Goal: Task Accomplishment & Management: Manage account settings

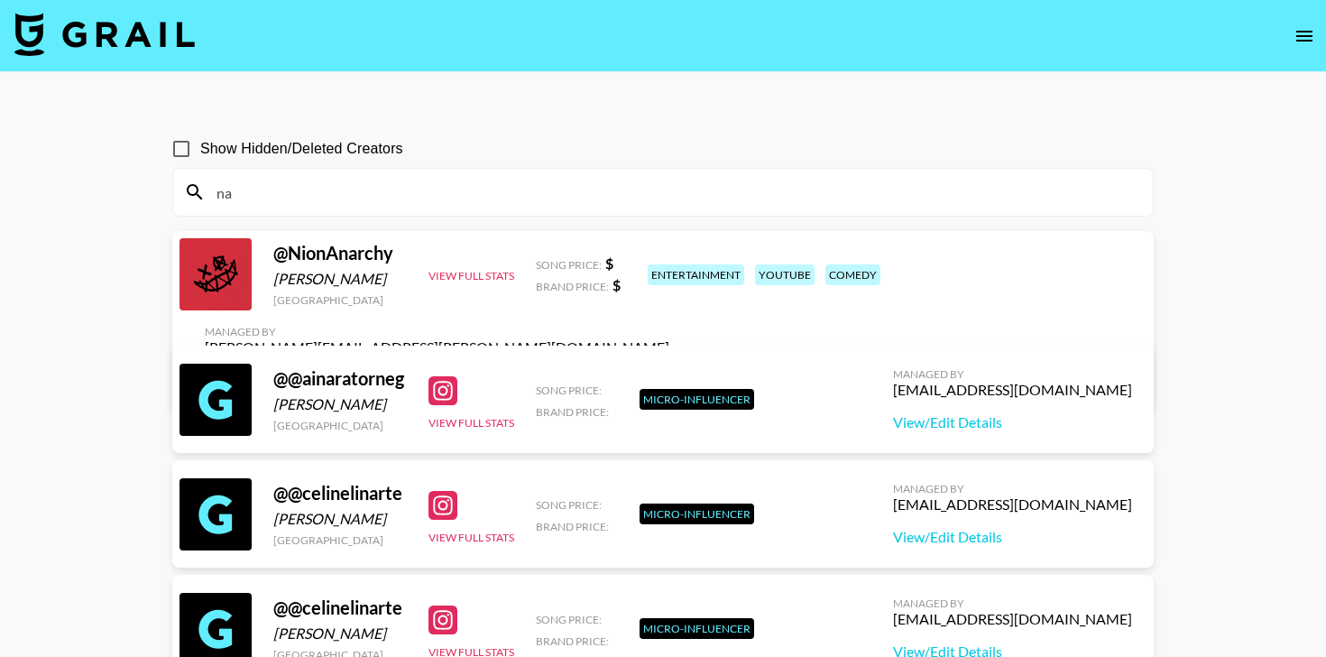
type input "n"
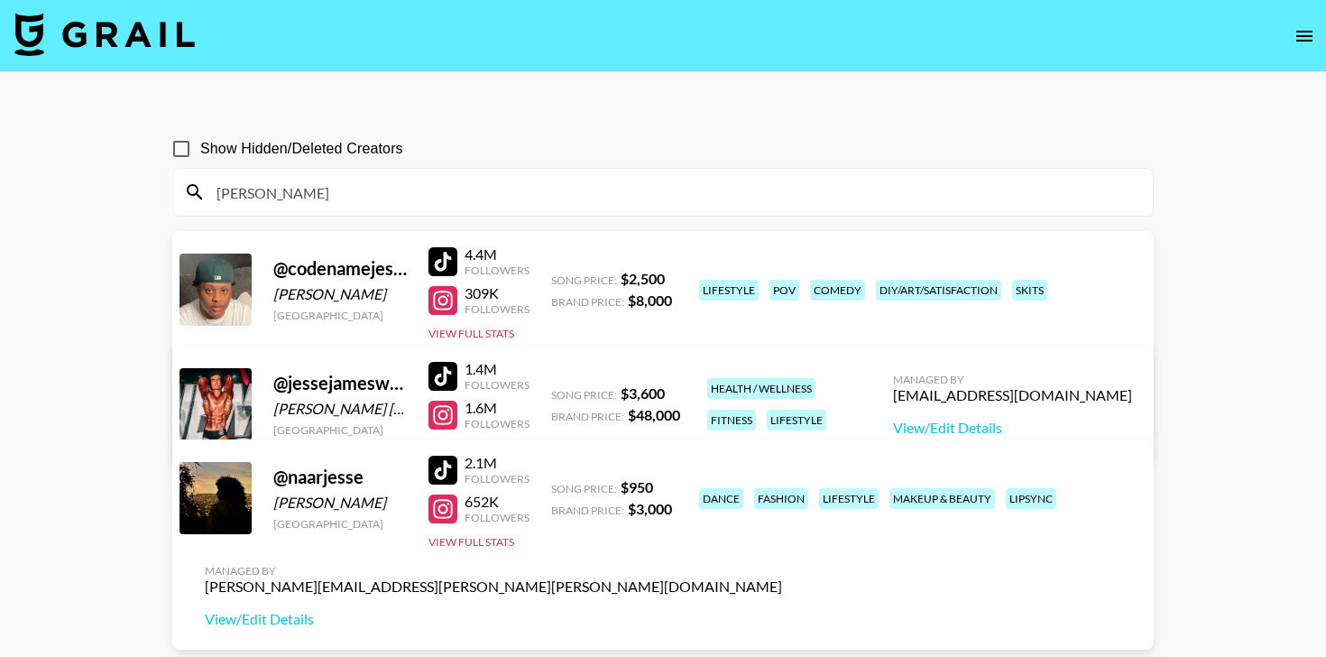
click at [453, 312] on div at bounding box center [442, 300] width 29 height 29
click at [442, 255] on div at bounding box center [442, 261] width 29 height 29
click at [424, 189] on input "jesse" at bounding box center [674, 192] width 936 height 29
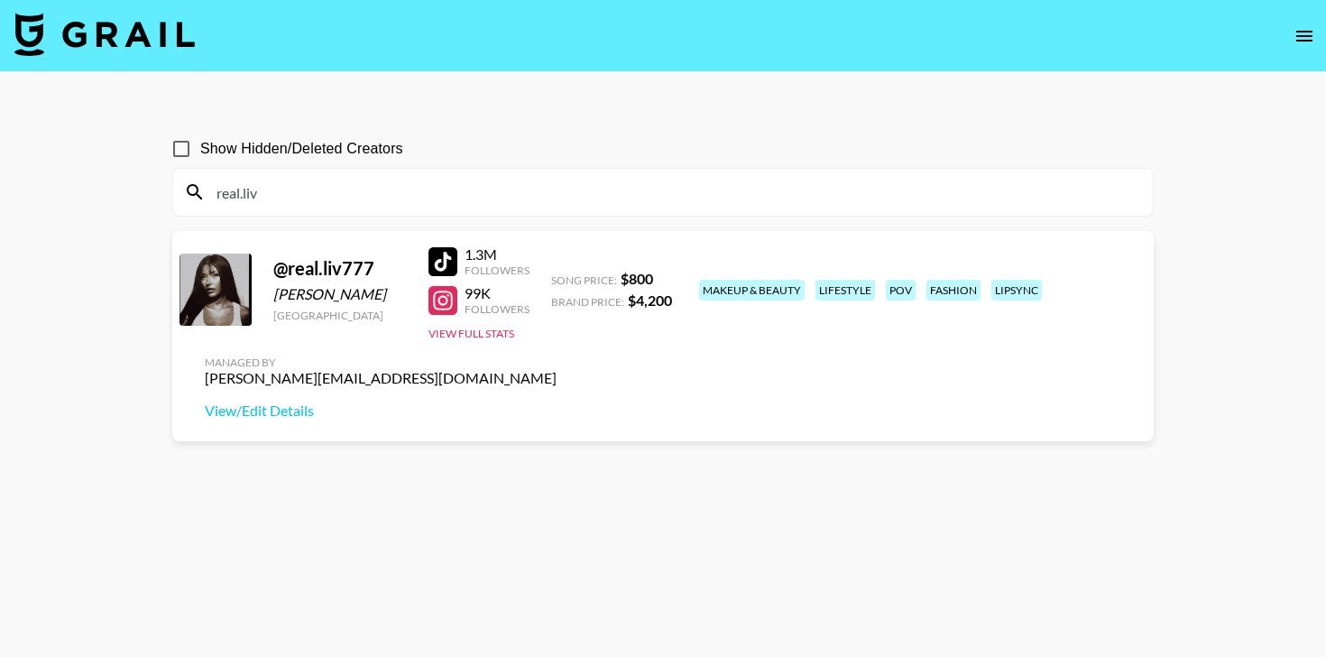
drag, startPoint x: 272, startPoint y: 299, endPoint x: 372, endPoint y: 299, distance: 100.1
click at [372, 299] on div "@ real.liv777 Oliwia Łodziana Poland 1.3M Followers 99K Followers View Full Sta…" at bounding box center [662, 336] width 981 height 210
copy div "Oliwia Łodziana"
click at [538, 447] on section "Show Hidden/Deleted Creators real.liv @ real.liv777 Oliwia Łodziana Poland 1.3M…" at bounding box center [662, 371] width 981 height 512
click at [278, 192] on input "real.liv" at bounding box center [674, 192] width 936 height 29
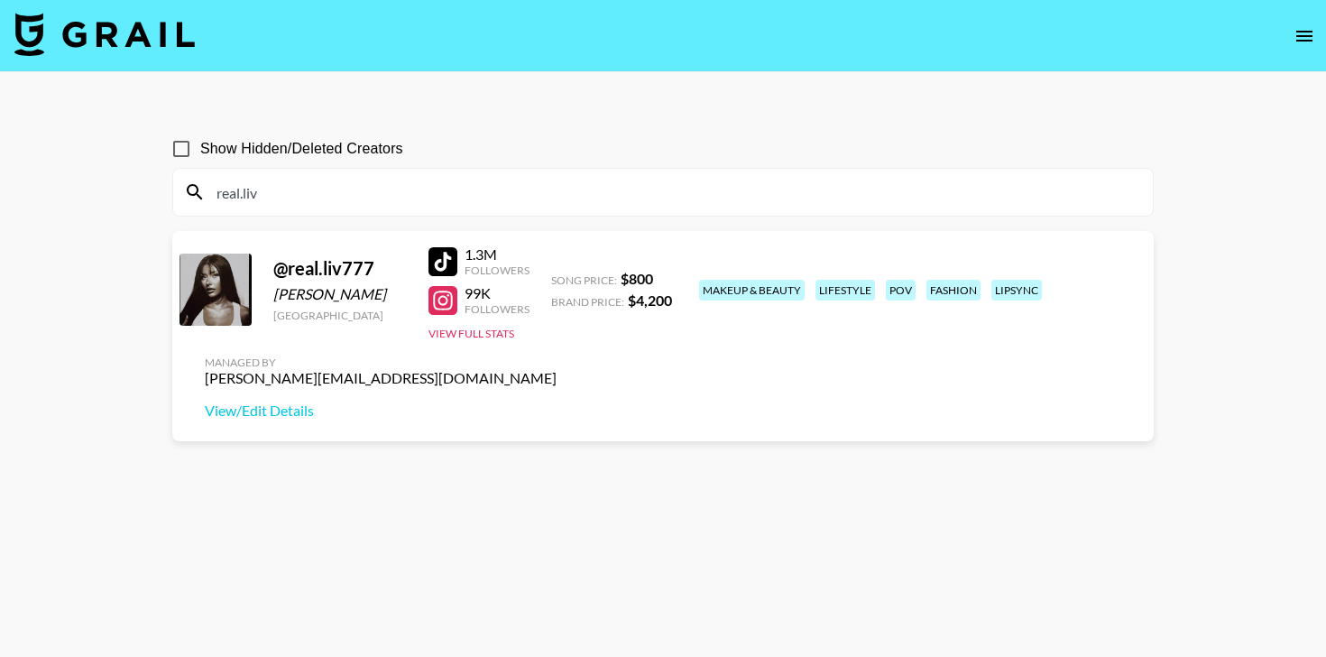
click at [278, 192] on input "real.liv" at bounding box center [674, 192] width 936 height 29
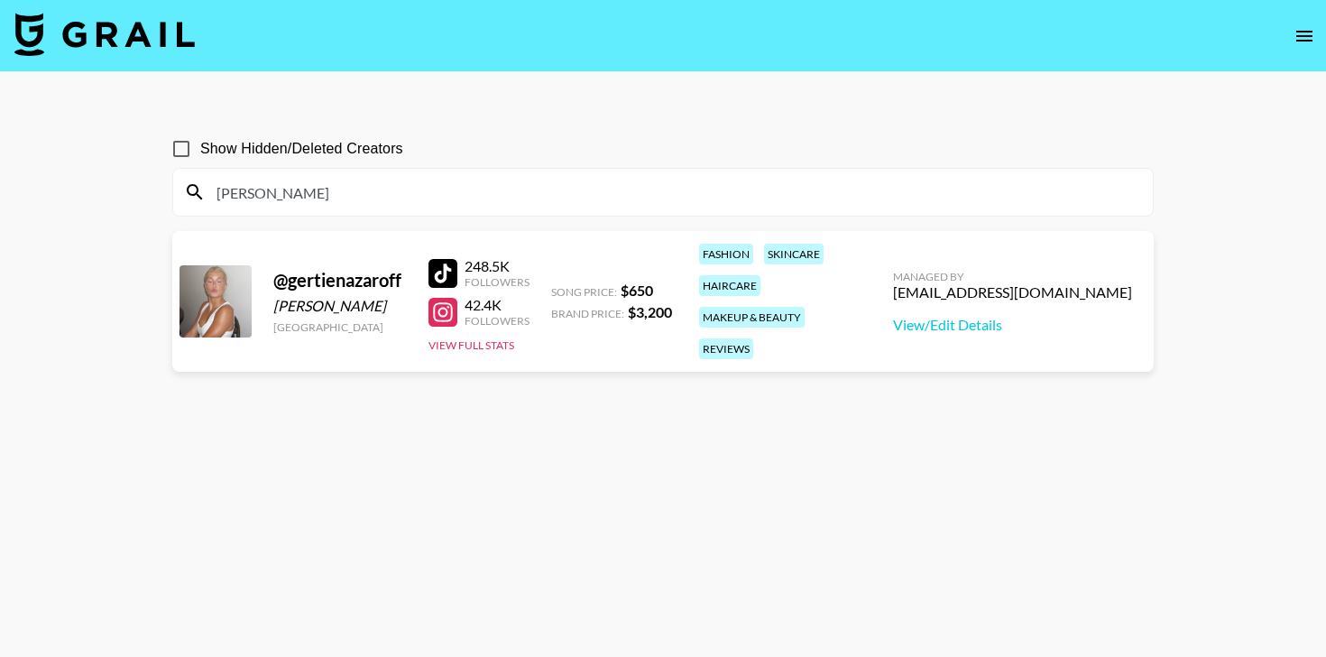
type input "gertie"
click at [334, 269] on div "@ gertienazaroff" at bounding box center [340, 280] width 134 height 23
click at [478, 338] on button "View Full Stats" at bounding box center [471, 345] width 86 height 14
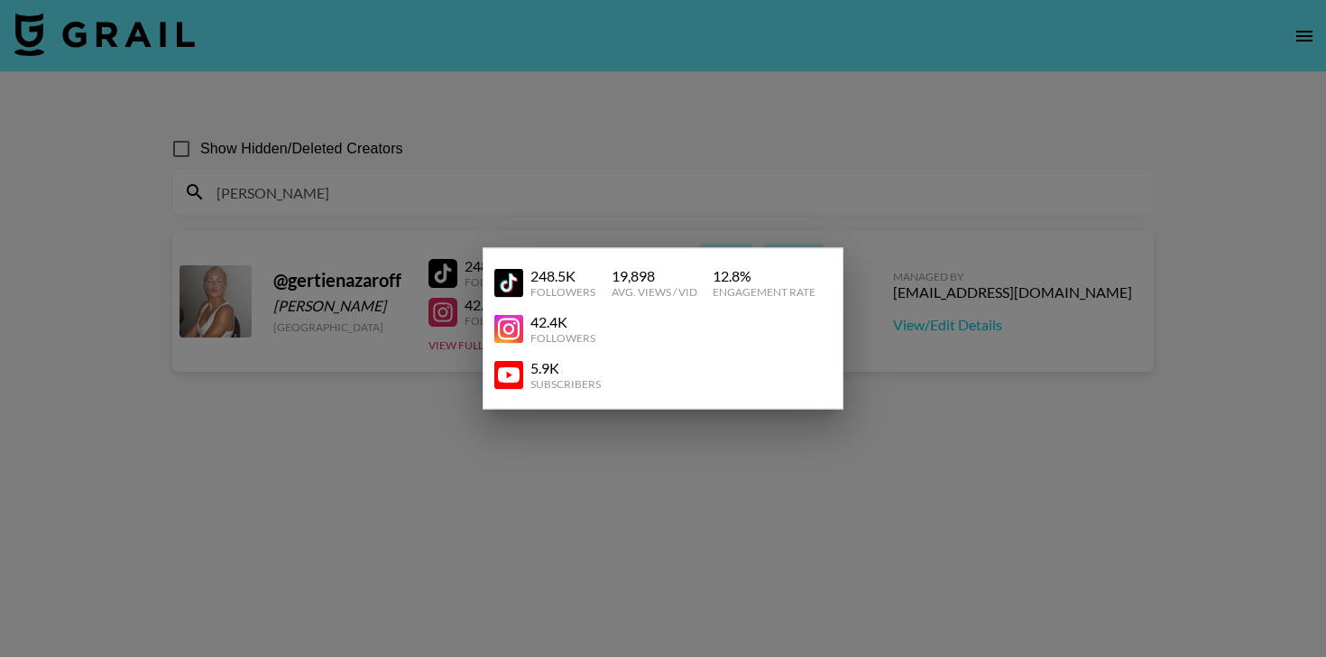
click at [436, 448] on div at bounding box center [663, 328] width 1326 height 657
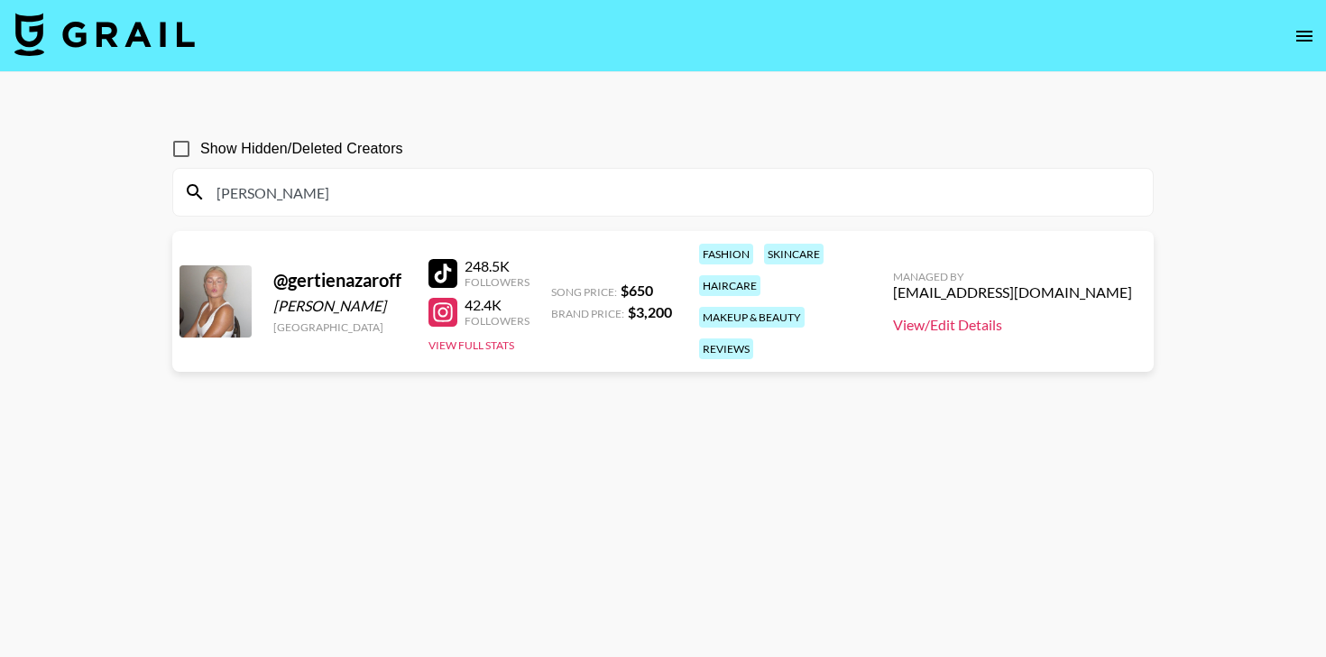
click at [987, 316] on link "View/Edit Details" at bounding box center [1012, 325] width 239 height 18
click at [451, 199] on input "gertie" at bounding box center [674, 192] width 936 height 29
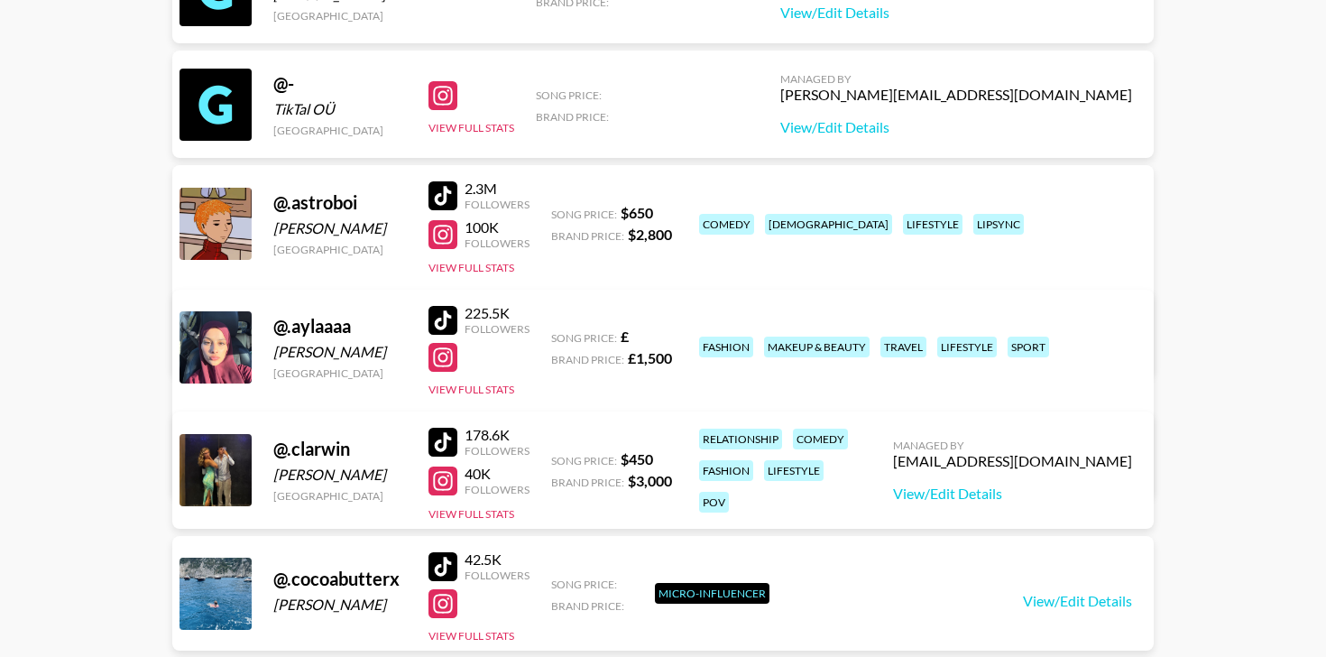
scroll to position [2914, 0]
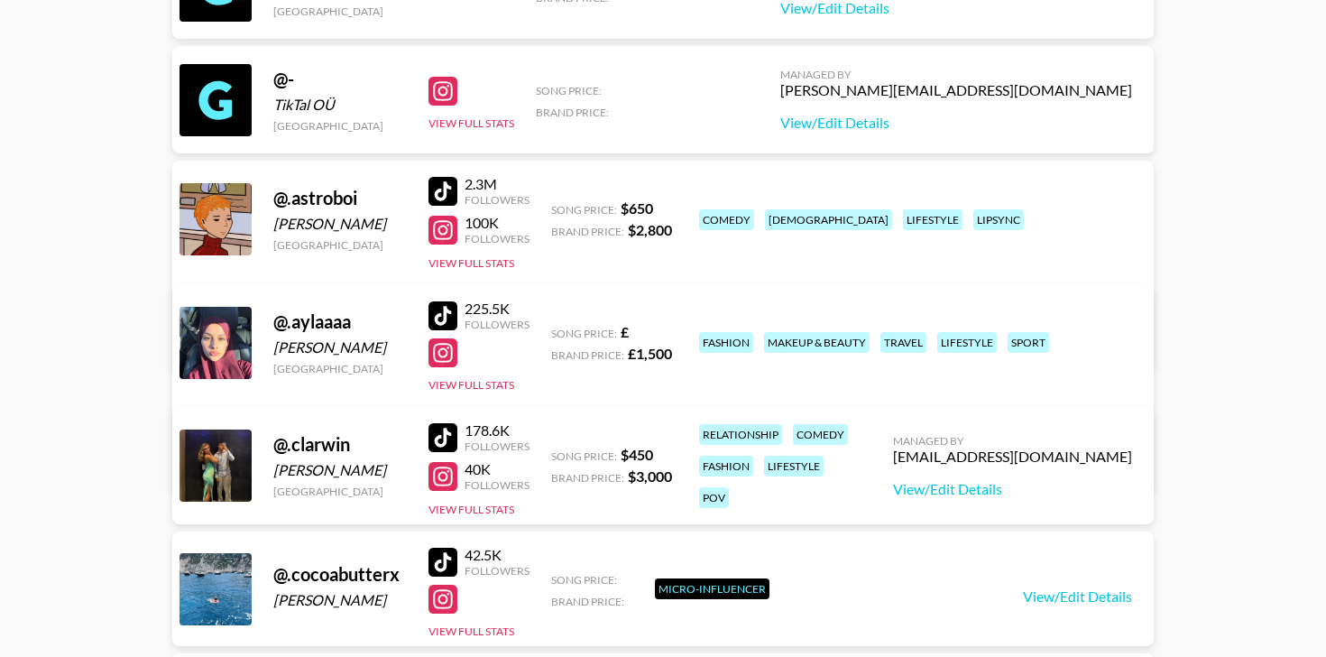
click at [449, 187] on div at bounding box center [442, 191] width 29 height 29
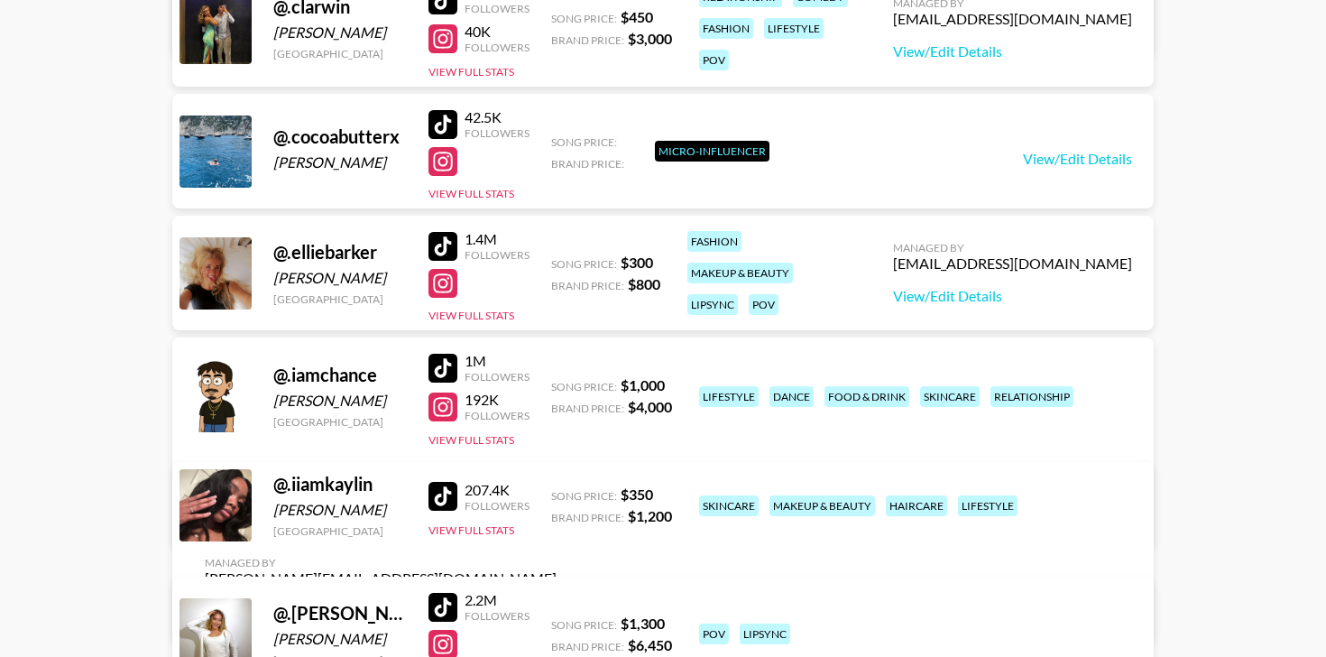
scroll to position [3354, 0]
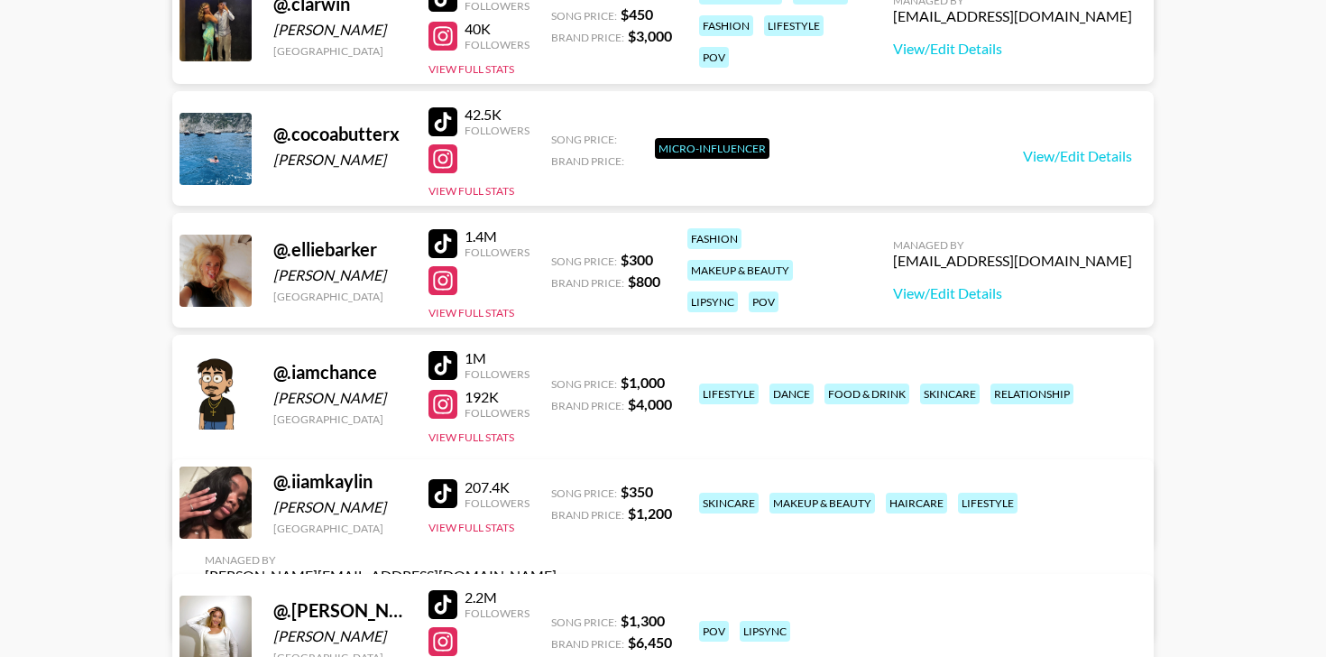
click at [446, 241] on div at bounding box center [442, 243] width 29 height 29
click at [434, 358] on div at bounding box center [442, 365] width 29 height 29
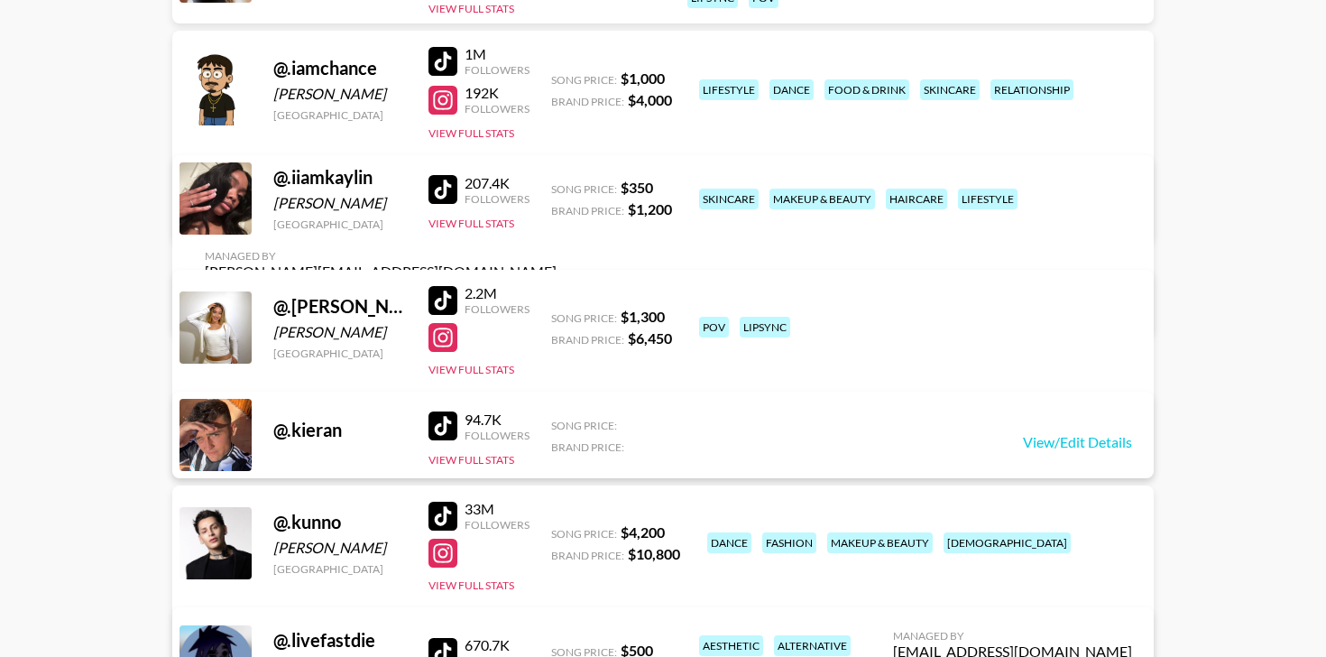
scroll to position [3699, 0]
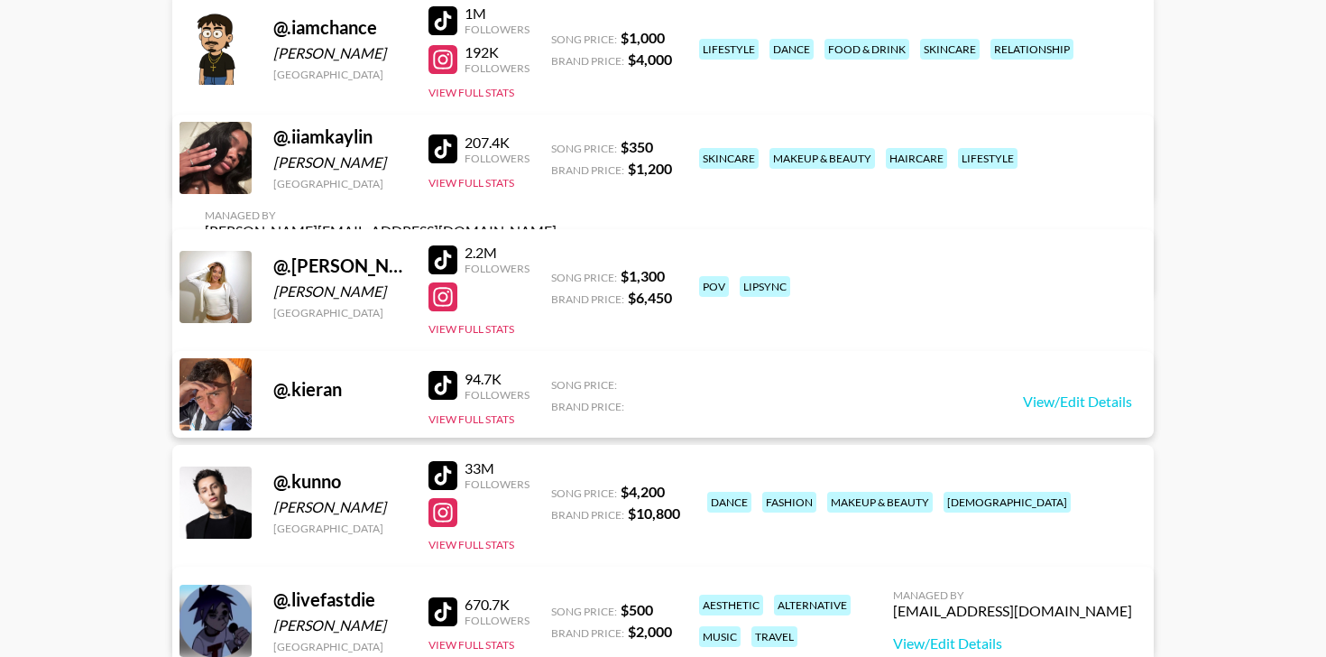
click at [438, 263] on div at bounding box center [442, 259] width 29 height 29
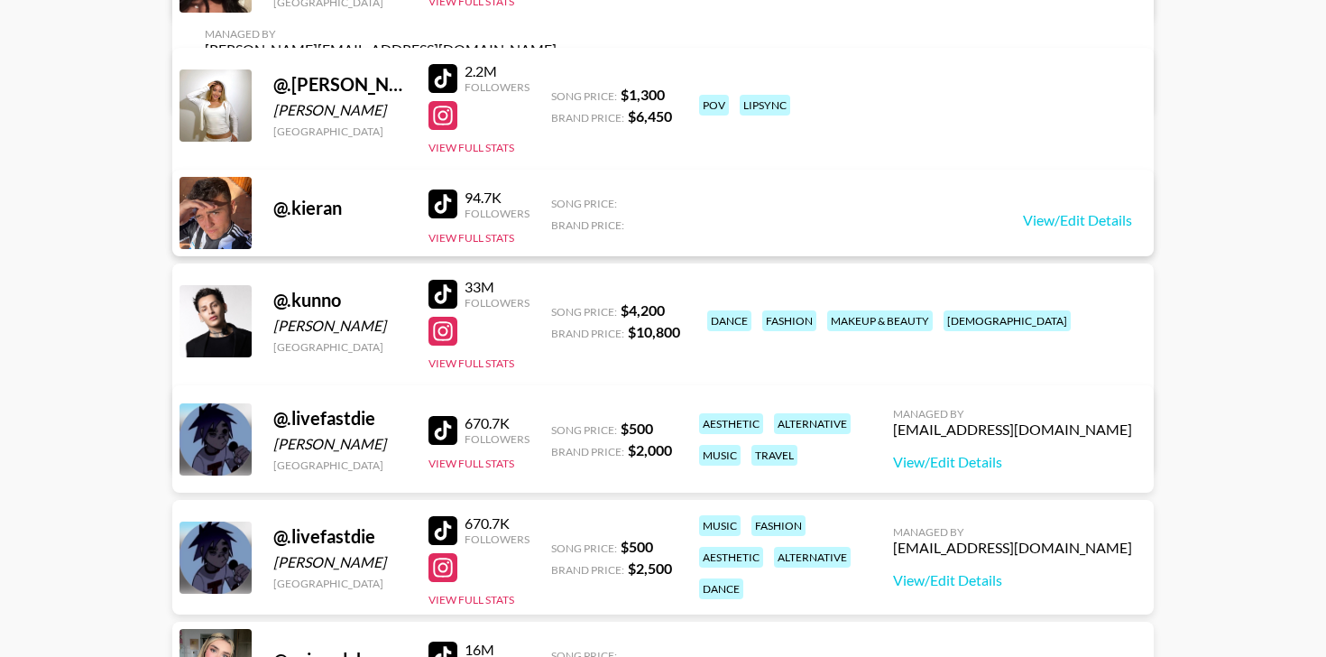
scroll to position [3882, 0]
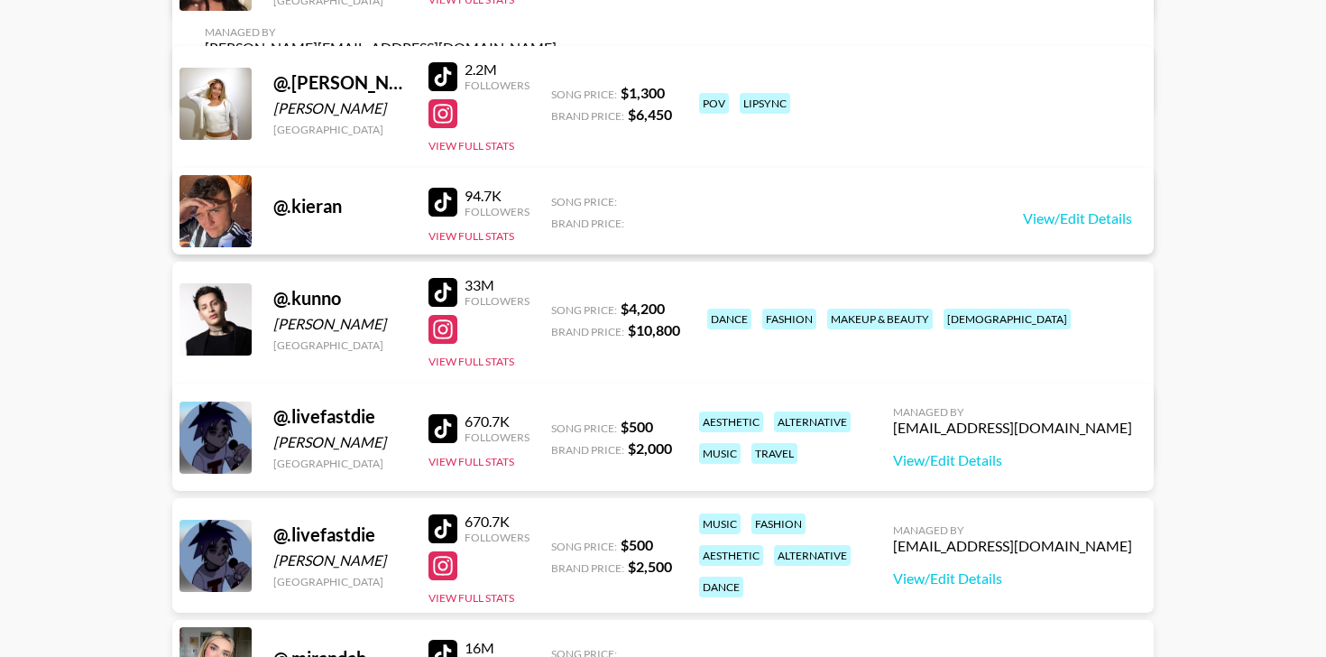
click at [448, 289] on div at bounding box center [442, 292] width 29 height 29
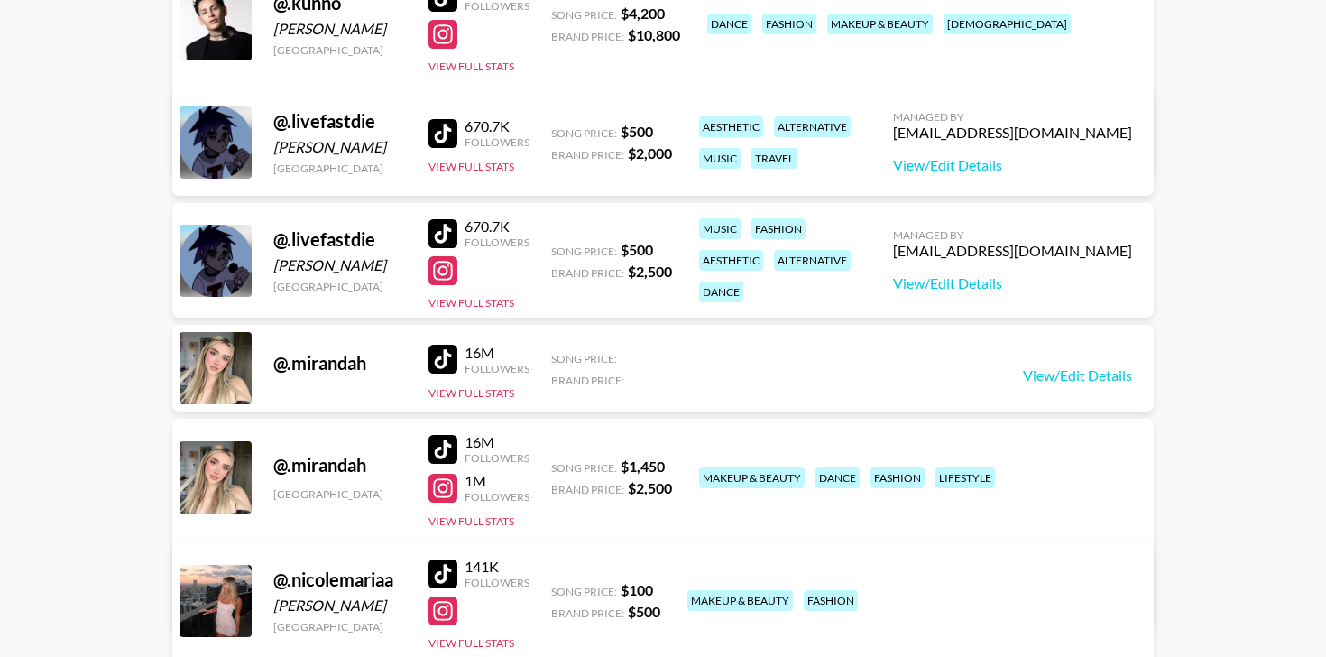
scroll to position [4180, 0]
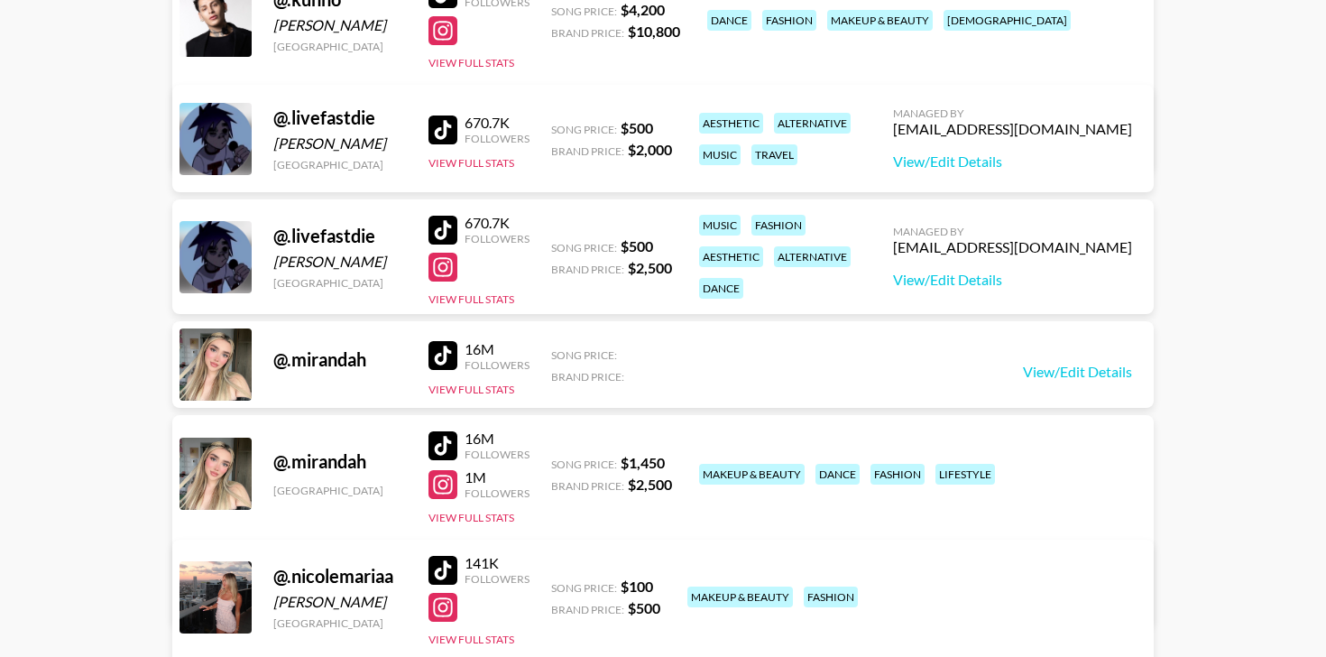
click at [447, 355] on div at bounding box center [442, 355] width 29 height 29
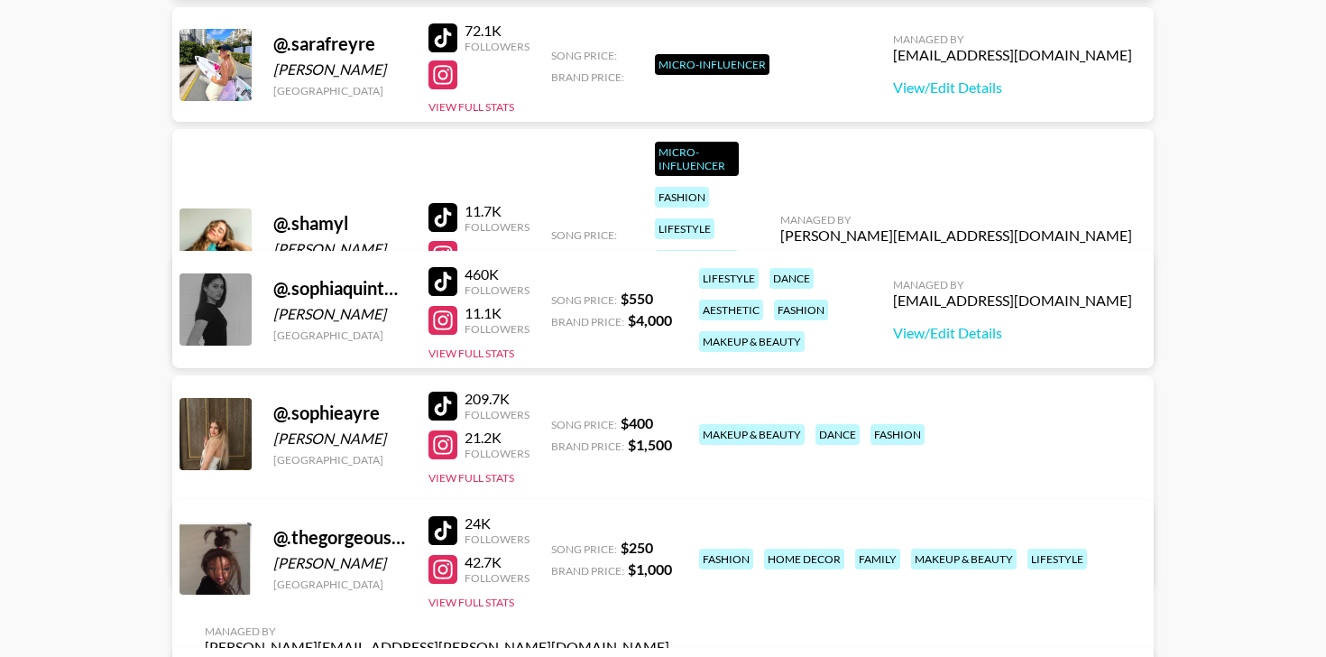
scroll to position [5026, 0]
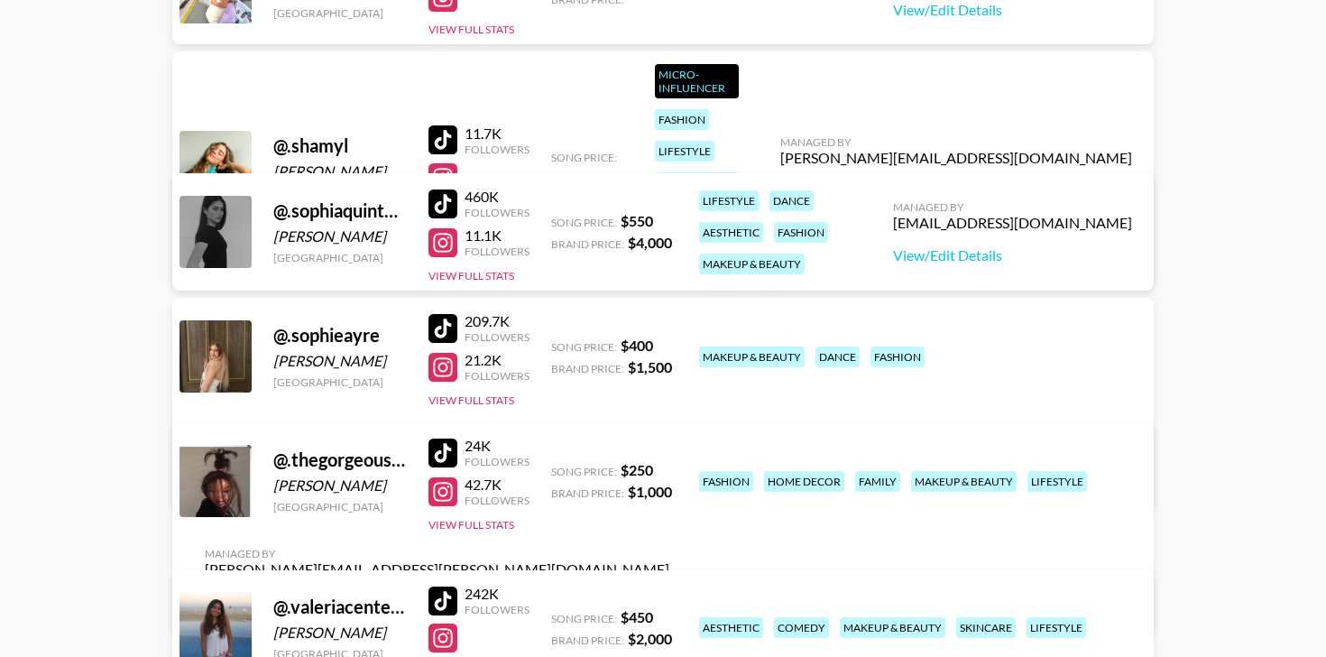
click at [442, 201] on div at bounding box center [442, 203] width 29 height 29
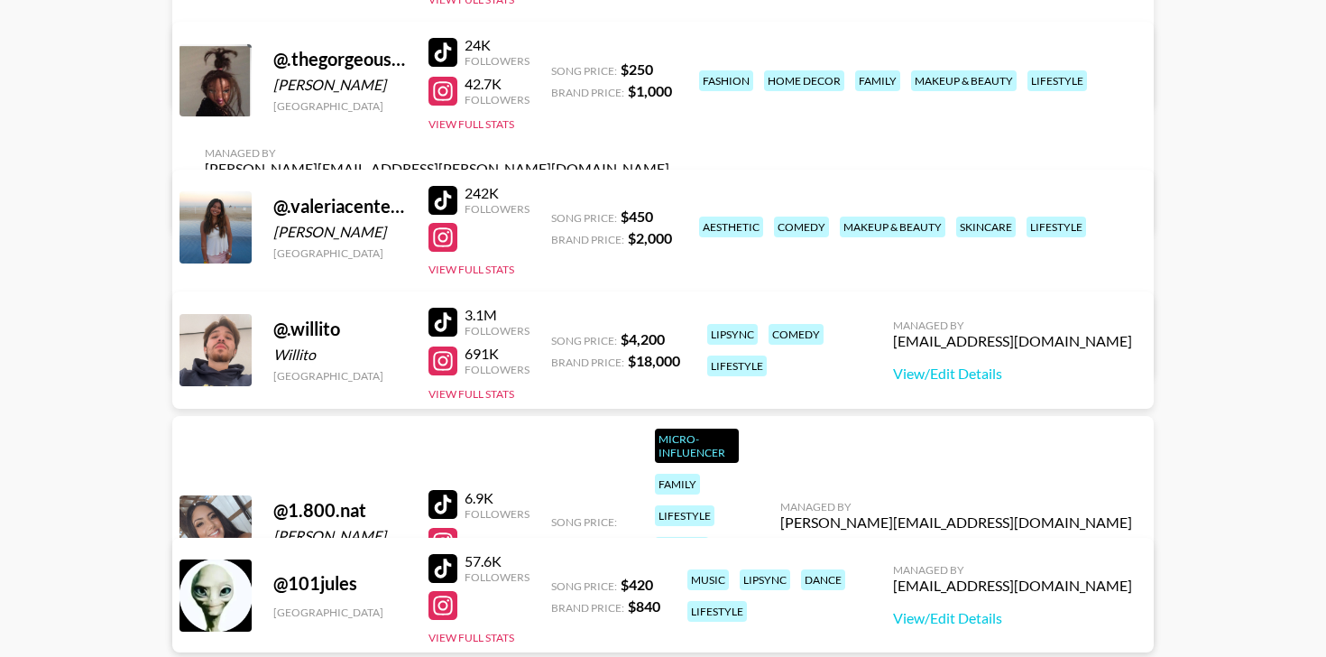
scroll to position [5431, 0]
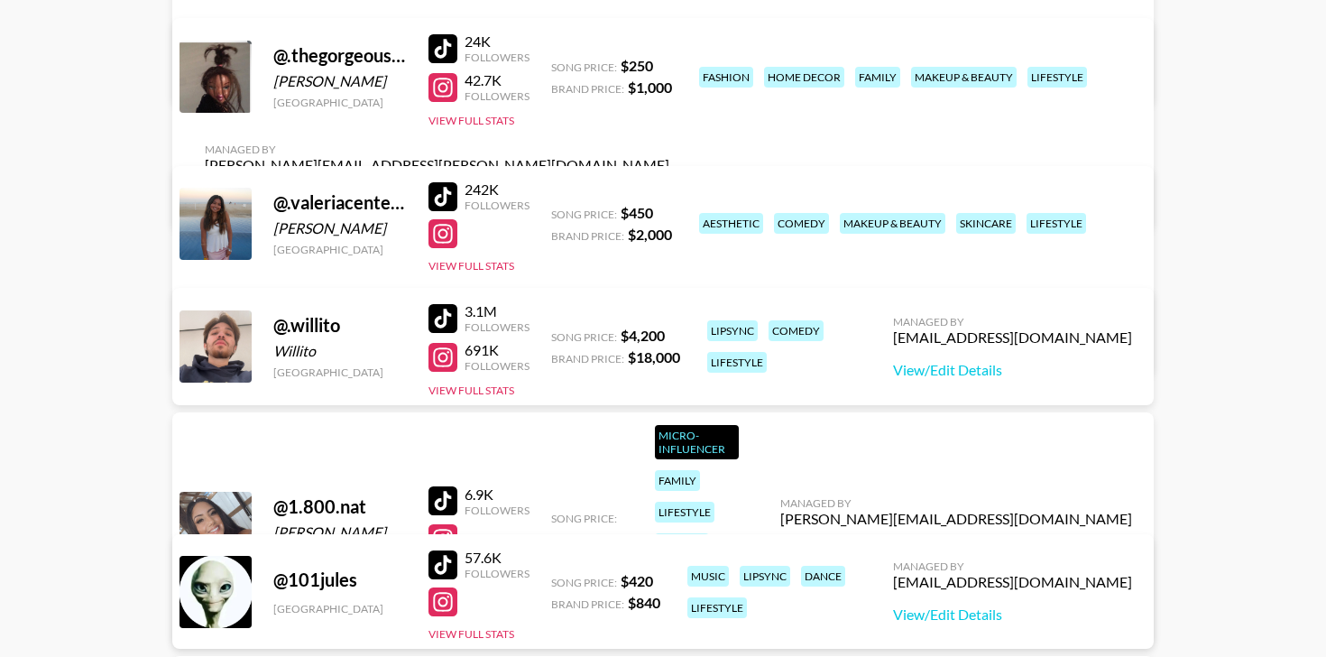
click at [446, 324] on div at bounding box center [442, 318] width 29 height 29
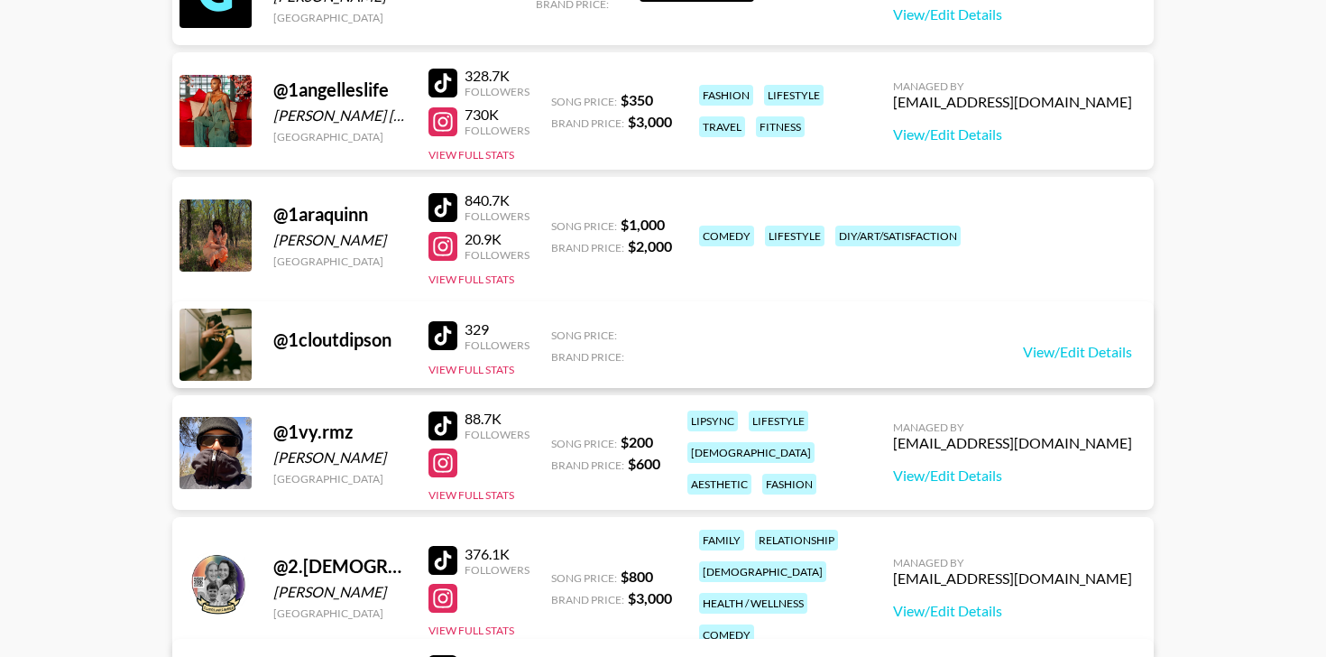
scroll to position [6512, 0]
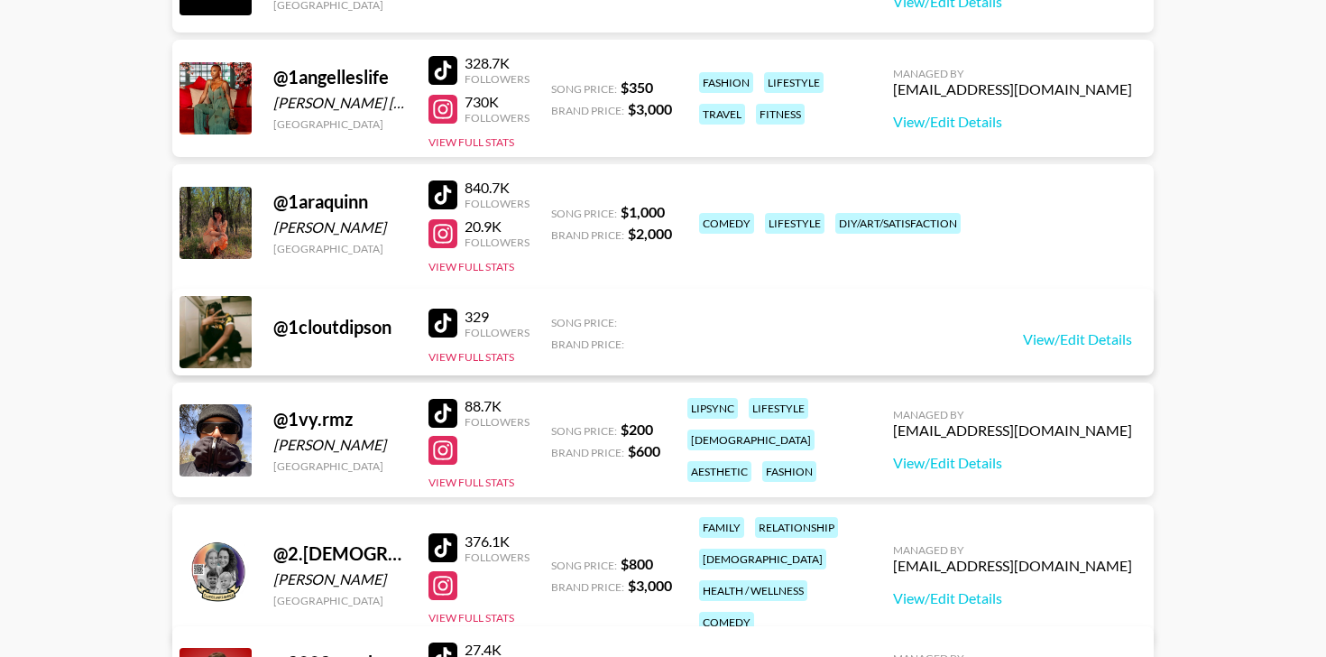
click at [447, 189] on div at bounding box center [442, 194] width 29 height 29
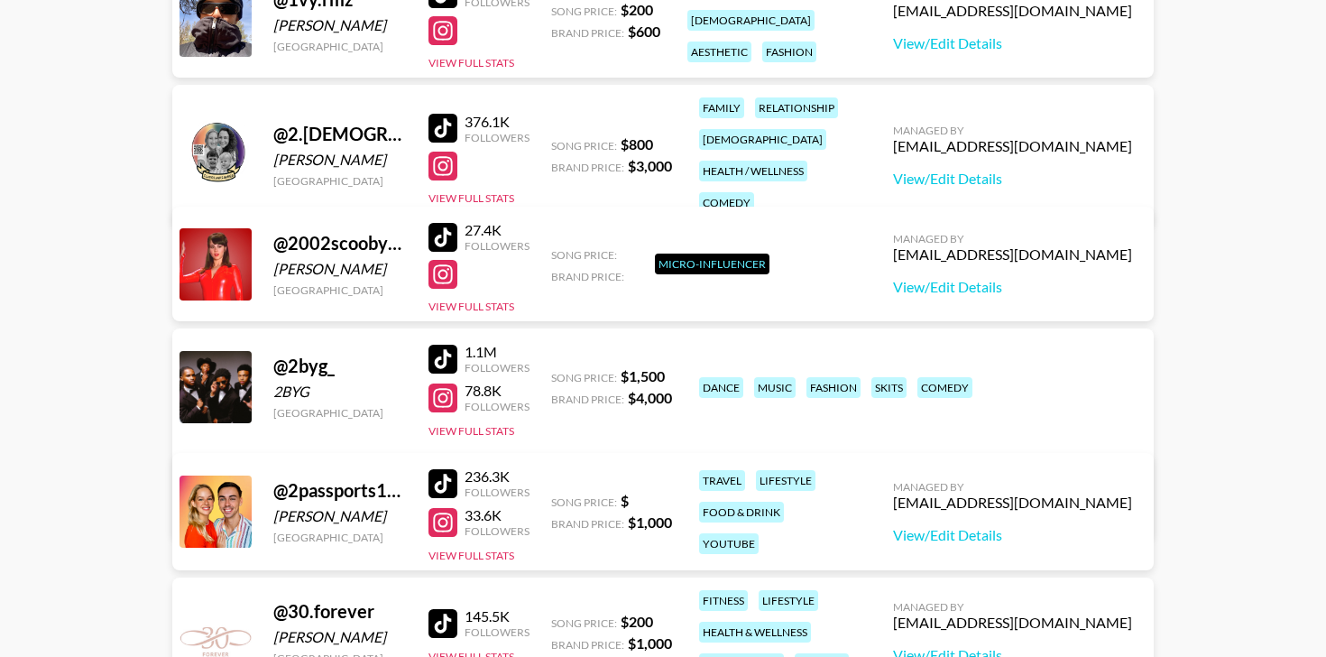
scroll to position [6938, 0]
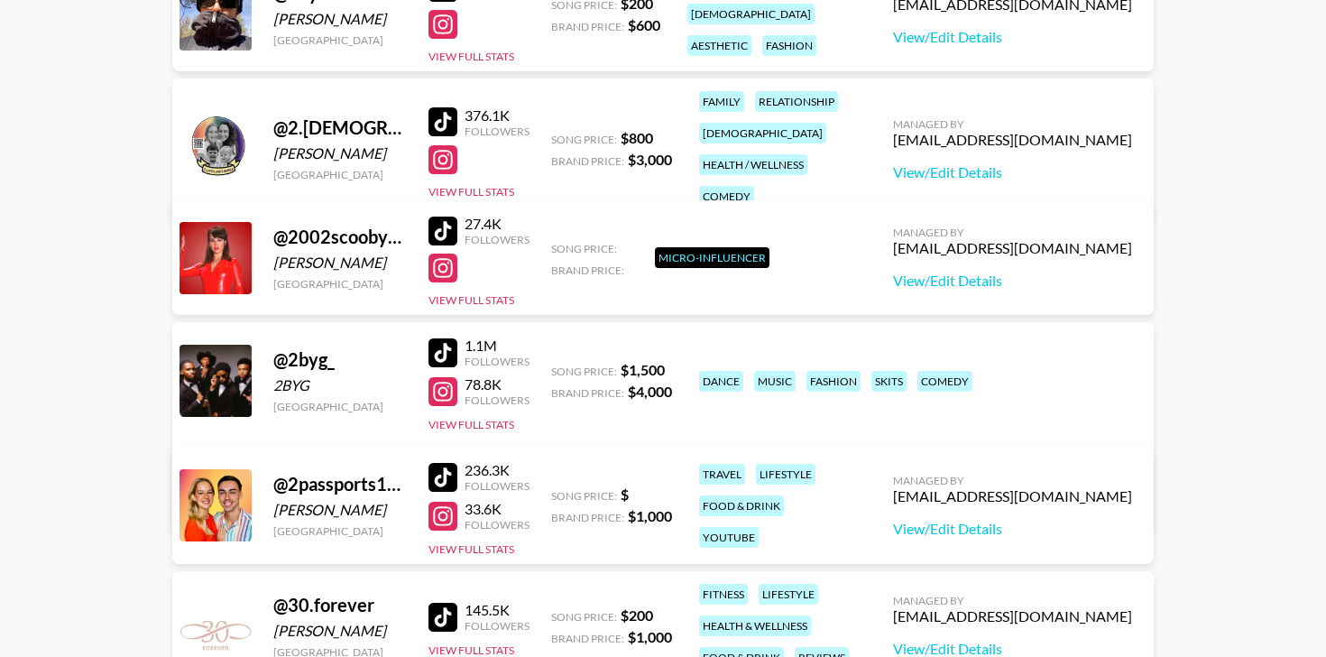
click at [445, 356] on div at bounding box center [442, 352] width 29 height 29
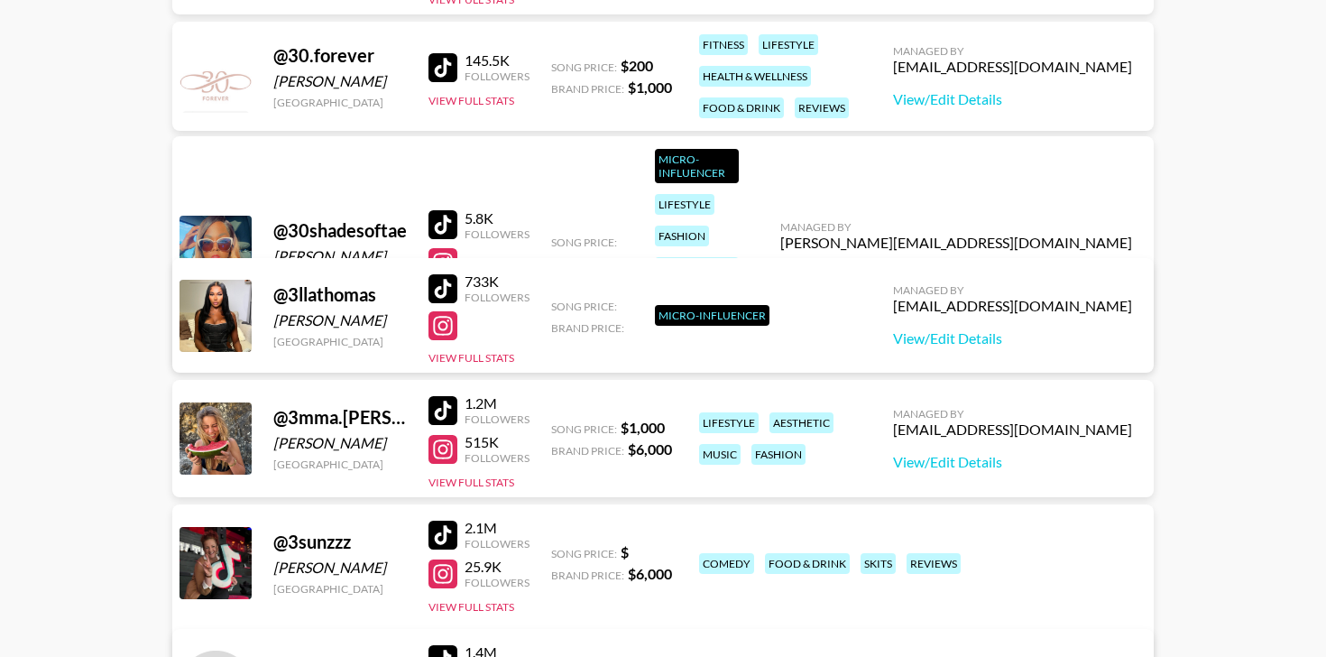
scroll to position [7489, 0]
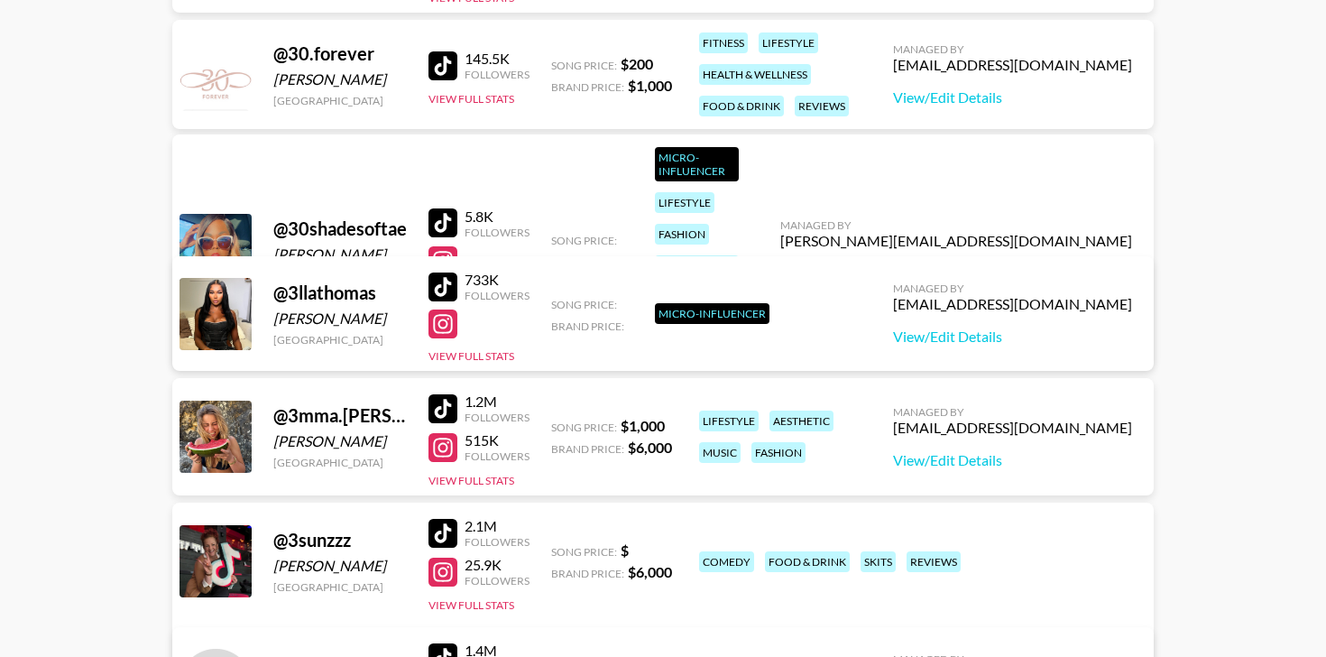
click at [441, 288] on div at bounding box center [442, 286] width 29 height 29
click at [449, 325] on div at bounding box center [442, 323] width 29 height 29
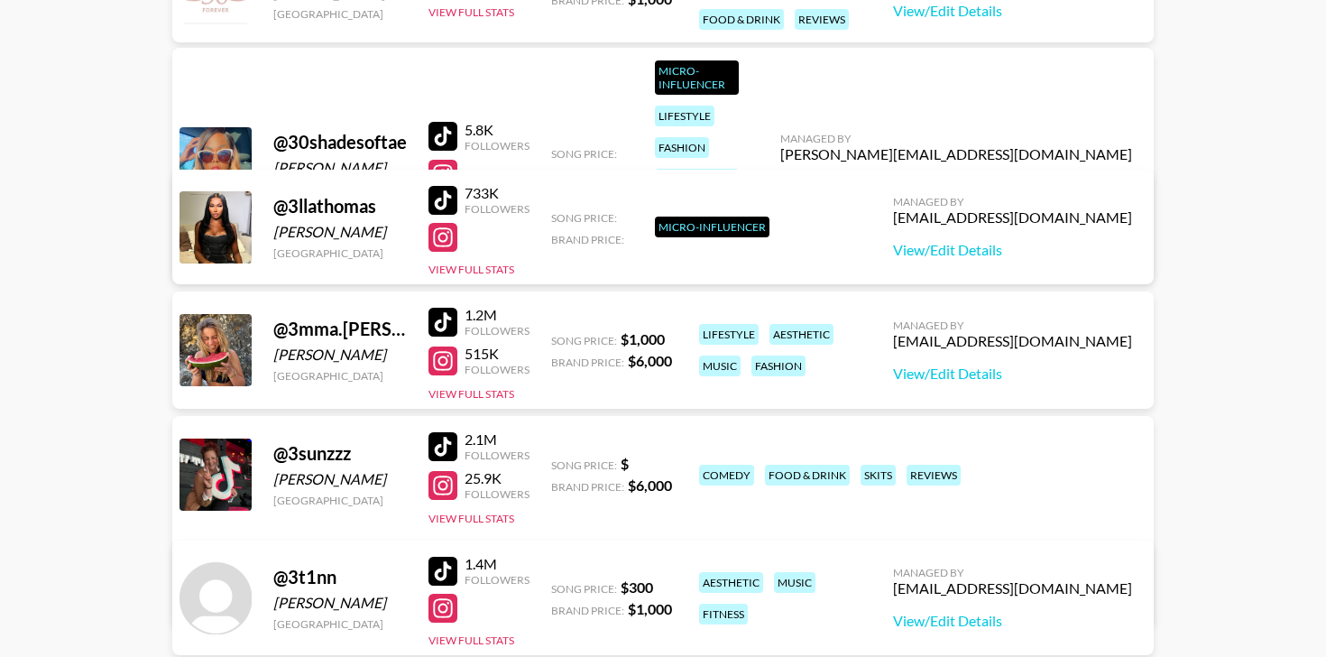
scroll to position [7594, 0]
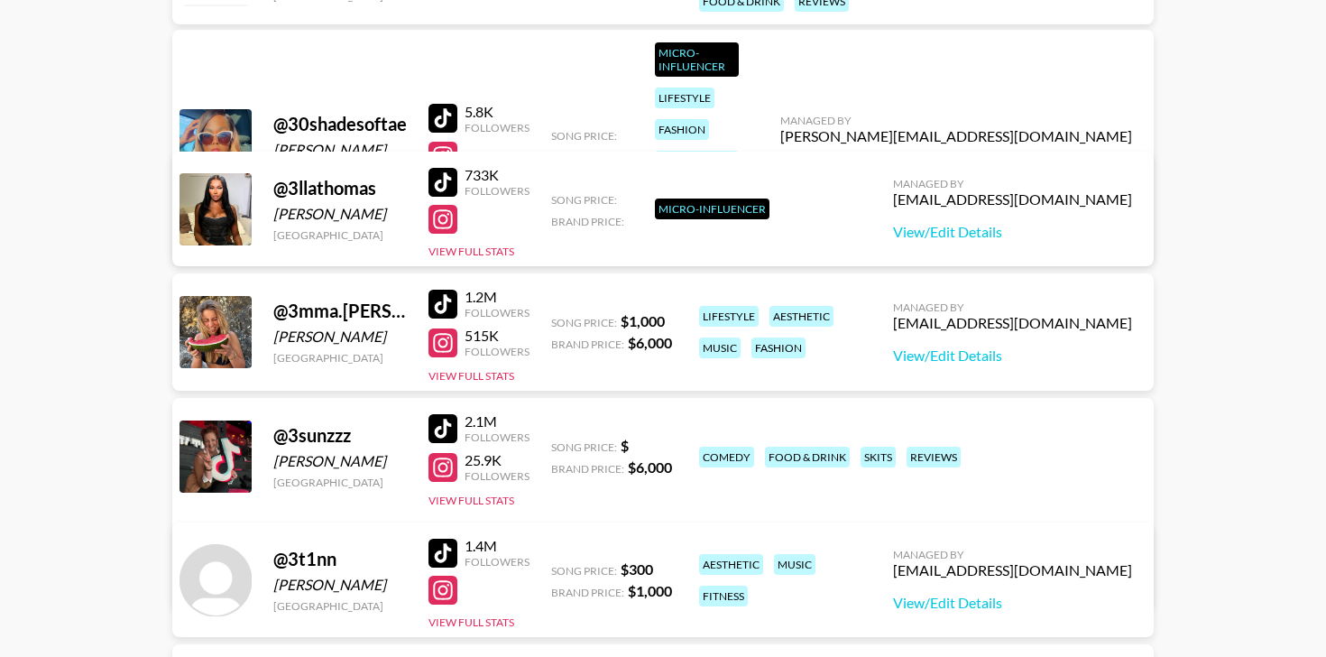
click at [440, 298] on div at bounding box center [442, 304] width 29 height 29
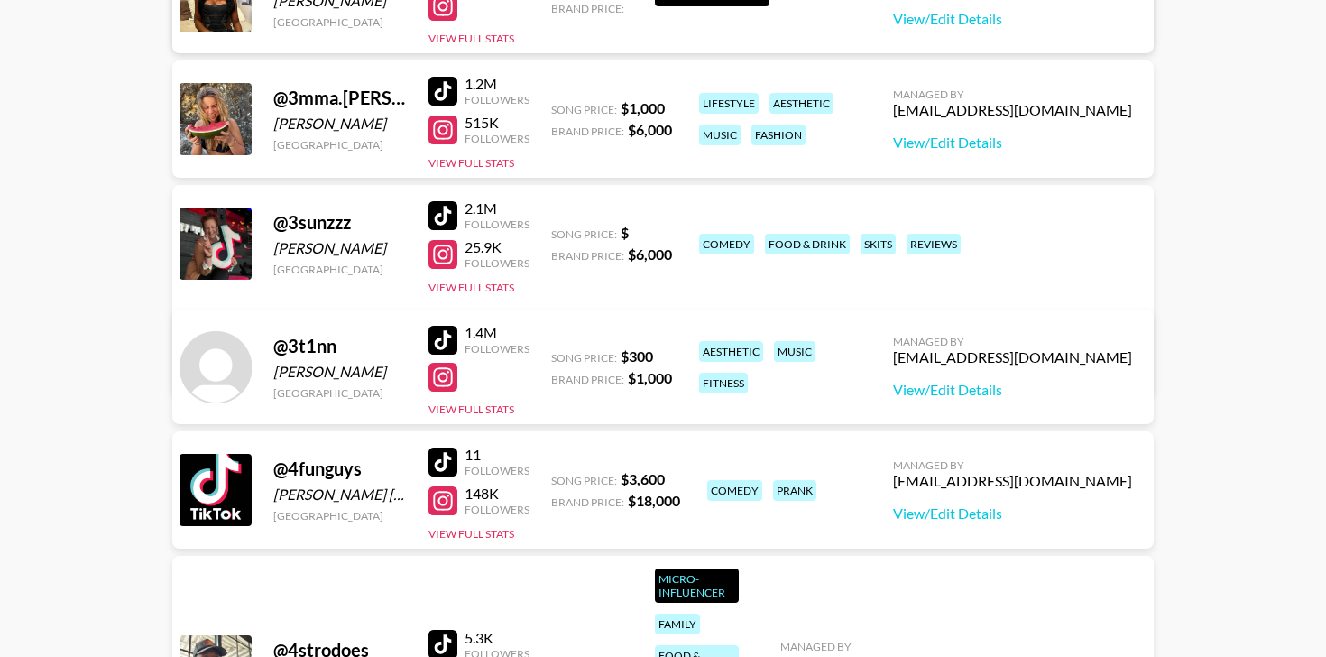
scroll to position [7812, 0]
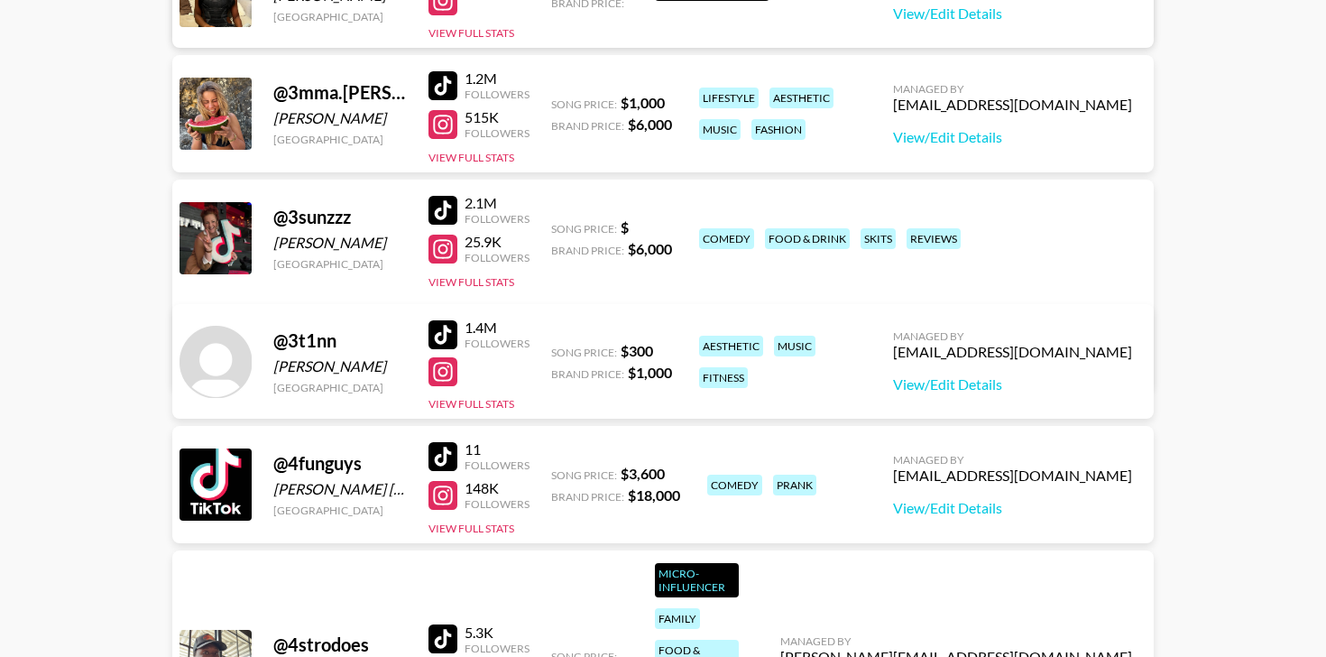
click at [440, 210] on div at bounding box center [442, 210] width 29 height 29
click at [444, 333] on div at bounding box center [442, 334] width 29 height 29
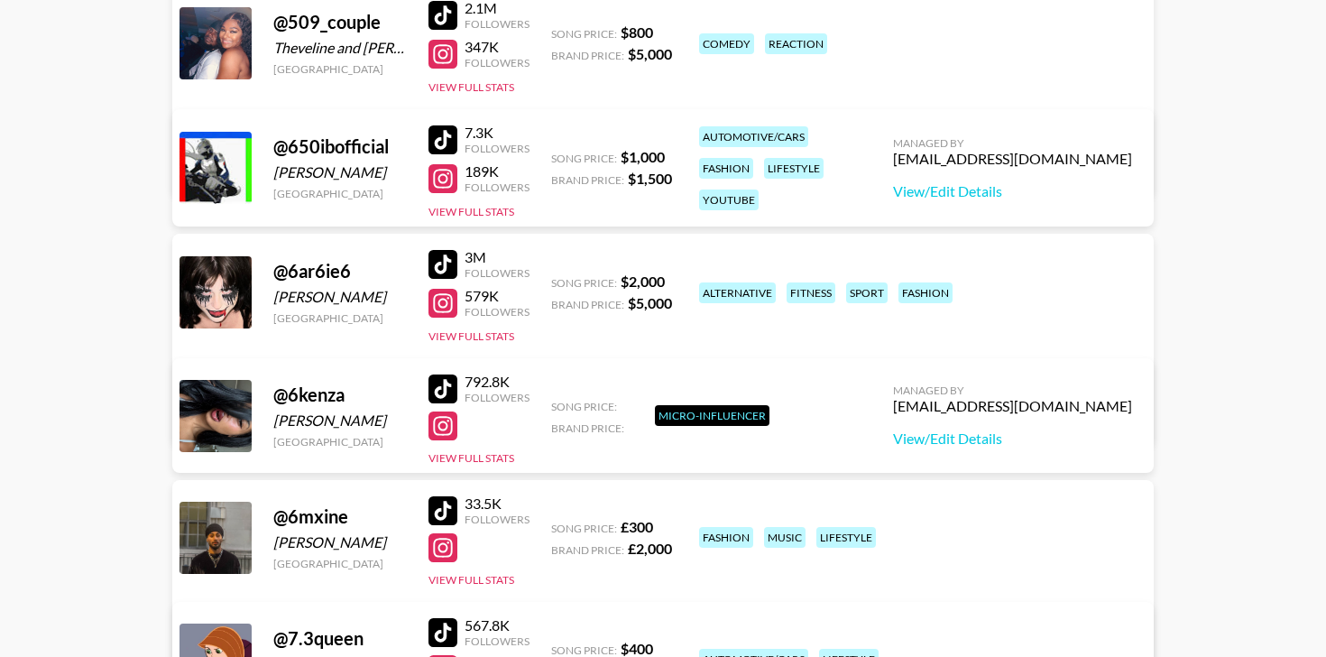
scroll to position [8859, 0]
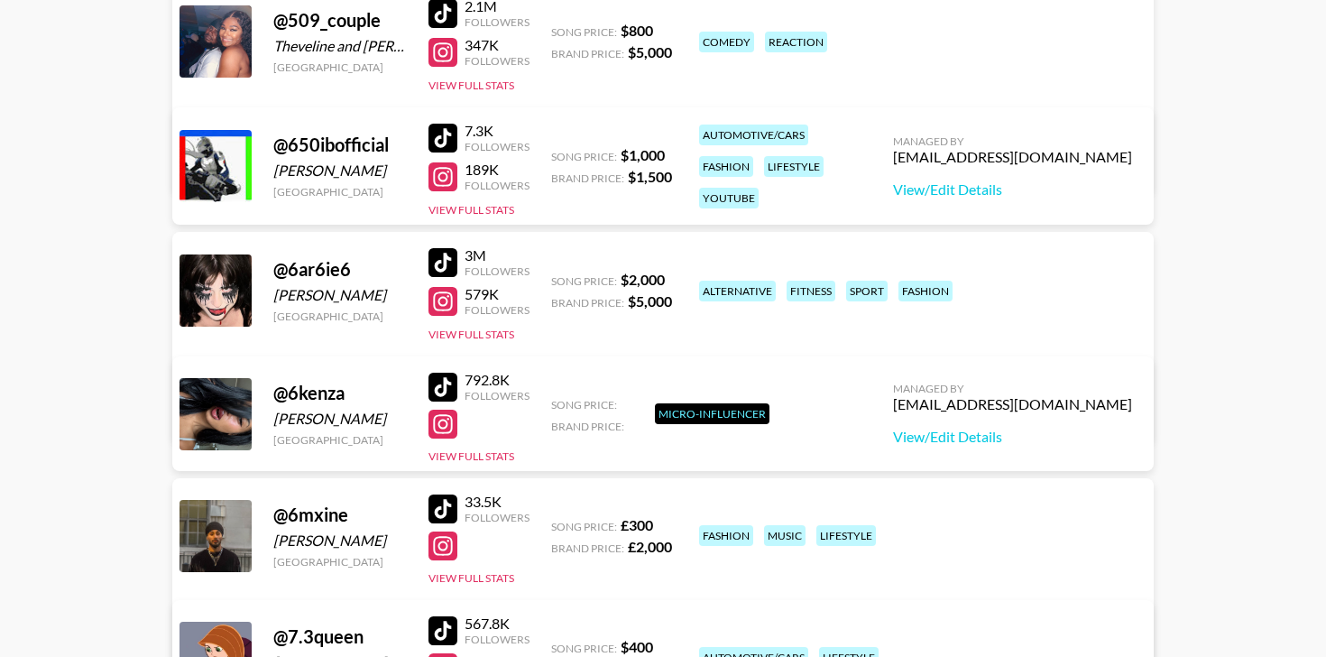
click at [444, 254] on div at bounding box center [442, 262] width 29 height 29
click at [456, 383] on div at bounding box center [442, 387] width 29 height 29
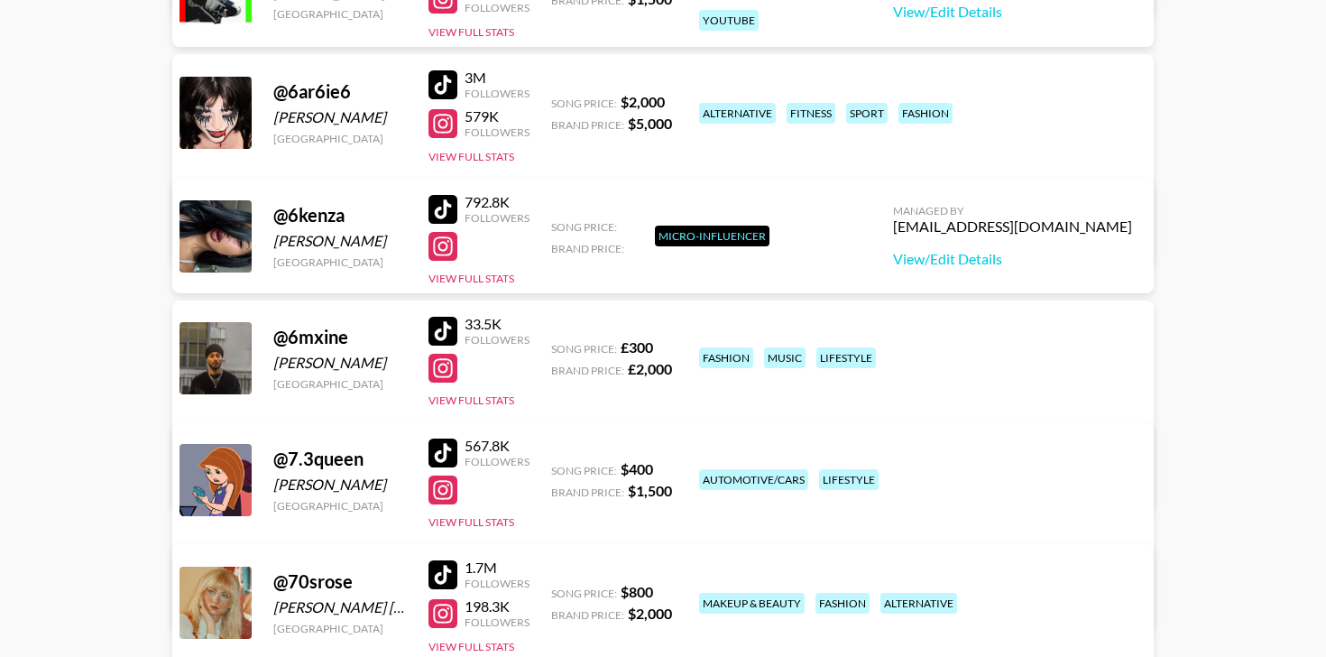
scroll to position [9217, 0]
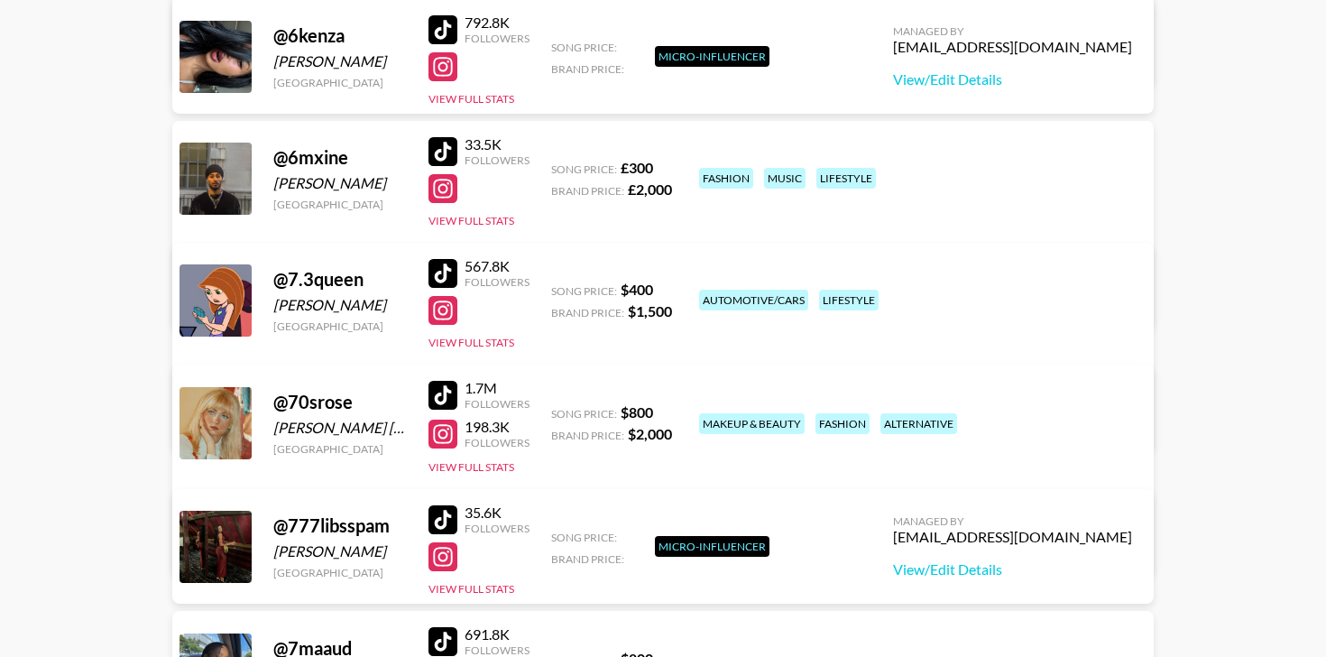
click at [443, 265] on div at bounding box center [442, 273] width 29 height 29
click at [447, 393] on div at bounding box center [442, 395] width 29 height 29
click at [557, 535] on link "View/Edit Details" at bounding box center [381, 544] width 352 height 18
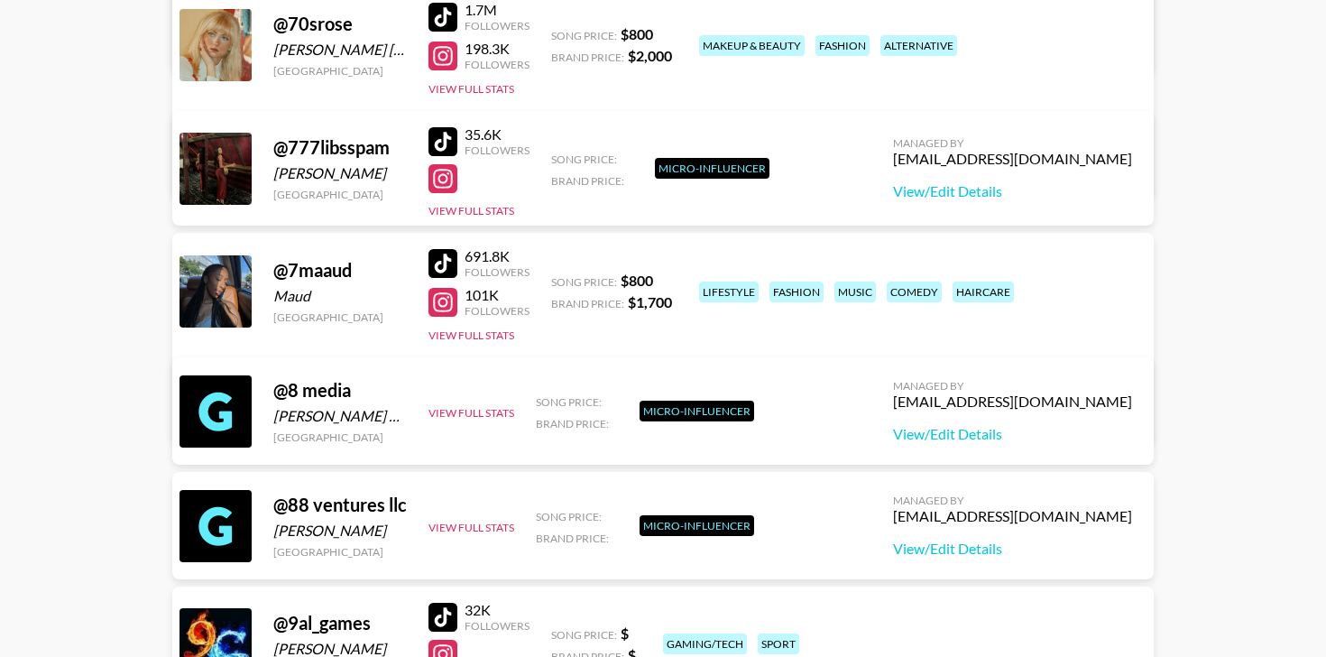
scroll to position [9603, 0]
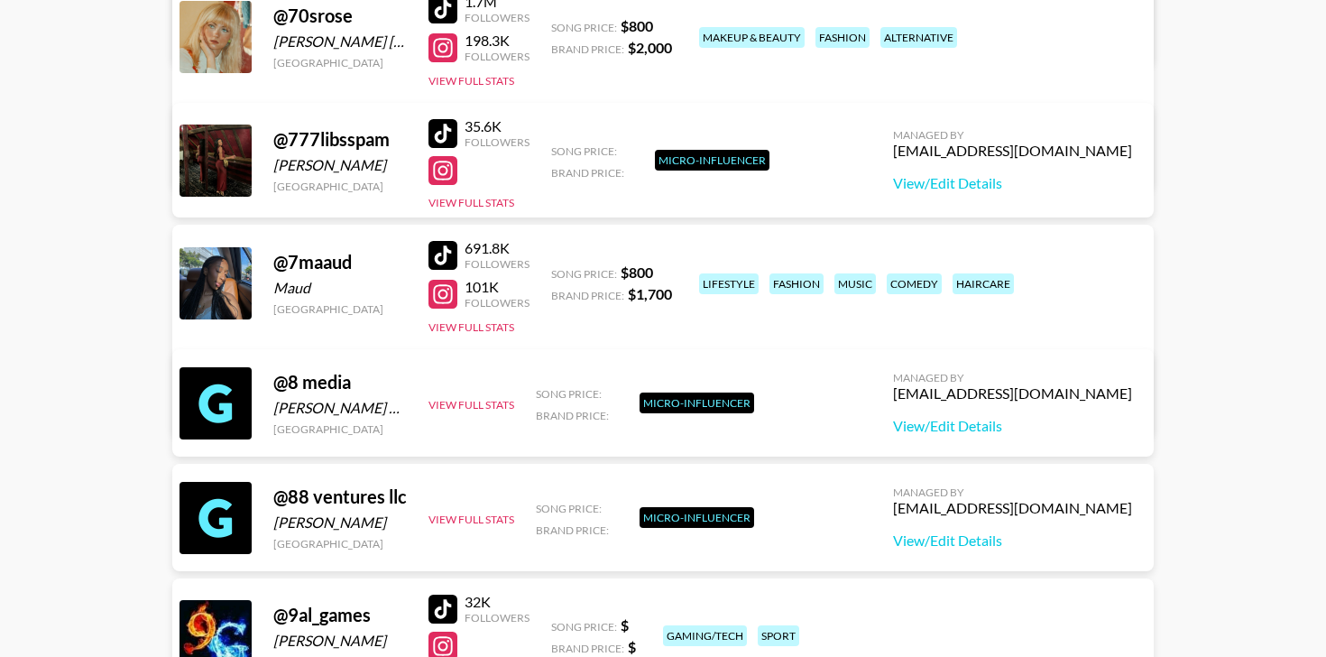
click at [441, 244] on div at bounding box center [442, 255] width 29 height 29
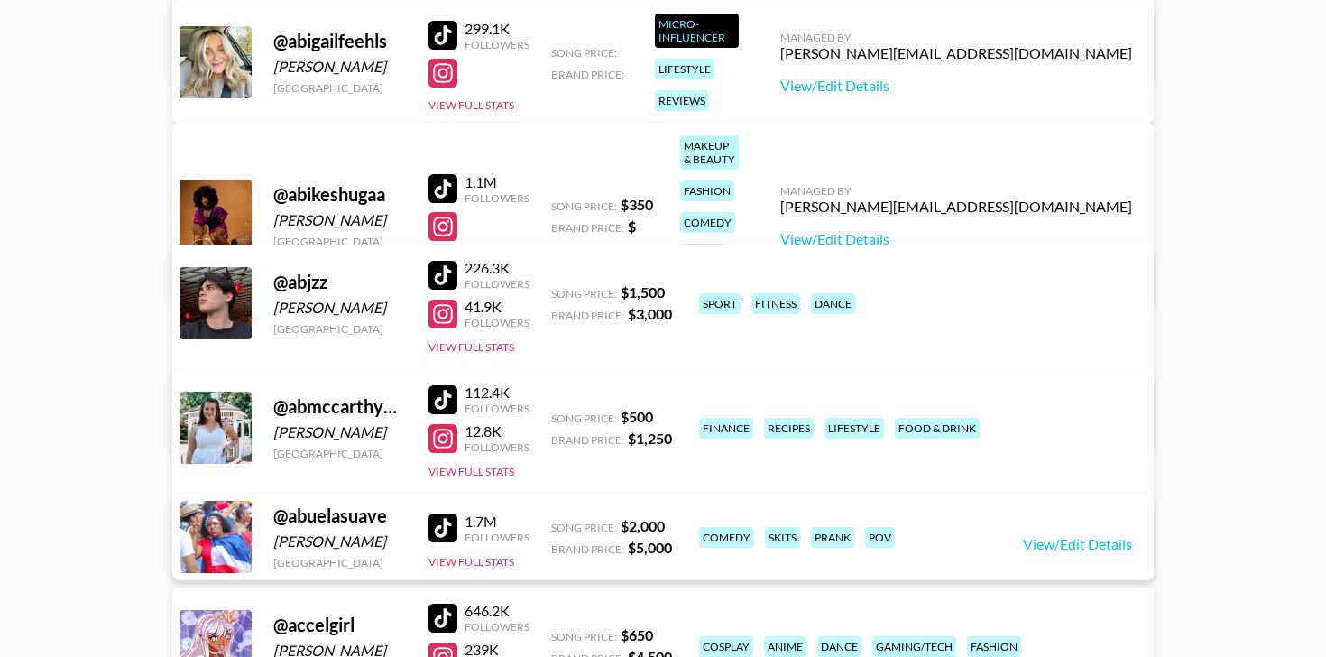
scroll to position [57717, 0]
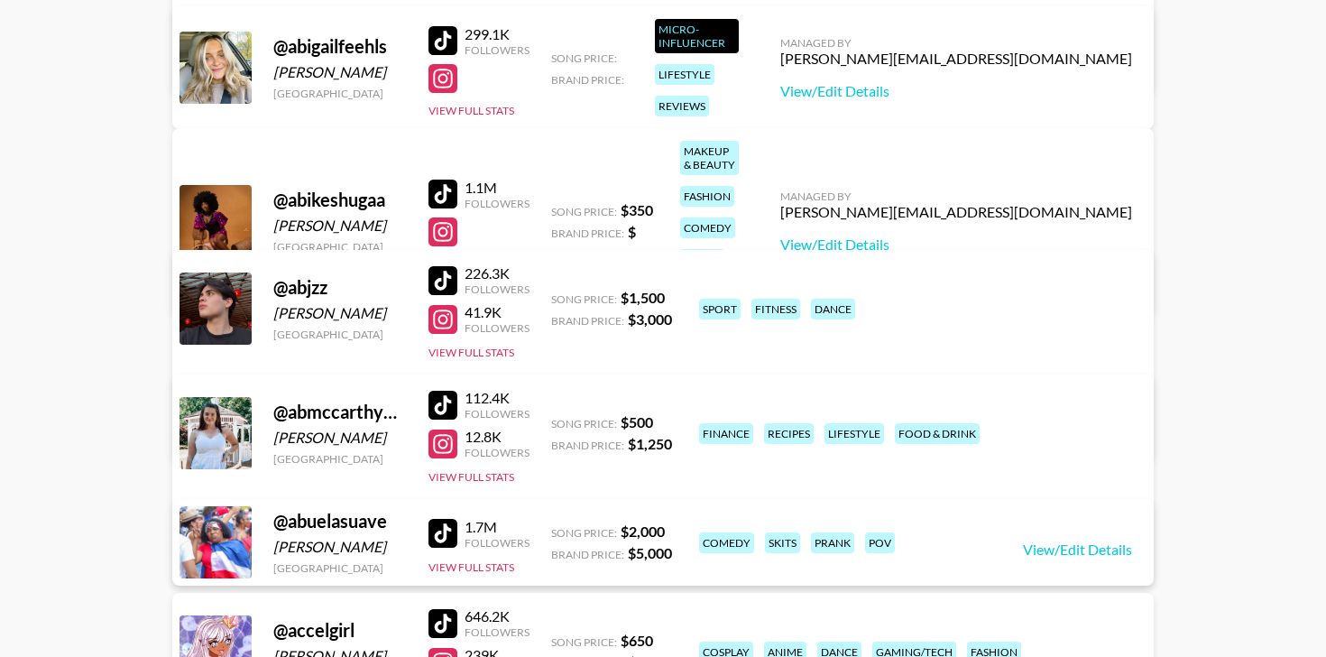
click at [448, 180] on div at bounding box center [442, 194] width 29 height 29
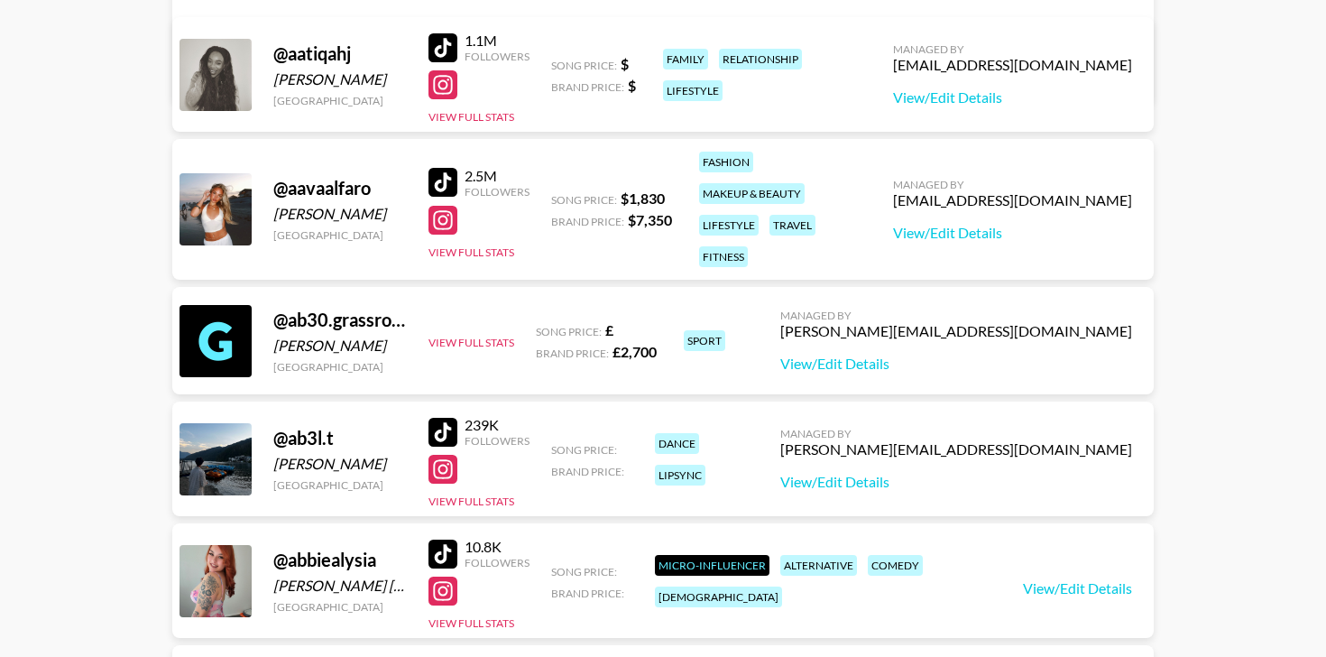
scroll to position [54488, 0]
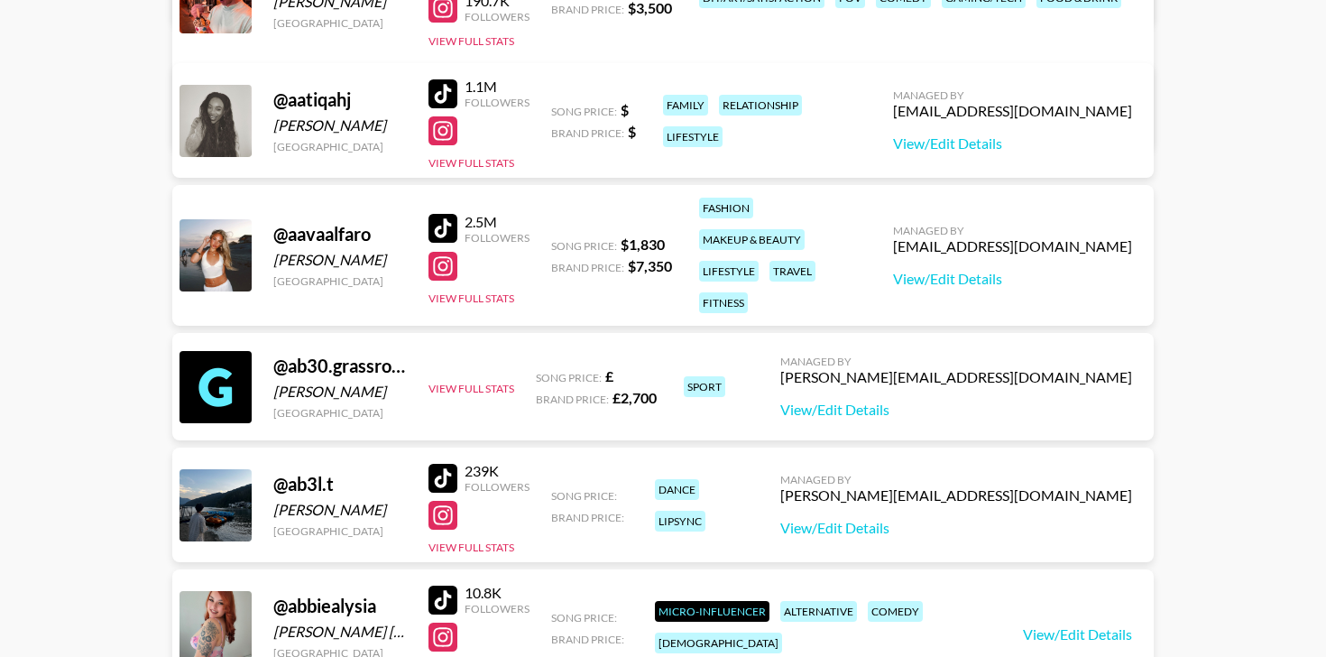
click at [445, 99] on div at bounding box center [442, 93] width 29 height 29
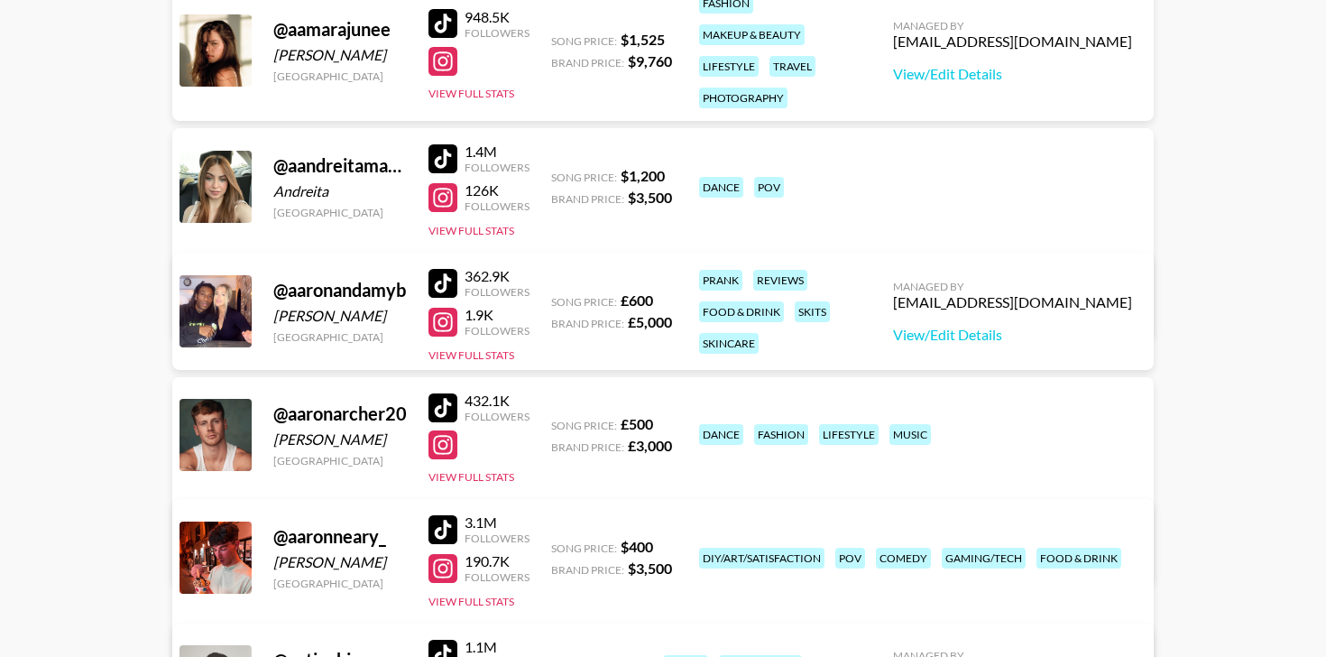
scroll to position [53889, 0]
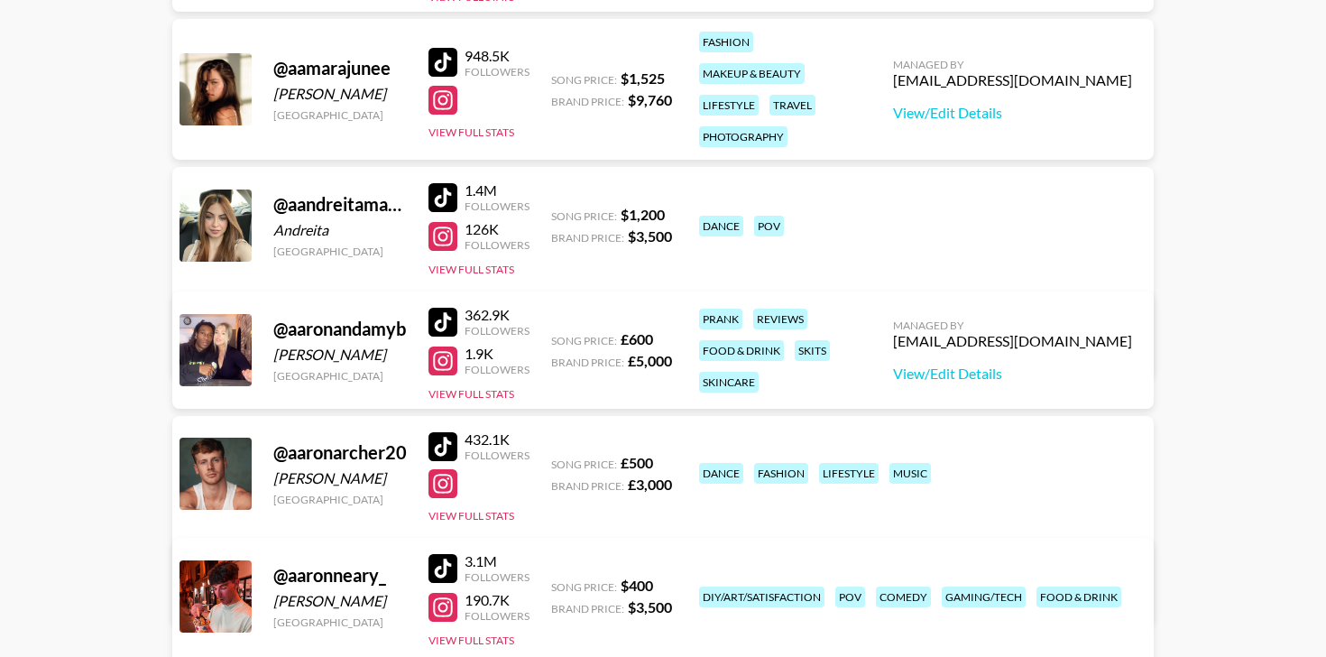
click at [448, 325] on div at bounding box center [442, 322] width 29 height 29
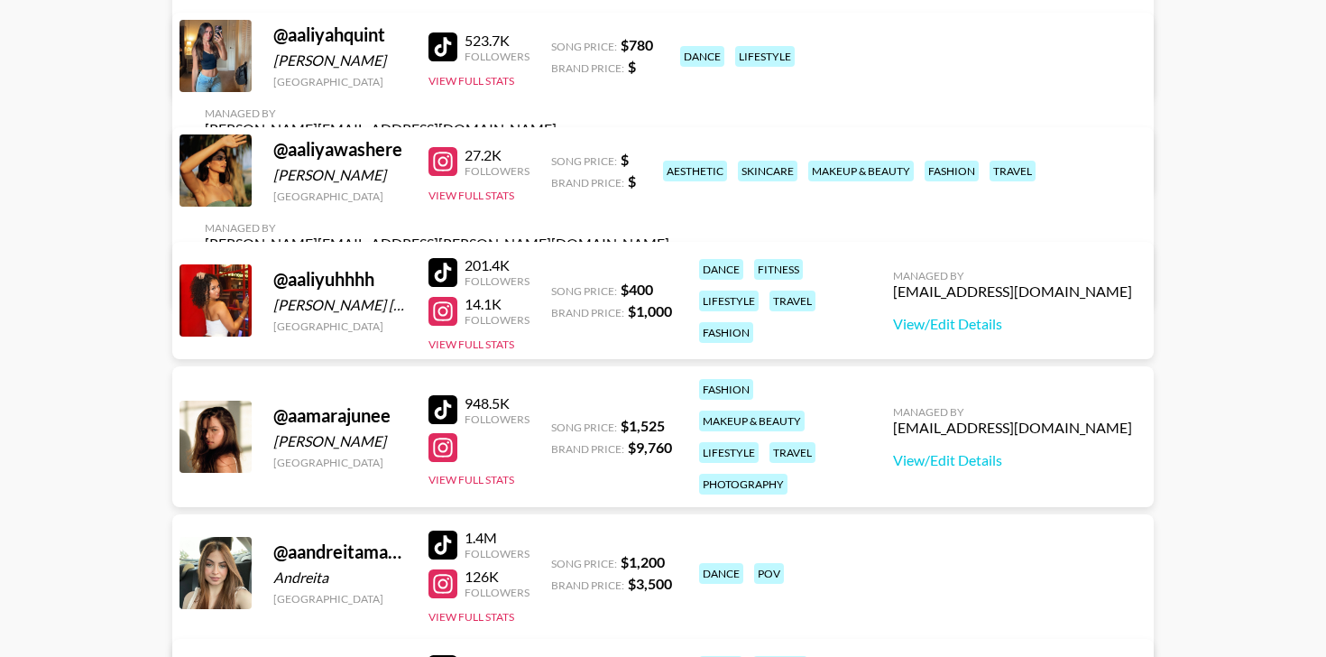
click at [437, 266] on div at bounding box center [442, 272] width 29 height 29
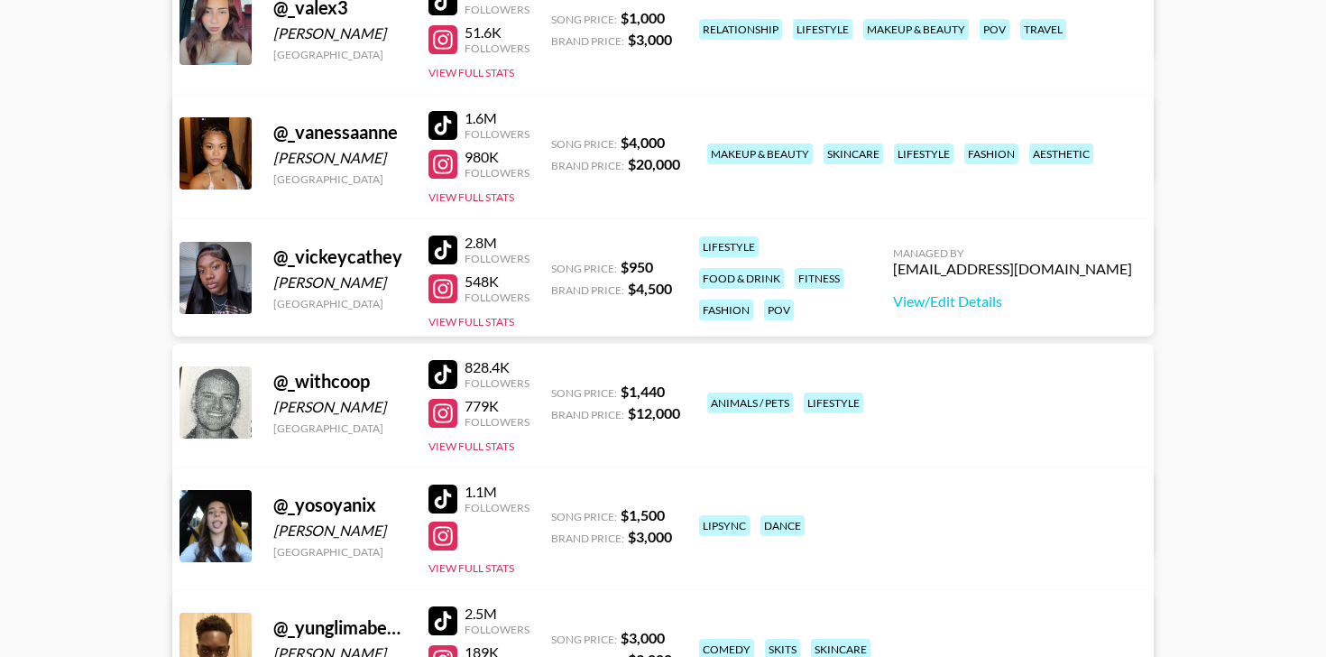
scroll to position [52230, 0]
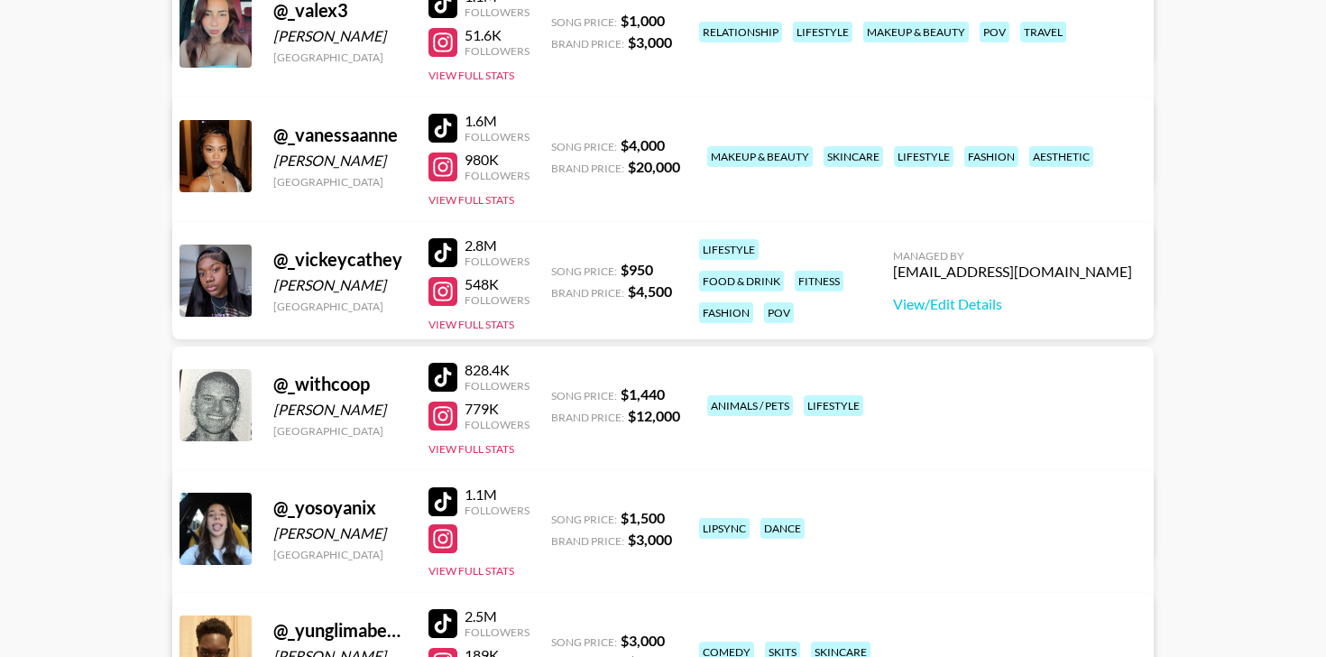
click at [453, 253] on div at bounding box center [442, 252] width 29 height 29
click at [449, 125] on div at bounding box center [442, 128] width 29 height 29
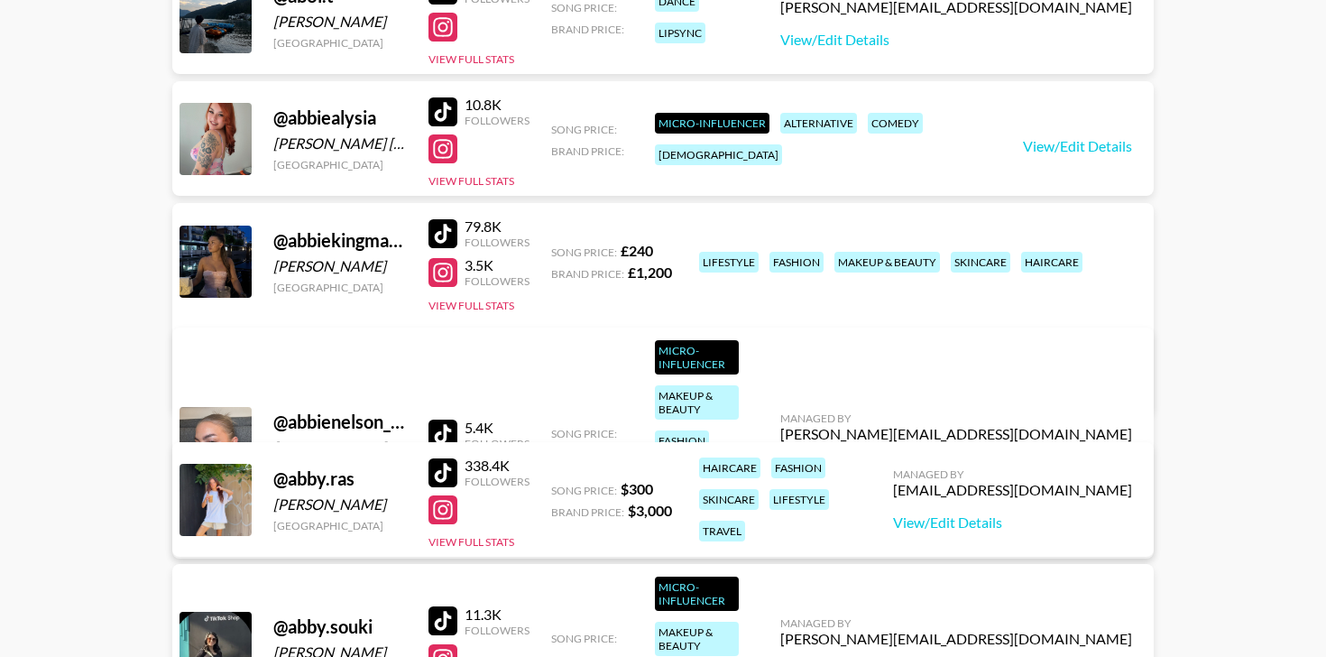
scroll to position [54978, 0]
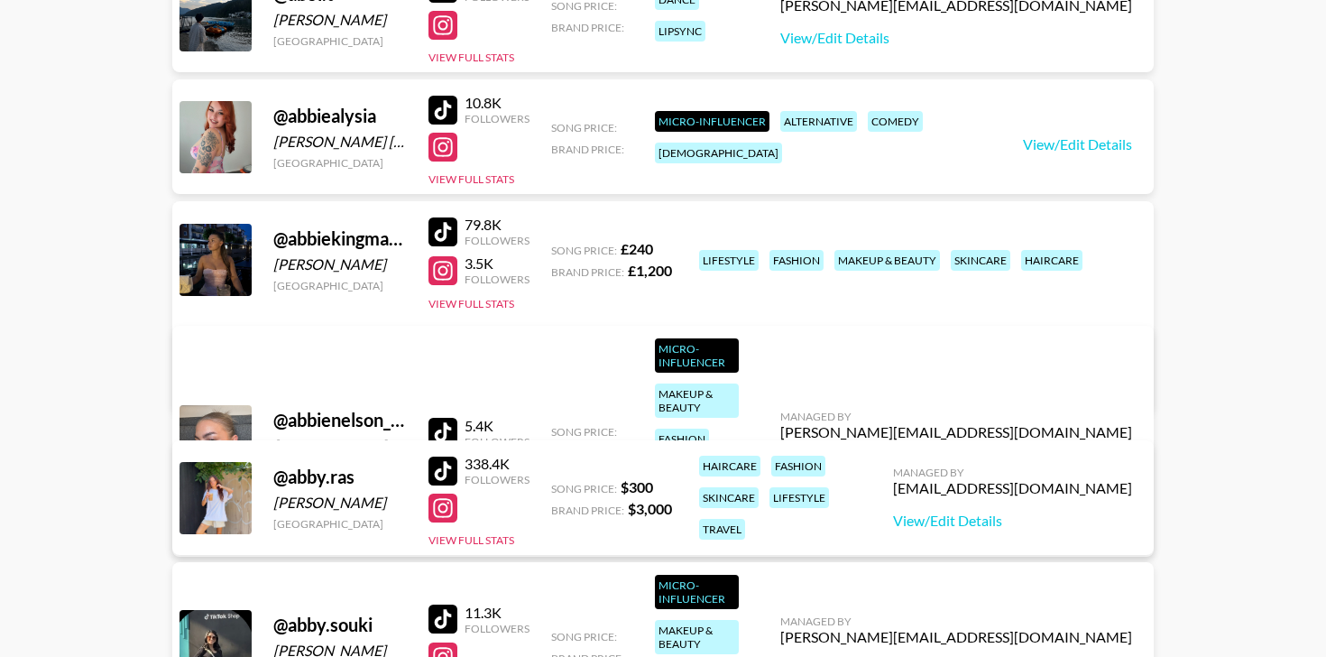
click at [448, 231] on div at bounding box center [442, 231] width 29 height 29
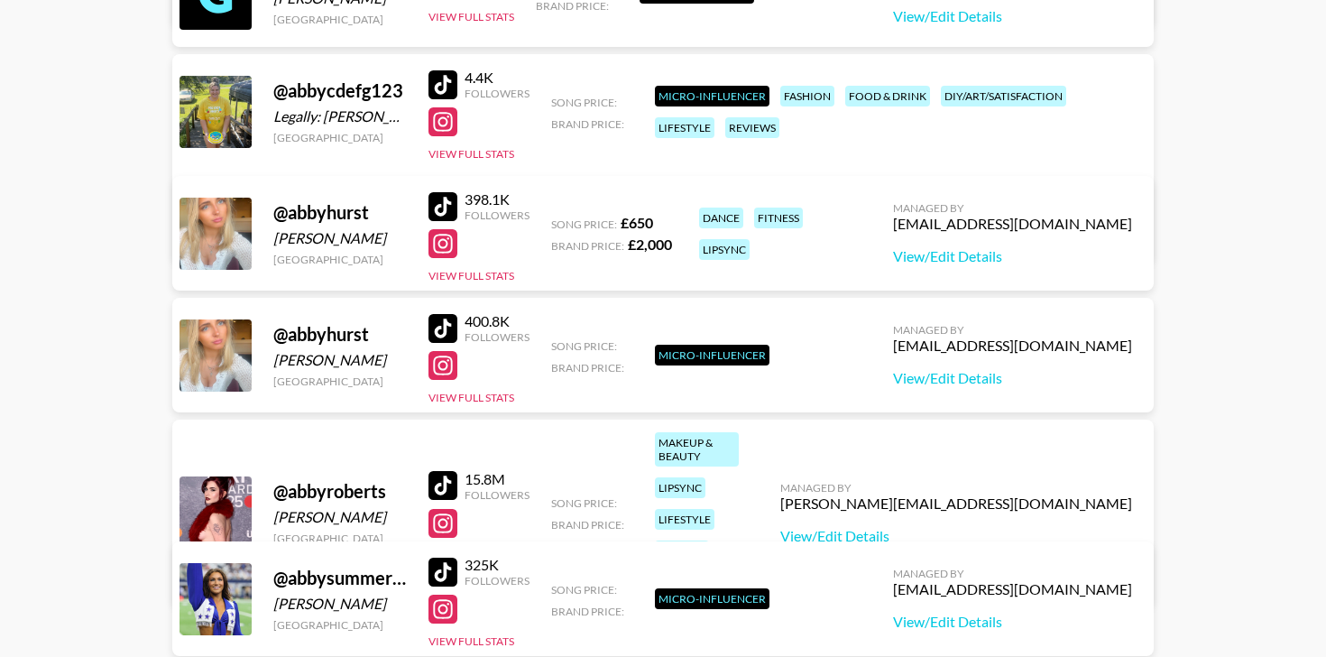
scroll to position [55851, 0]
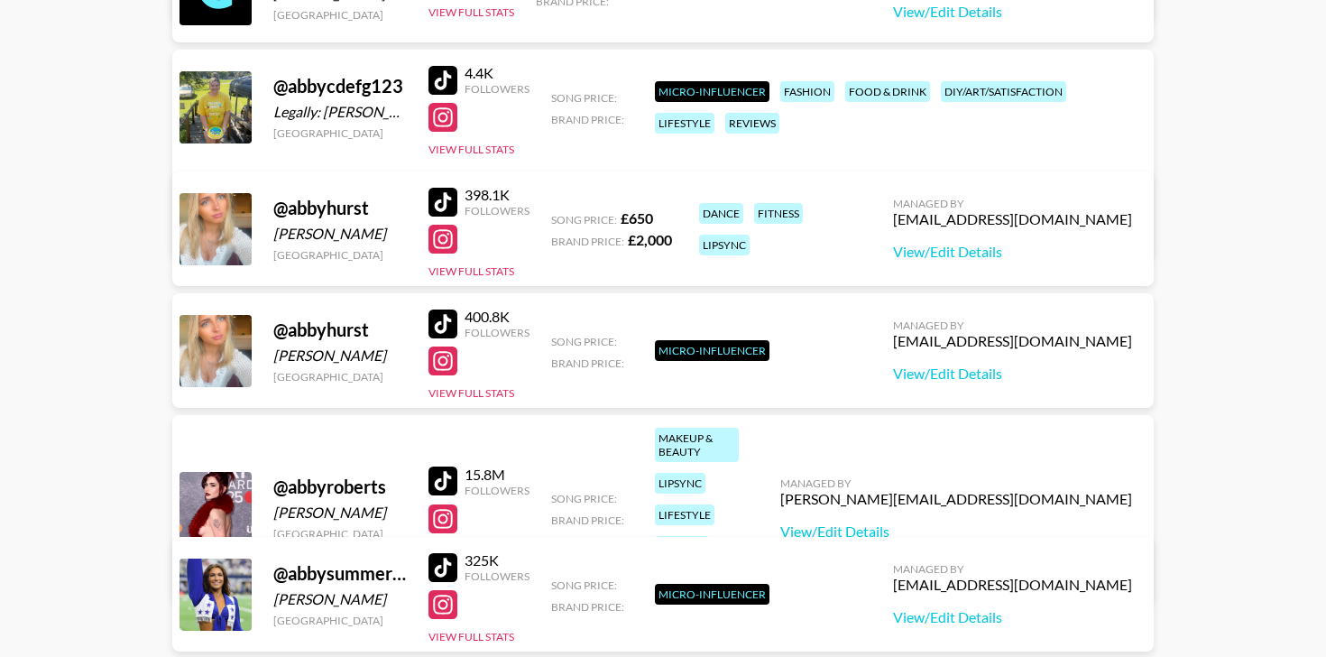
click at [440, 466] on div at bounding box center [442, 480] width 29 height 29
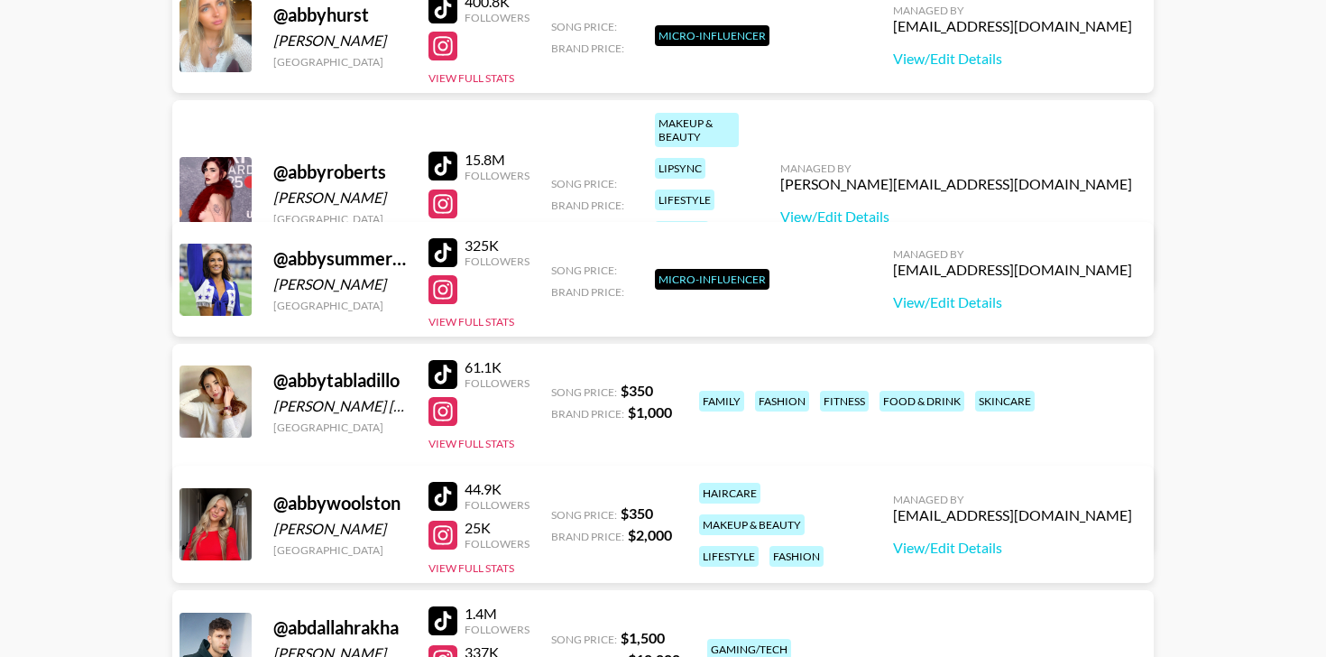
scroll to position [56167, 0]
click at [441, 259] on div at bounding box center [442, 251] width 29 height 29
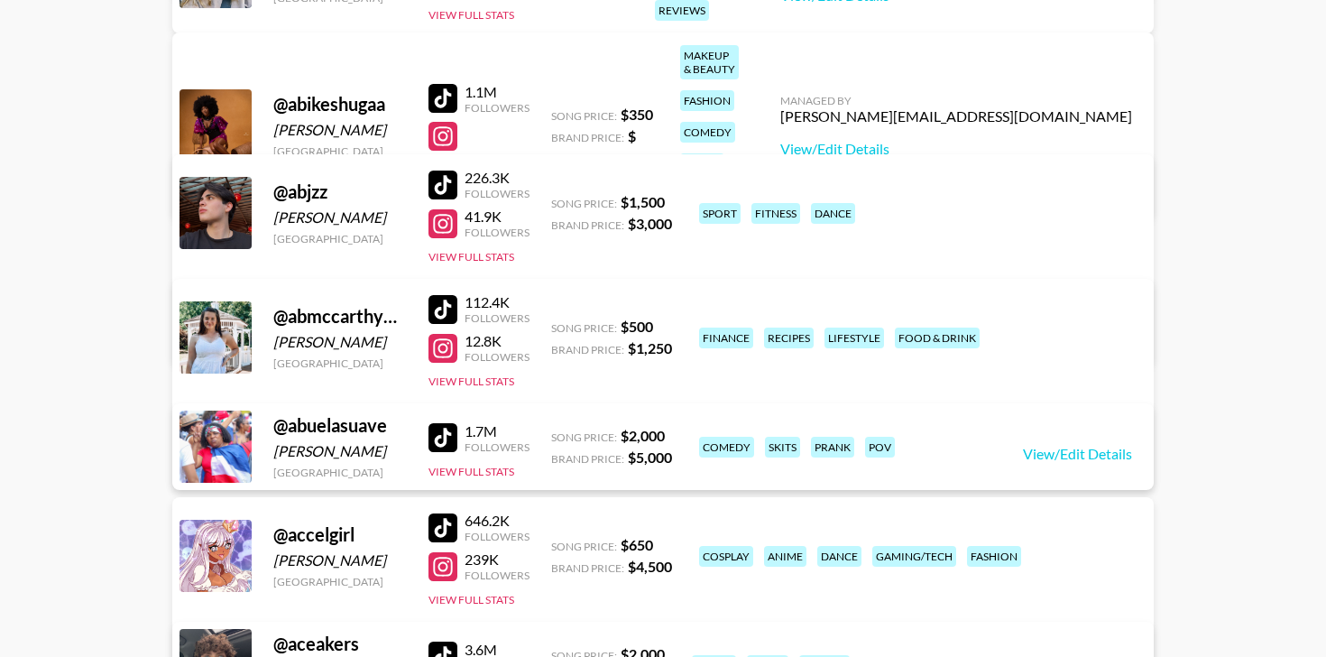
scroll to position [57895, 0]
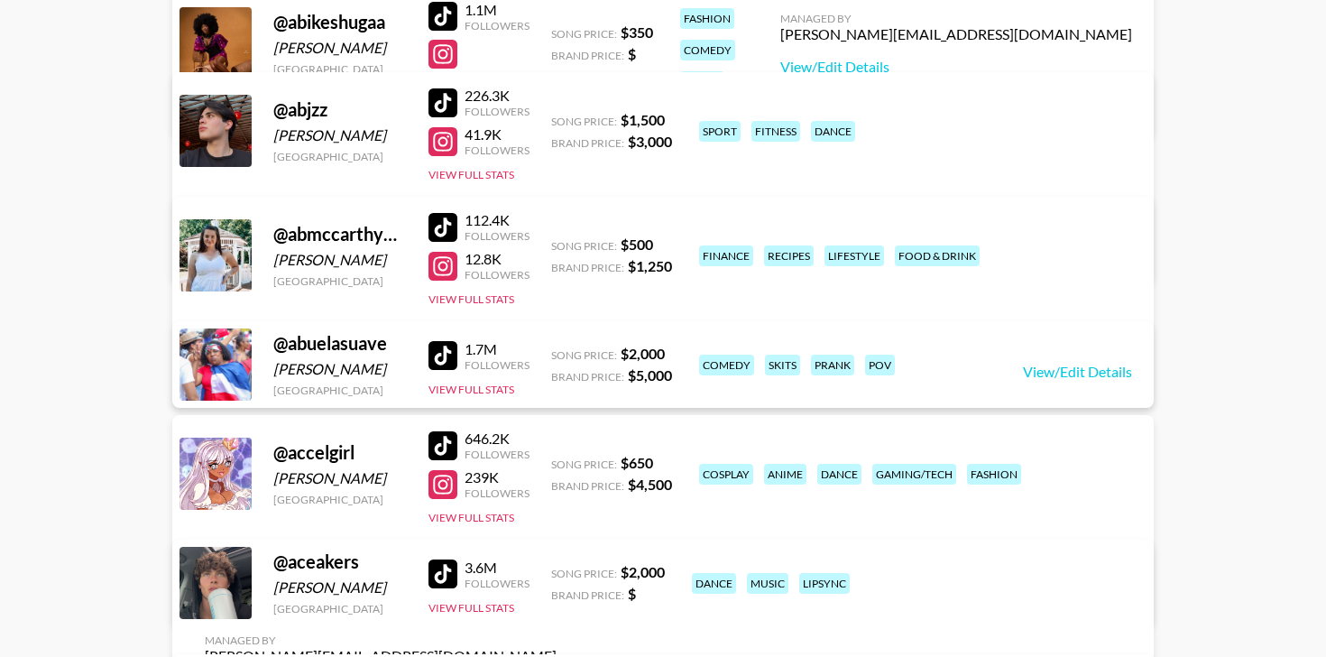
click at [455, 351] on div at bounding box center [442, 355] width 29 height 29
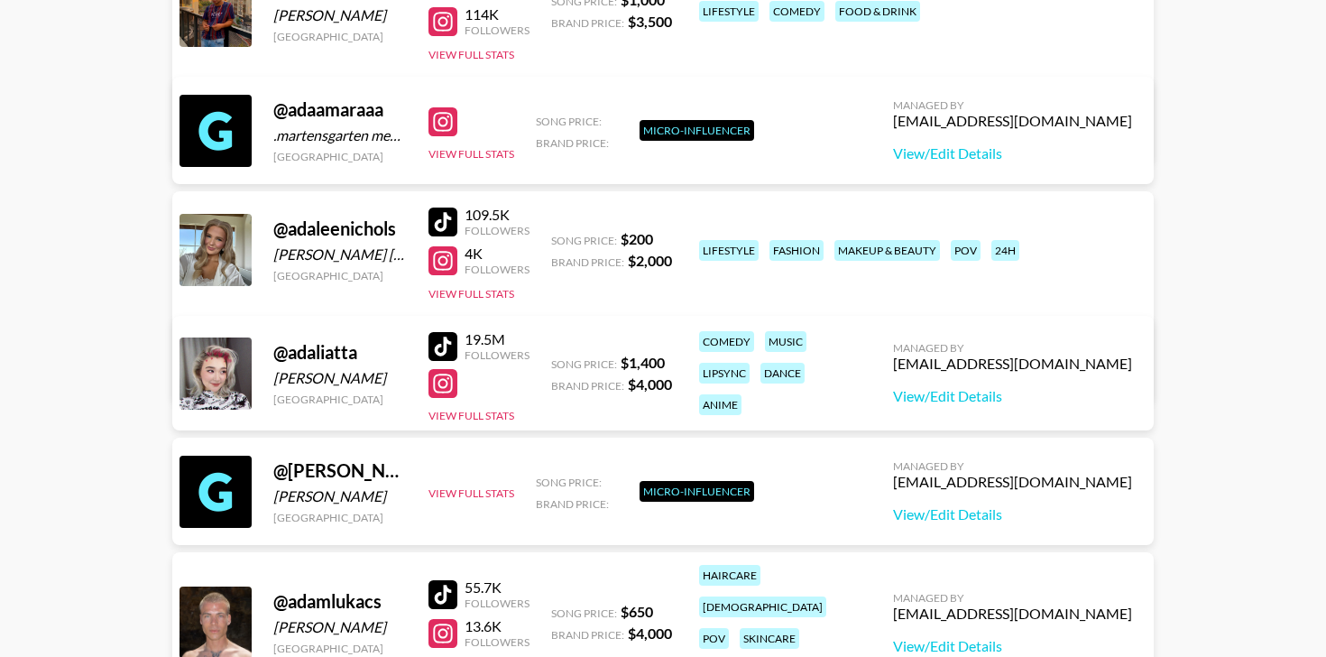
scroll to position [59334, 0]
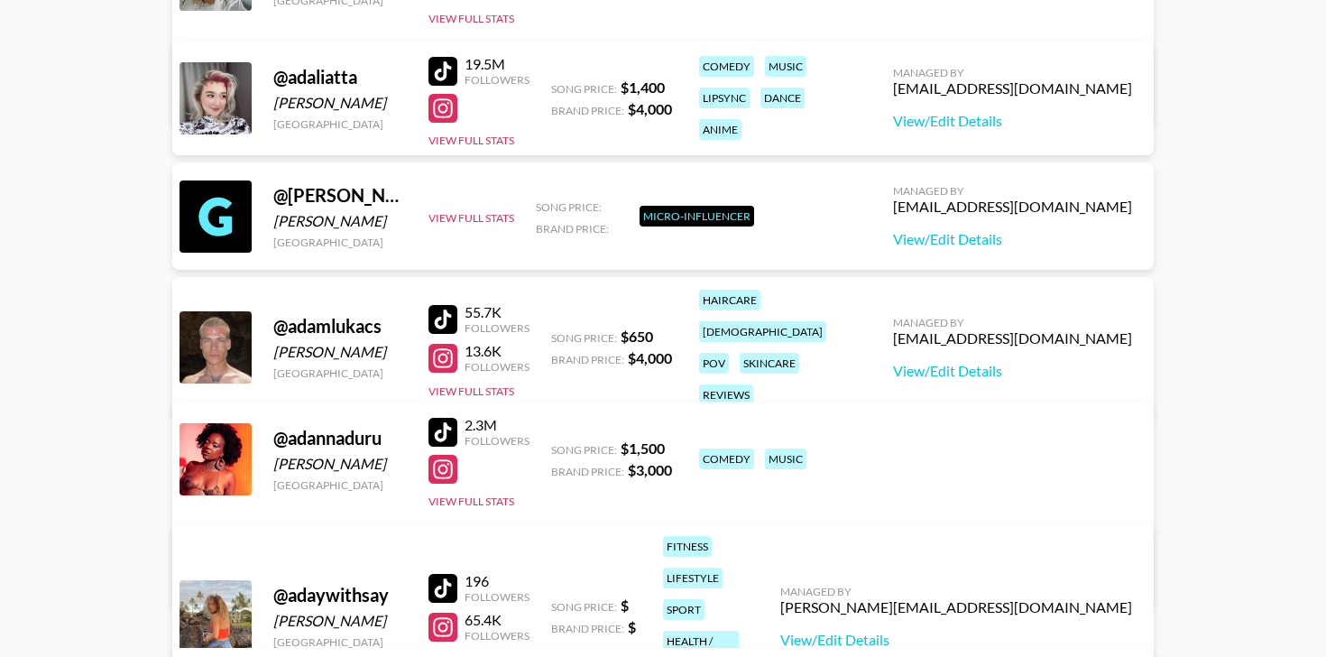
click at [454, 426] on div at bounding box center [442, 432] width 29 height 29
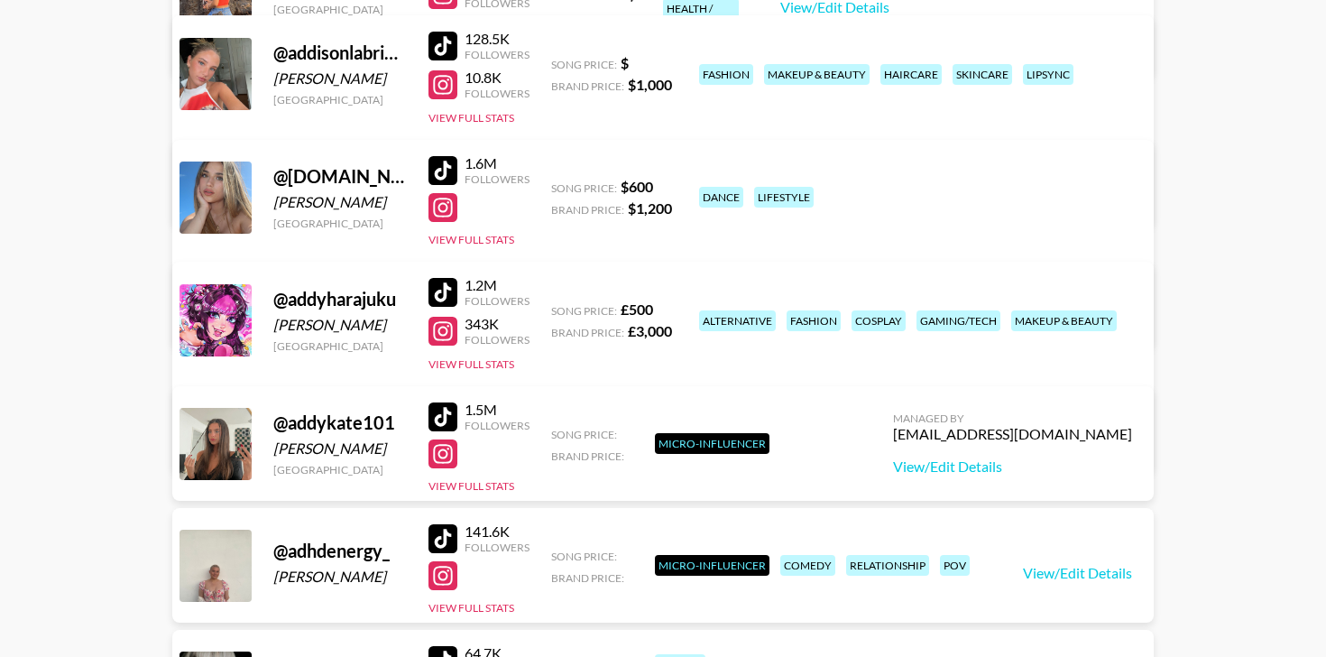
scroll to position [59969, 0]
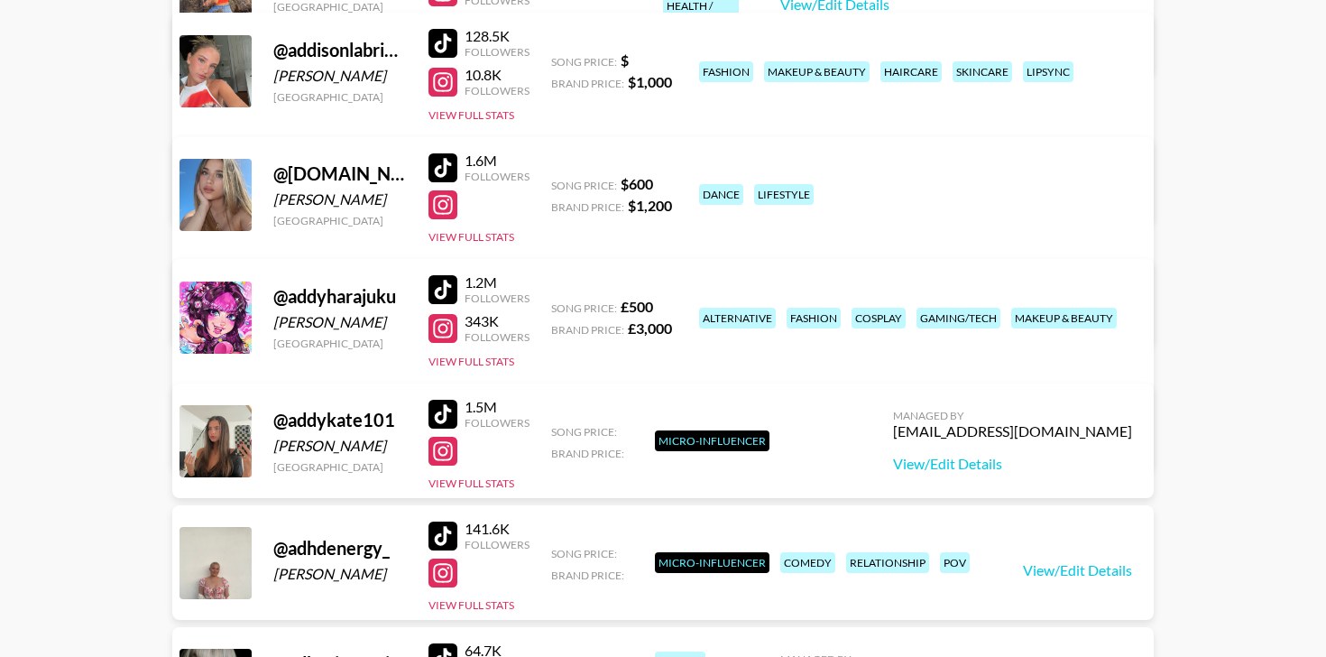
click at [441, 413] on div at bounding box center [442, 414] width 29 height 29
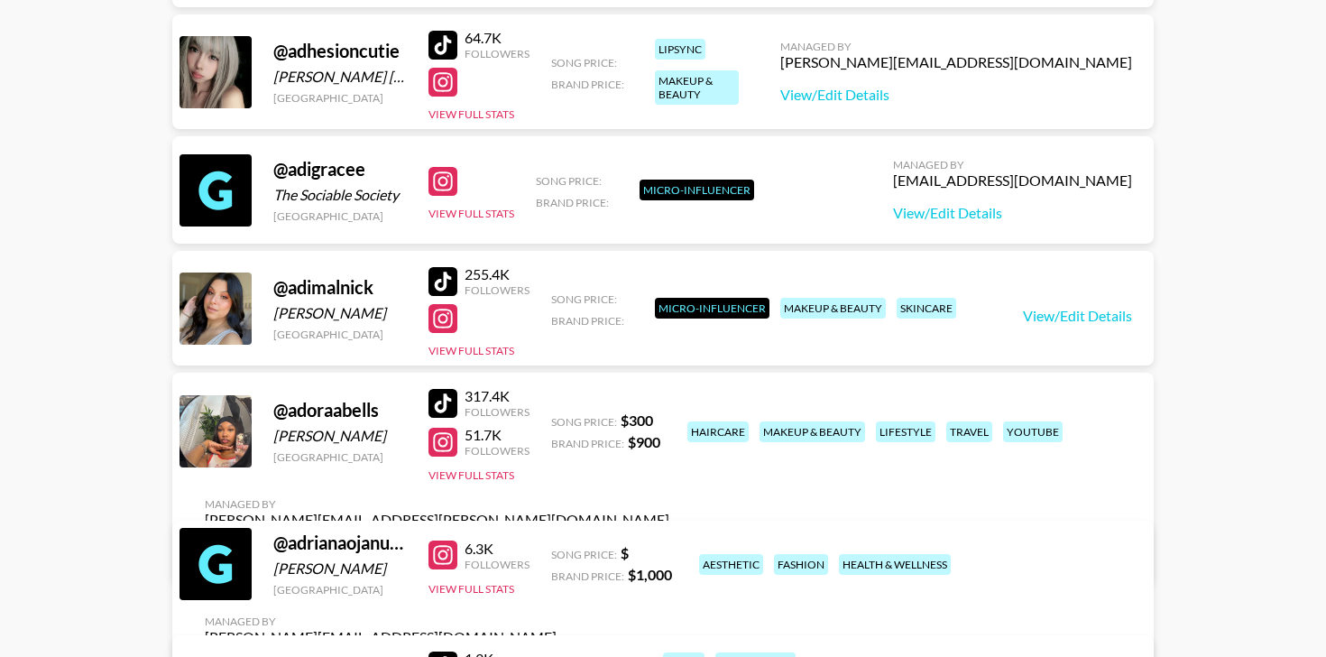
scroll to position [60585, 0]
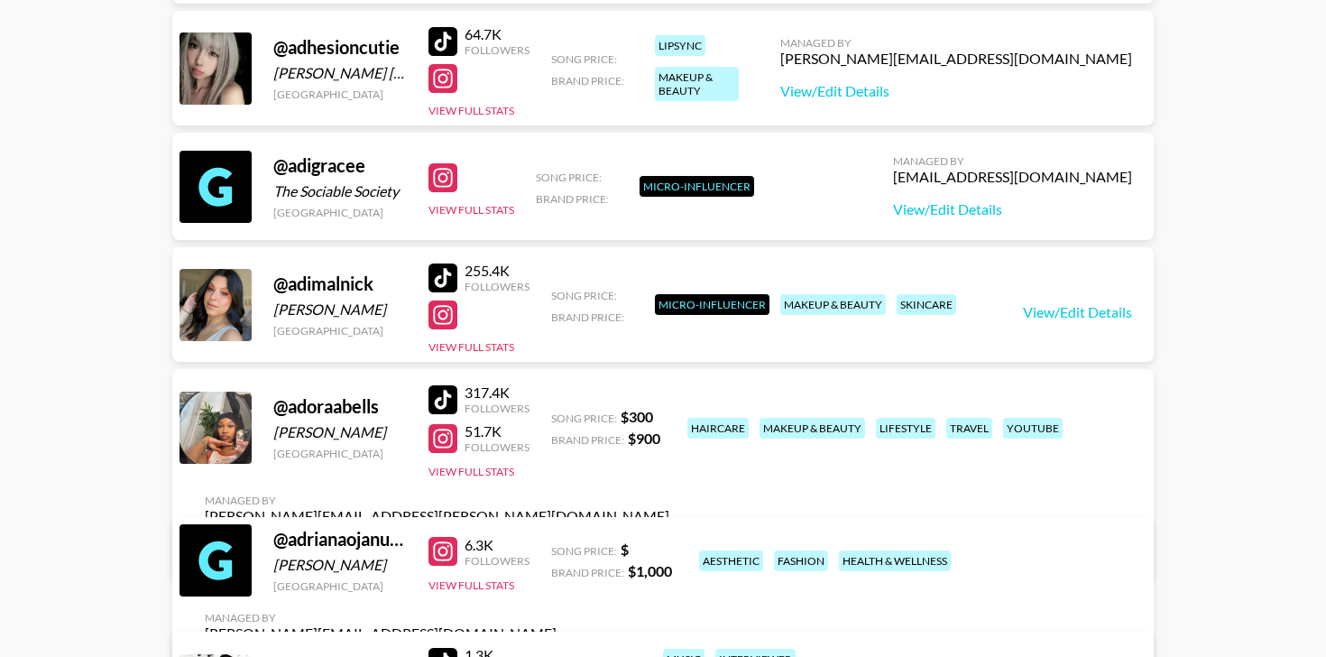
click at [436, 404] on div at bounding box center [442, 399] width 29 height 29
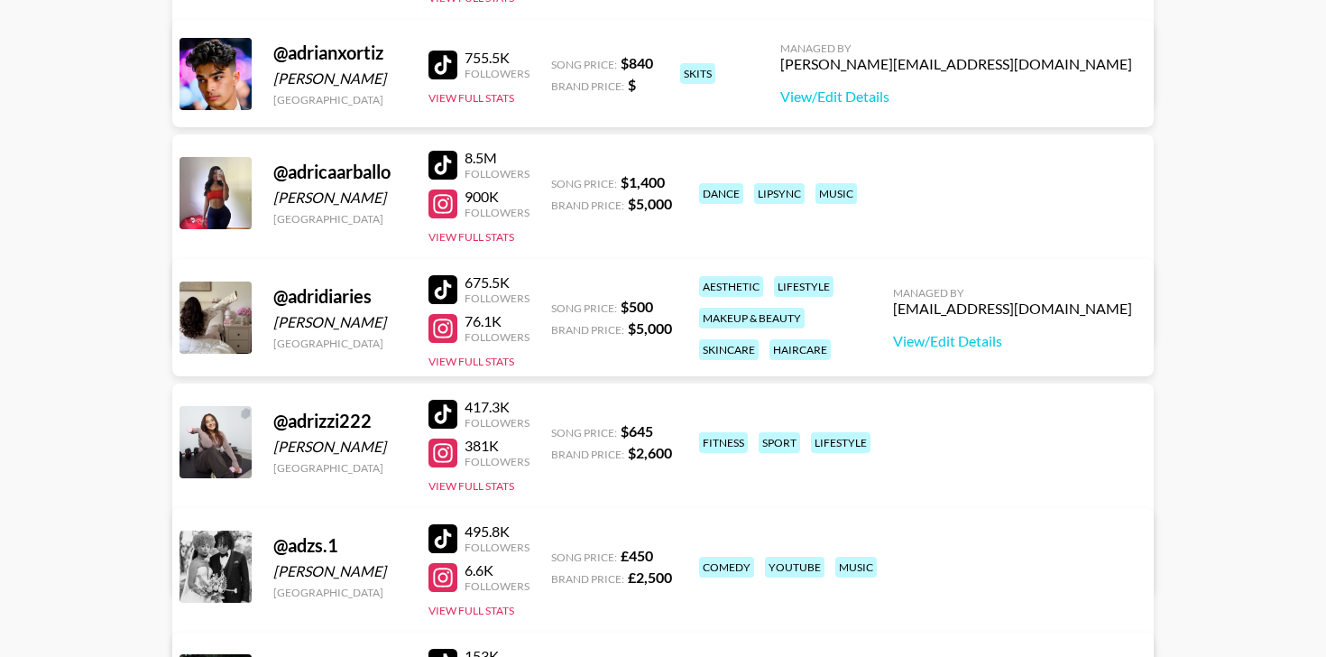
scroll to position [61464, 0]
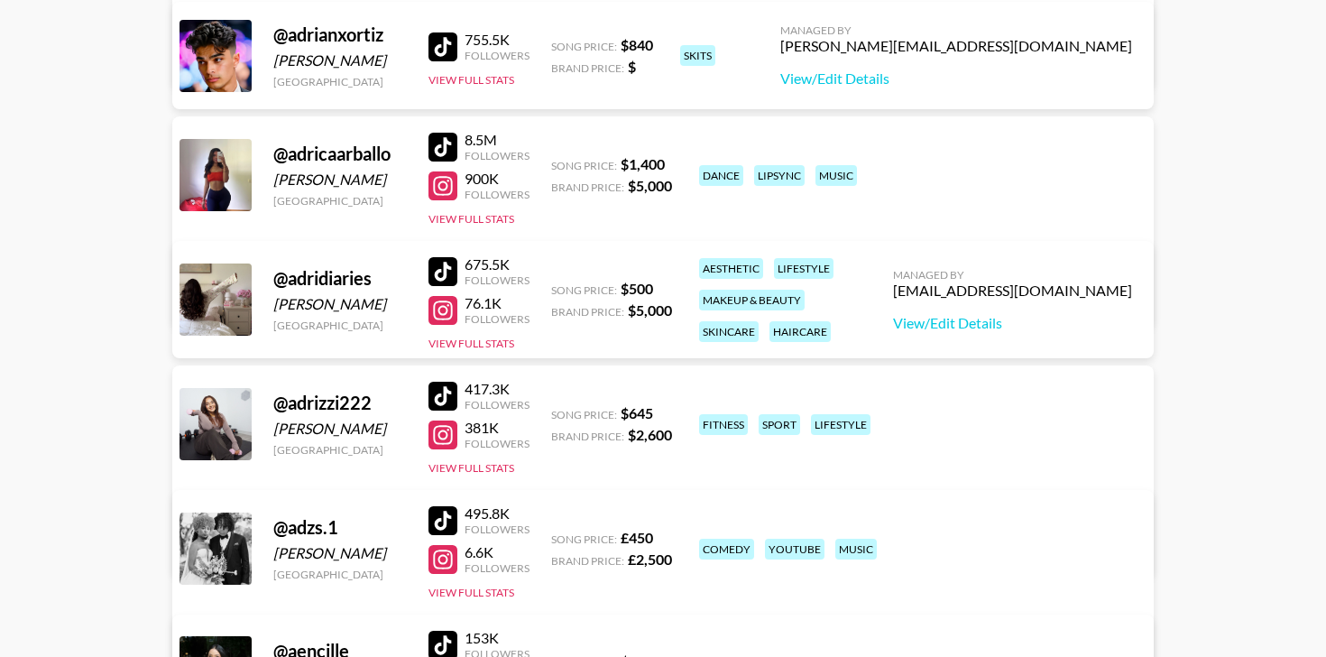
click at [443, 266] on div at bounding box center [442, 271] width 29 height 29
click at [1014, 325] on link "View/Edit Details" at bounding box center [1012, 323] width 239 height 18
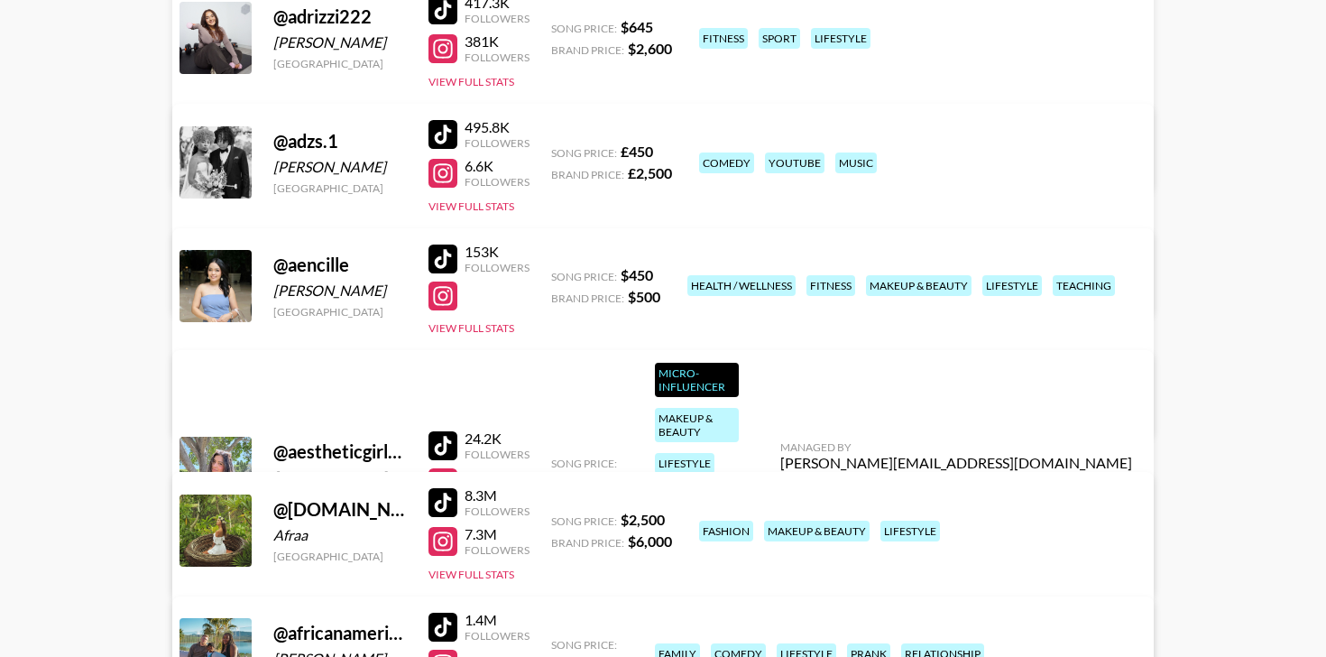
scroll to position [61950, 0]
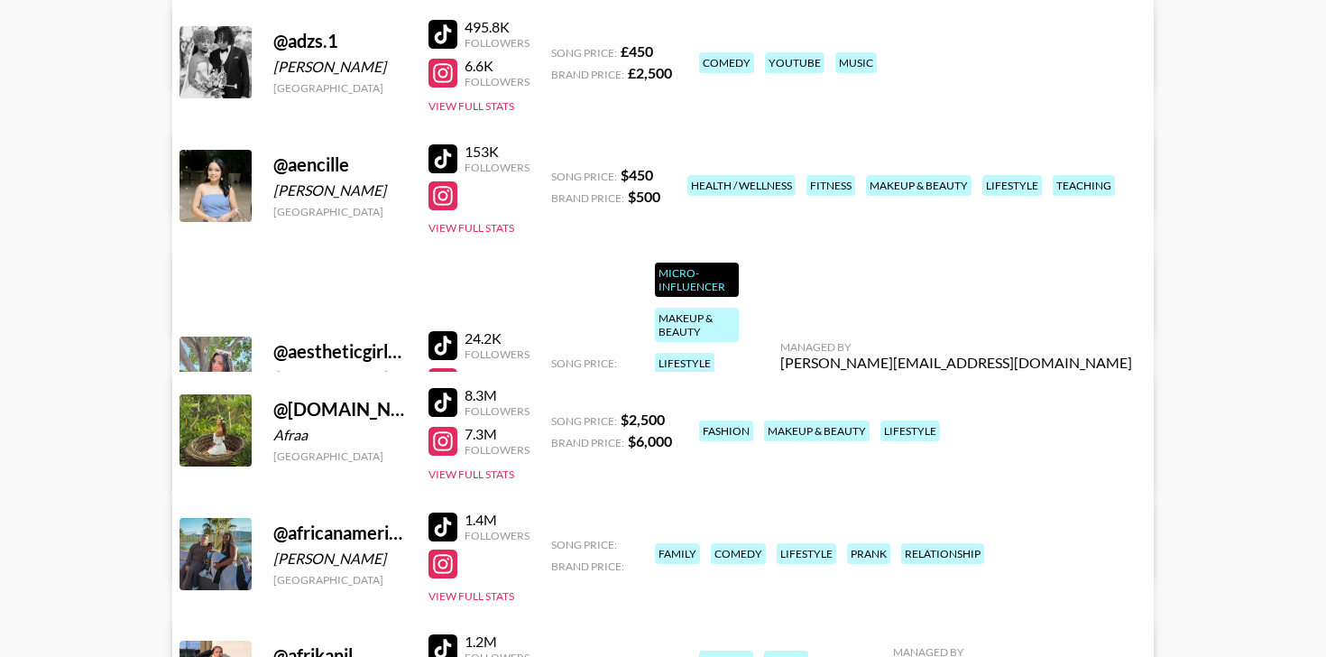
click at [434, 402] on div at bounding box center [442, 402] width 29 height 29
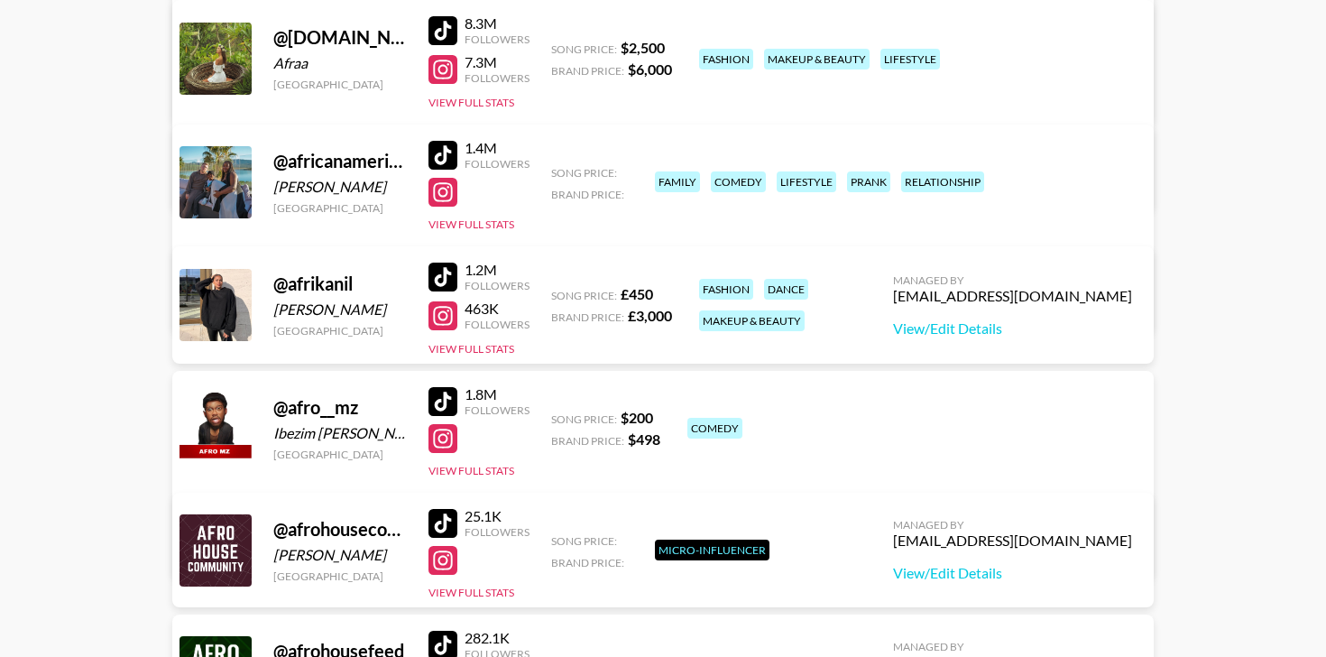
scroll to position [62319, 0]
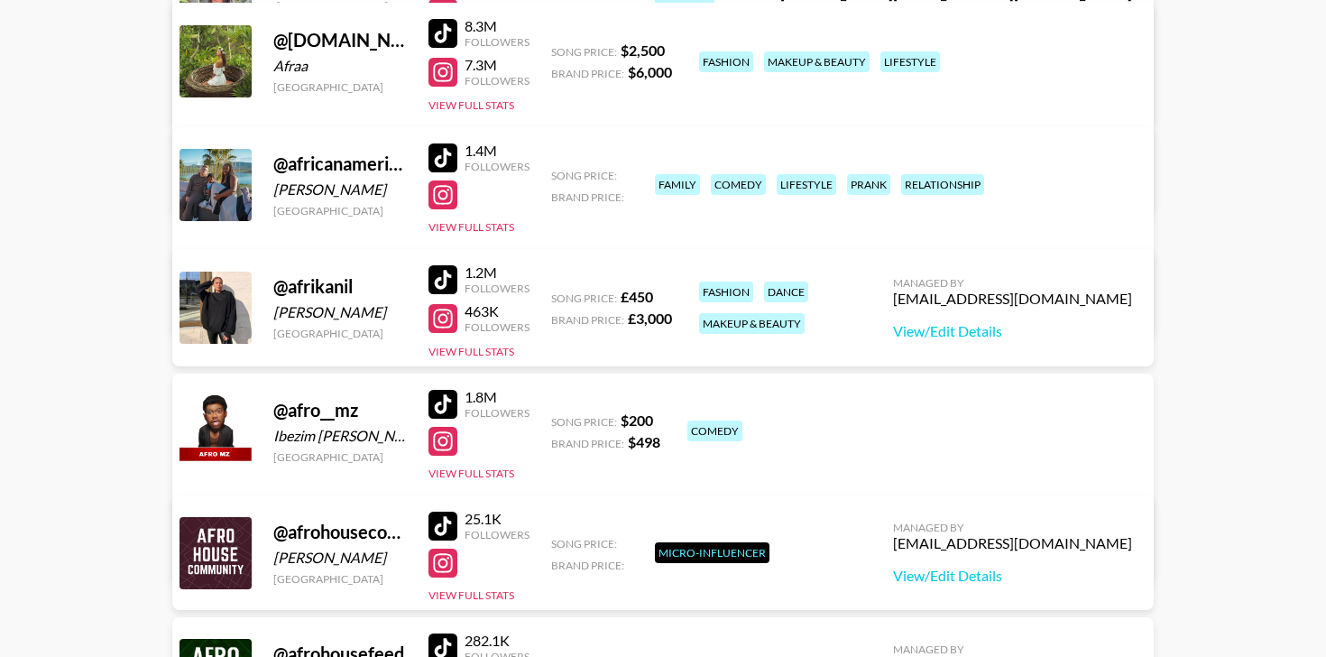
click at [446, 273] on div at bounding box center [442, 279] width 29 height 29
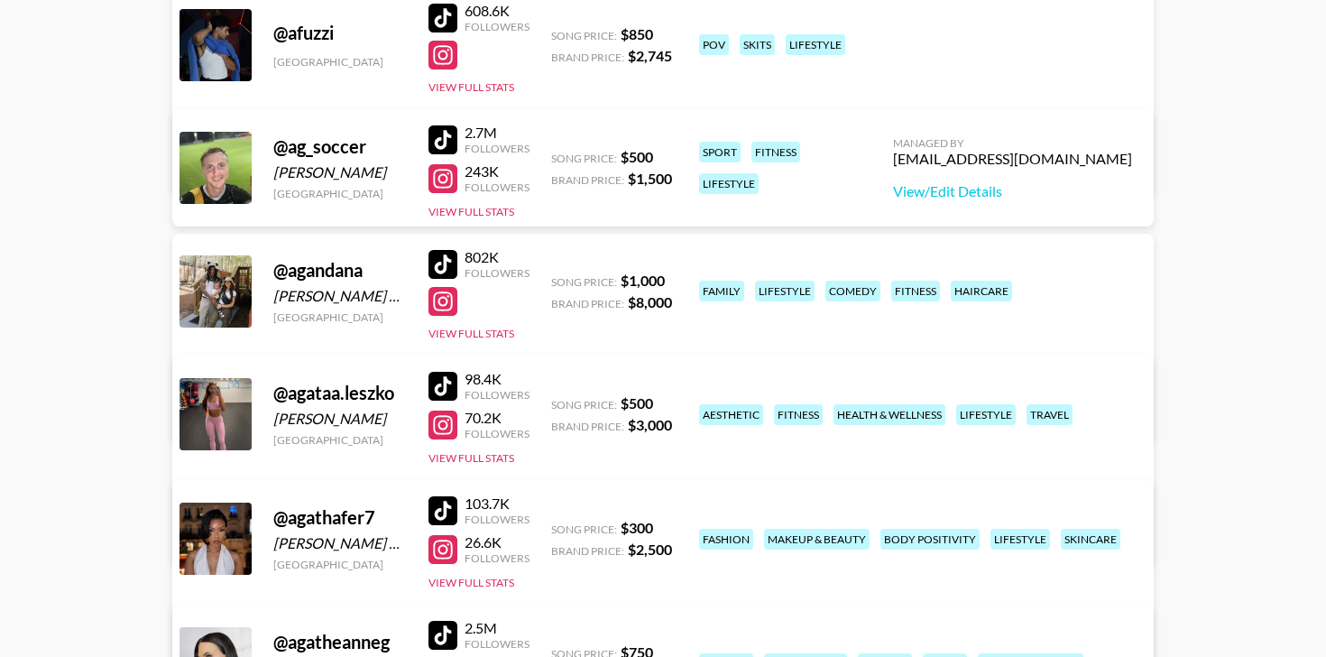
scroll to position [63225, 0]
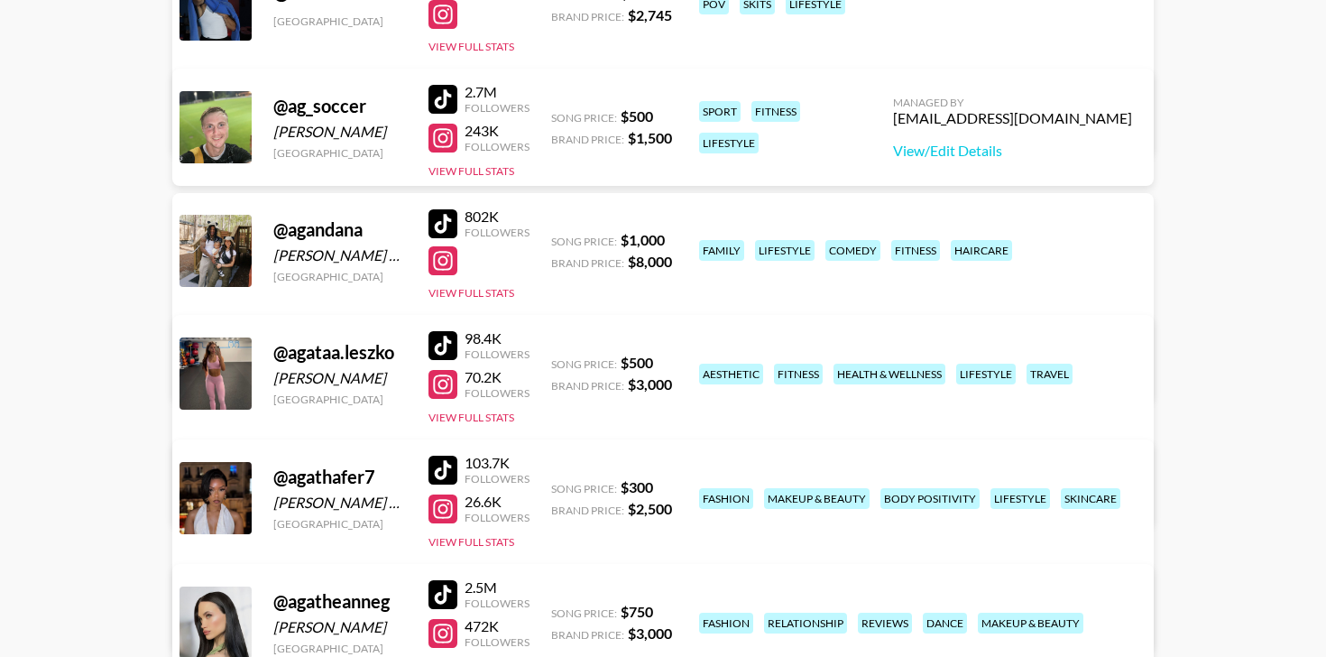
click at [435, 220] on div at bounding box center [442, 223] width 29 height 29
click at [557, 361] on link "View/Edit Details" at bounding box center [381, 370] width 352 height 18
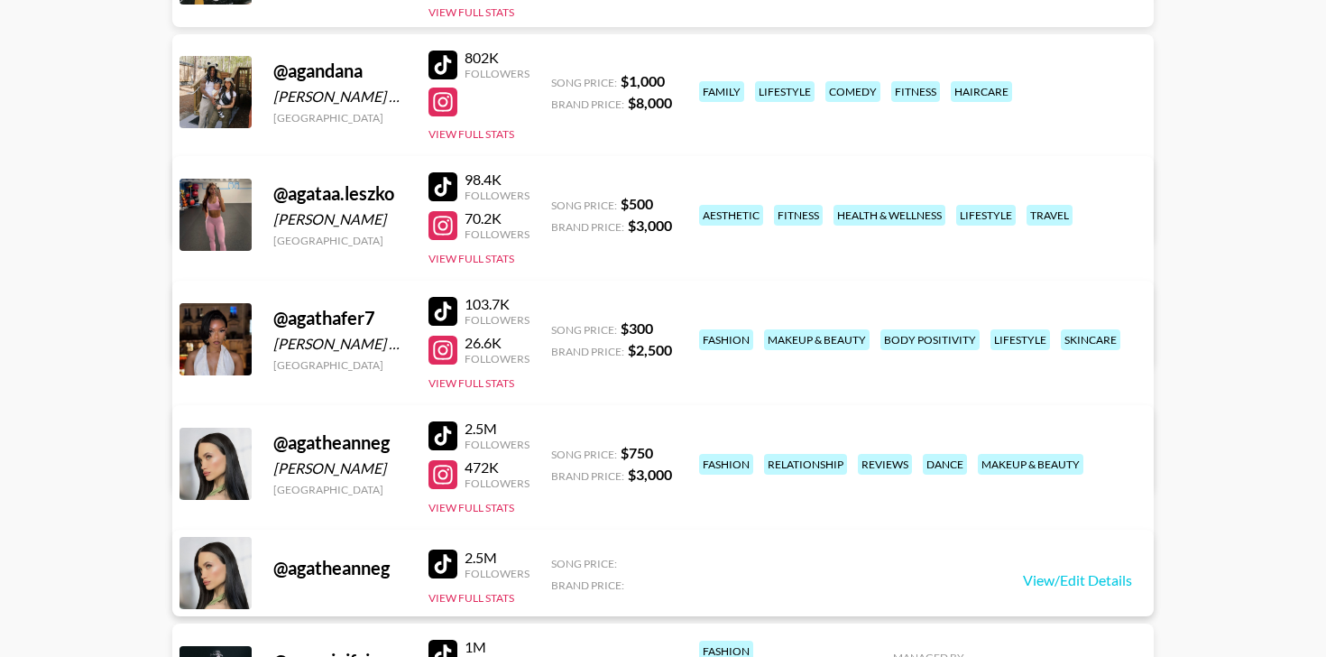
scroll to position [63398, 0]
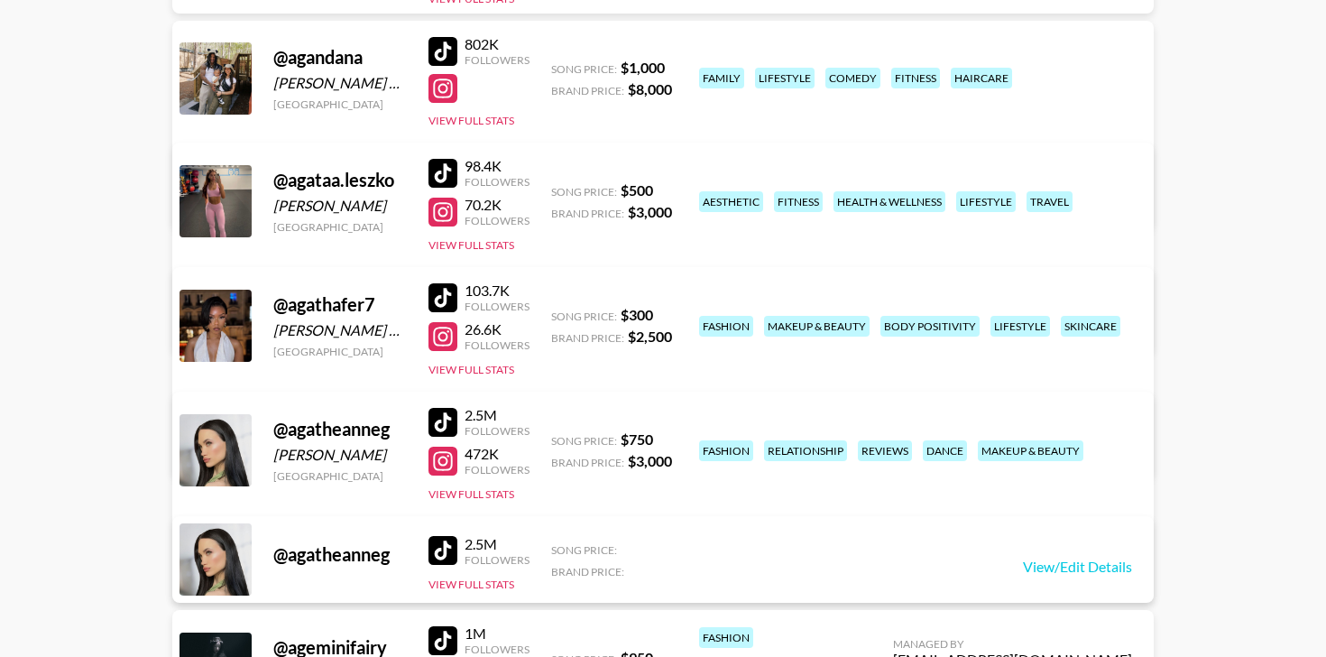
click at [447, 291] on div at bounding box center [442, 297] width 29 height 29
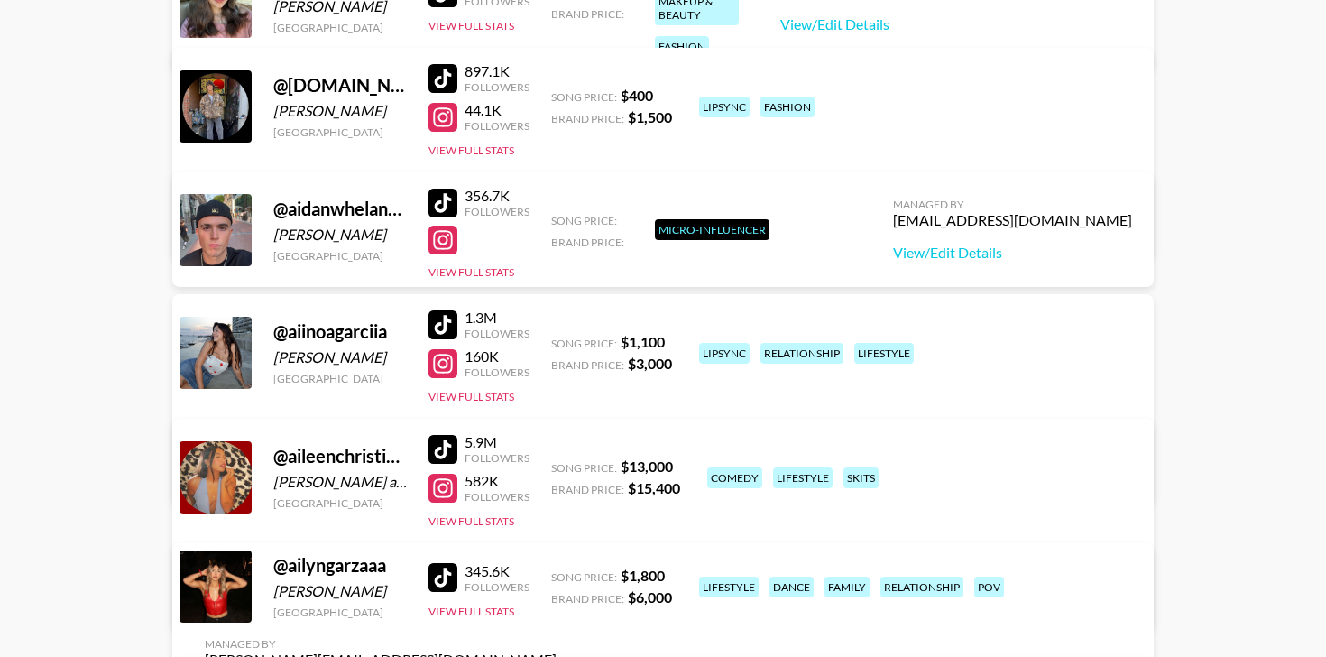
scroll to position [64569, 0]
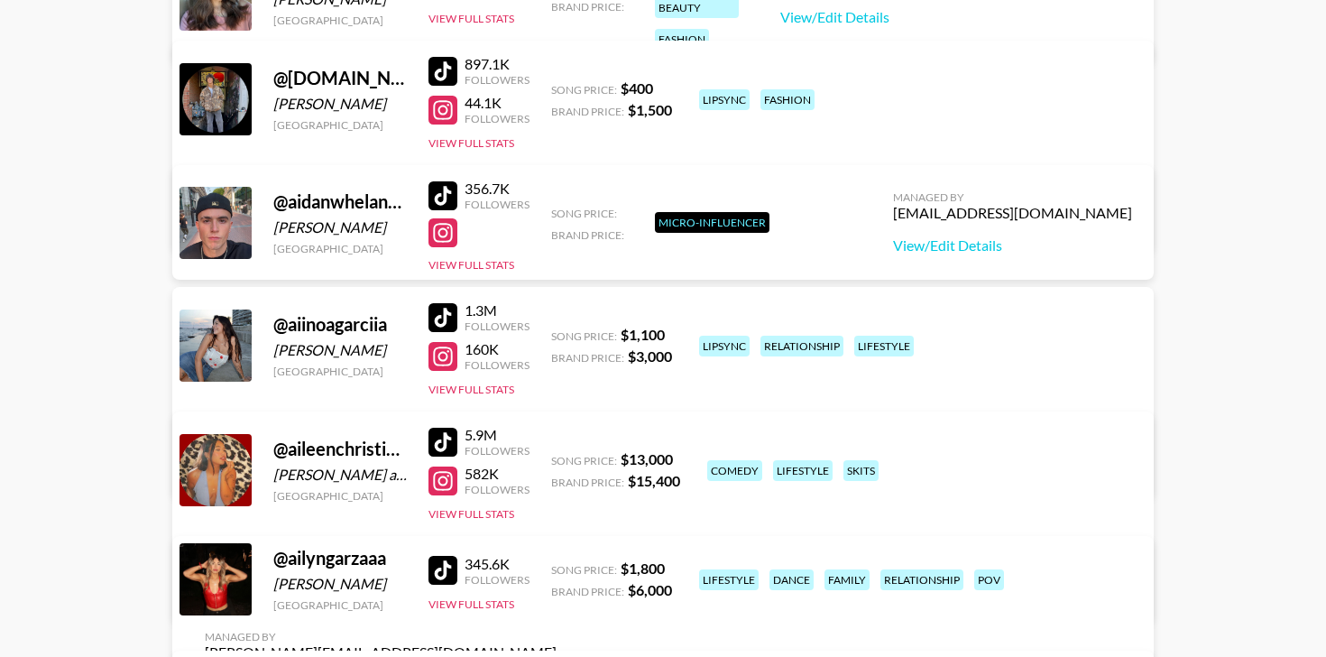
click at [439, 440] on div at bounding box center [442, 442] width 29 height 29
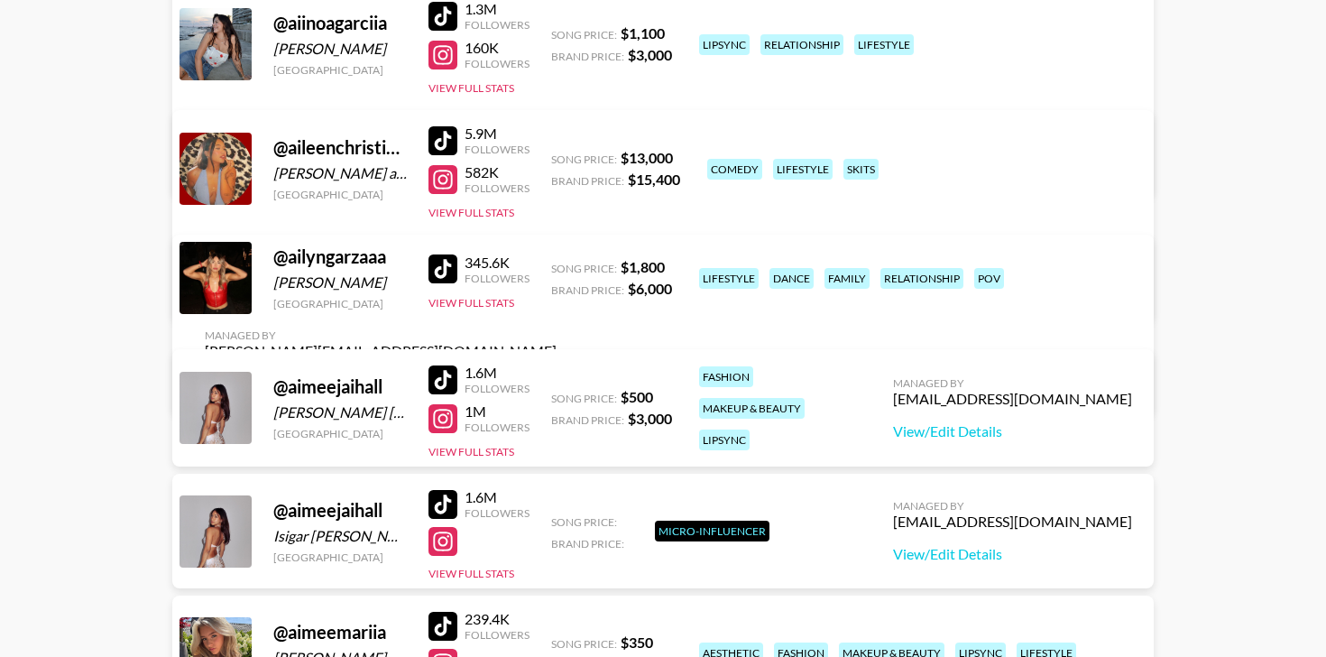
scroll to position [64873, 0]
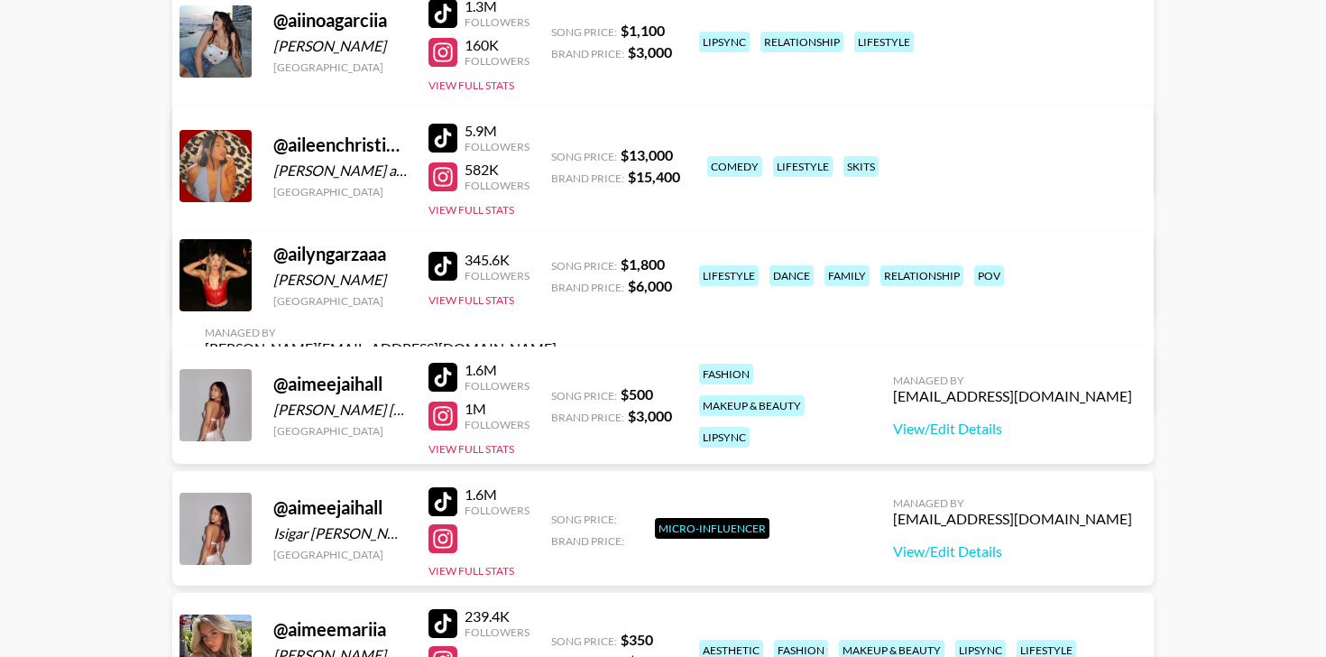
click at [805, 395] on div "makeup & beauty" at bounding box center [752, 405] width 106 height 21
click at [730, 384] on div "fashion" at bounding box center [726, 374] width 54 height 21
click at [730, 430] on div "lipsync" at bounding box center [724, 437] width 51 height 21
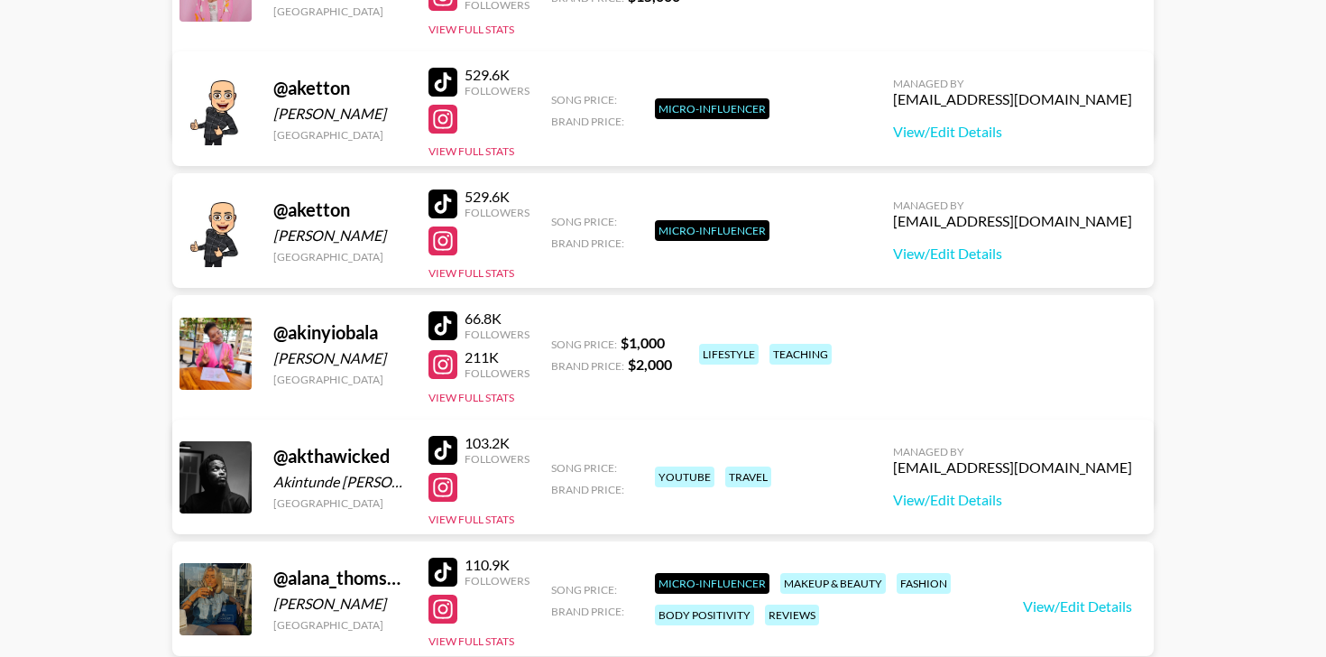
scroll to position [67144, 0]
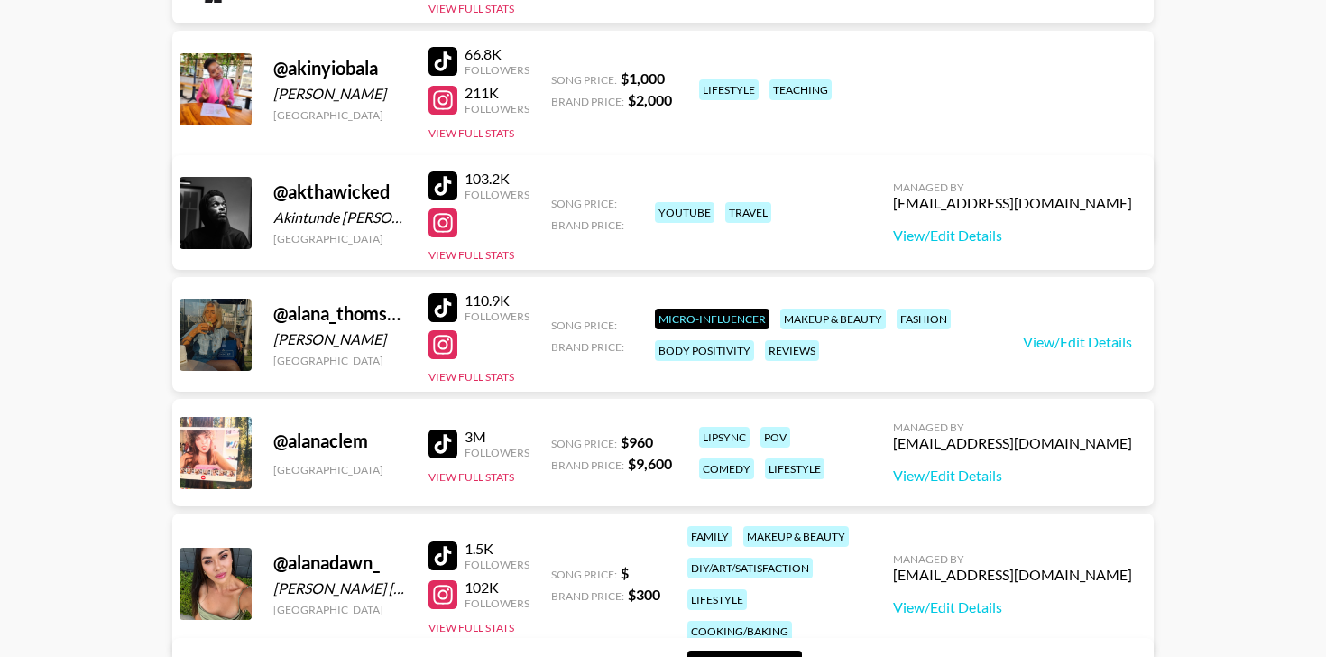
click at [442, 307] on div at bounding box center [442, 307] width 29 height 29
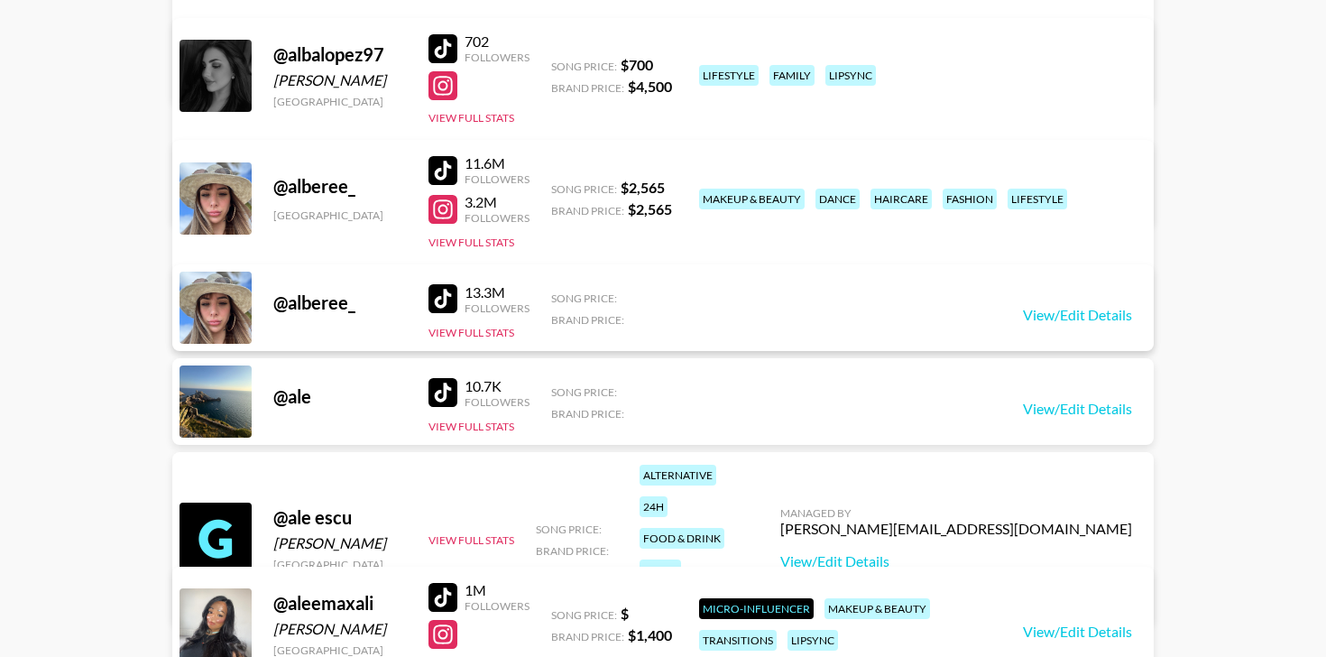
scroll to position [68331, 0]
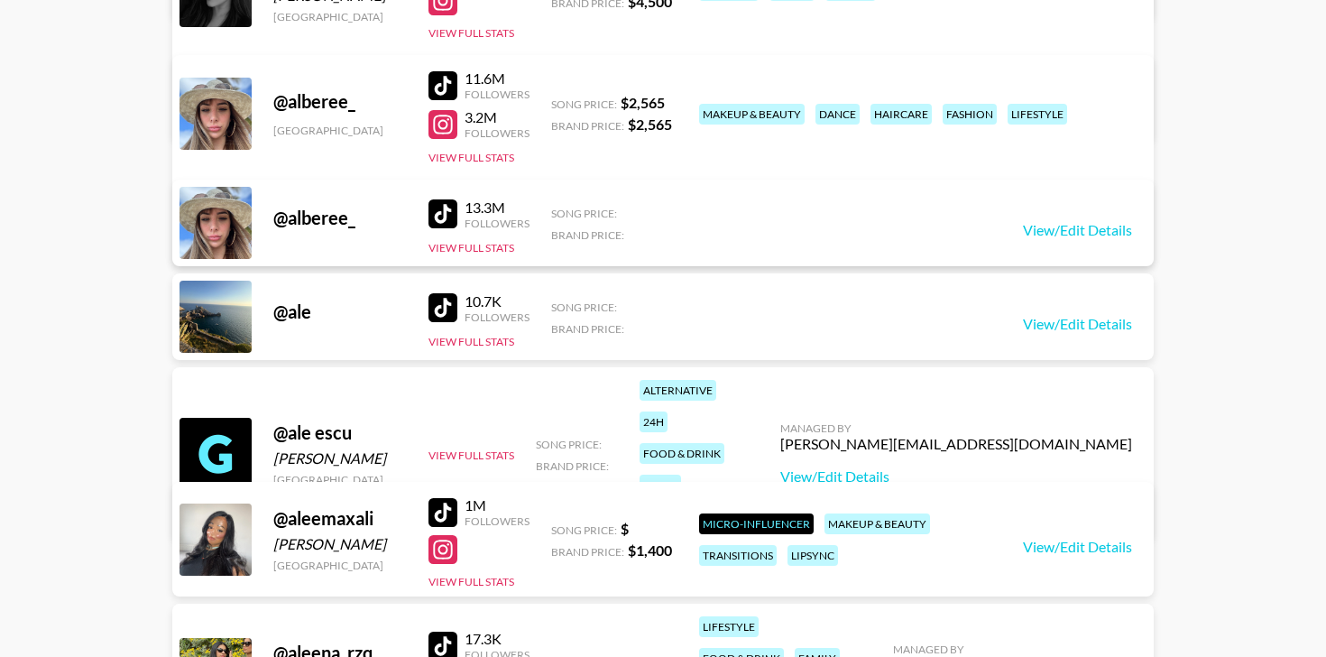
click at [455, 510] on div at bounding box center [442, 512] width 29 height 29
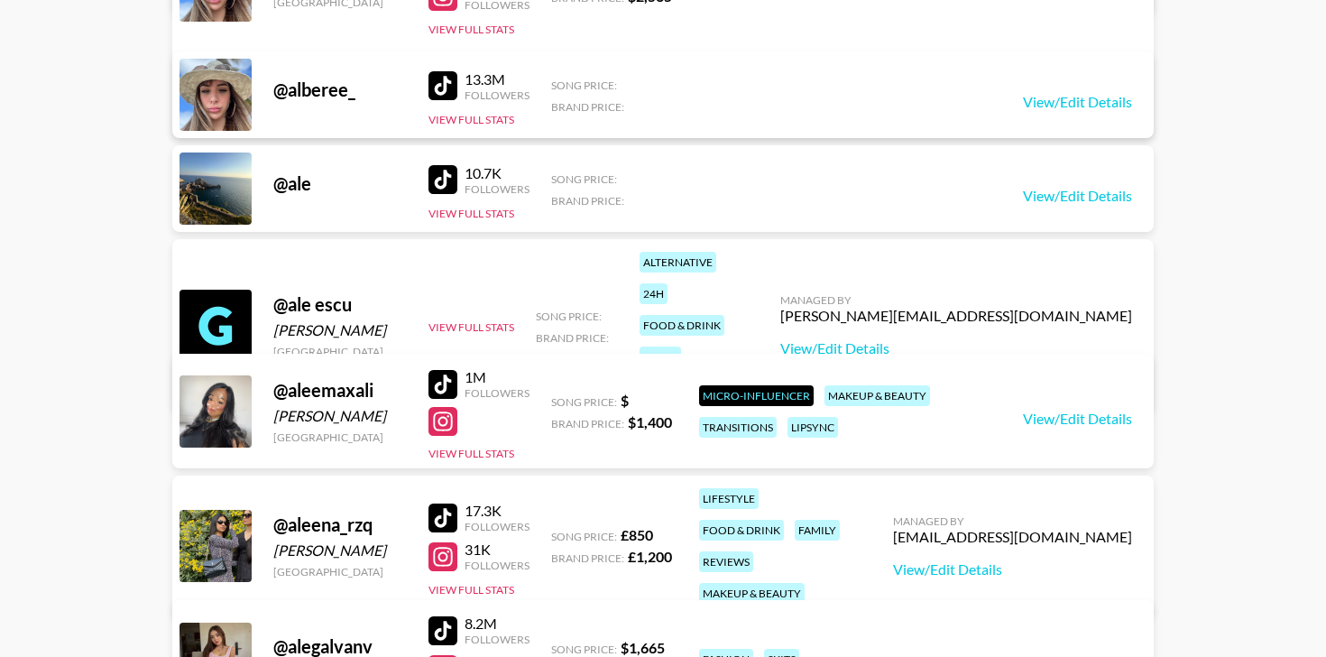
scroll to position [68639, 0]
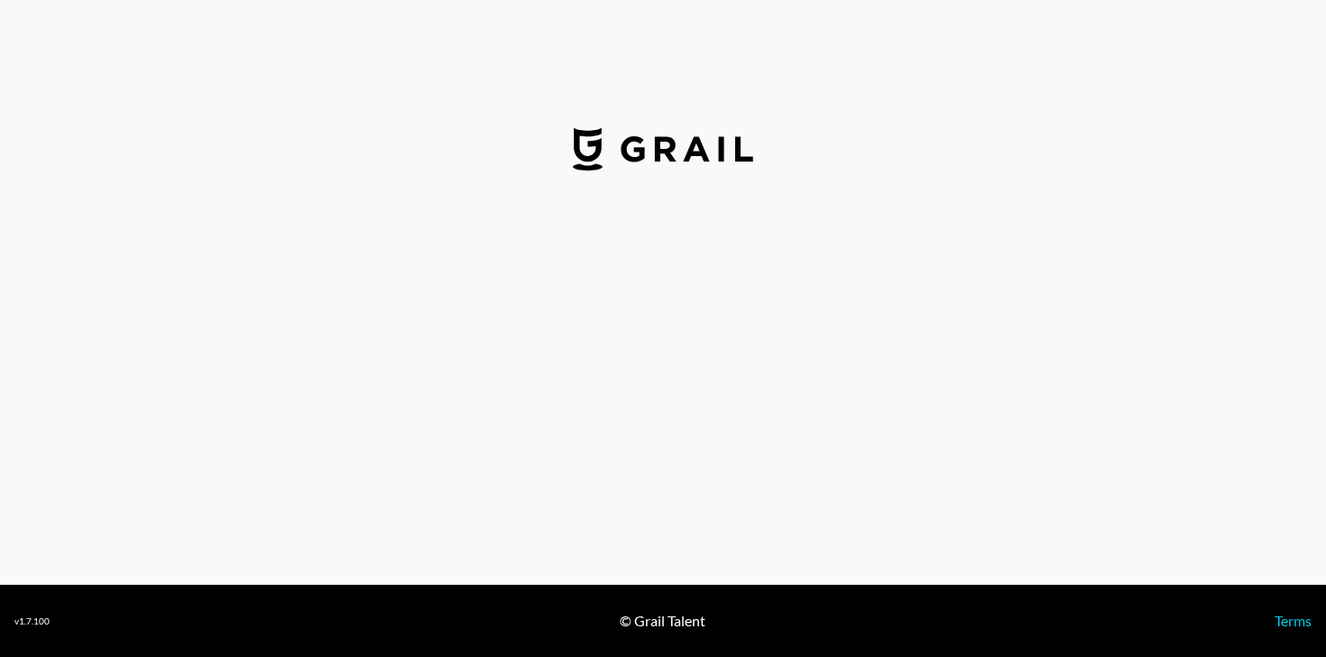
select select "USD"
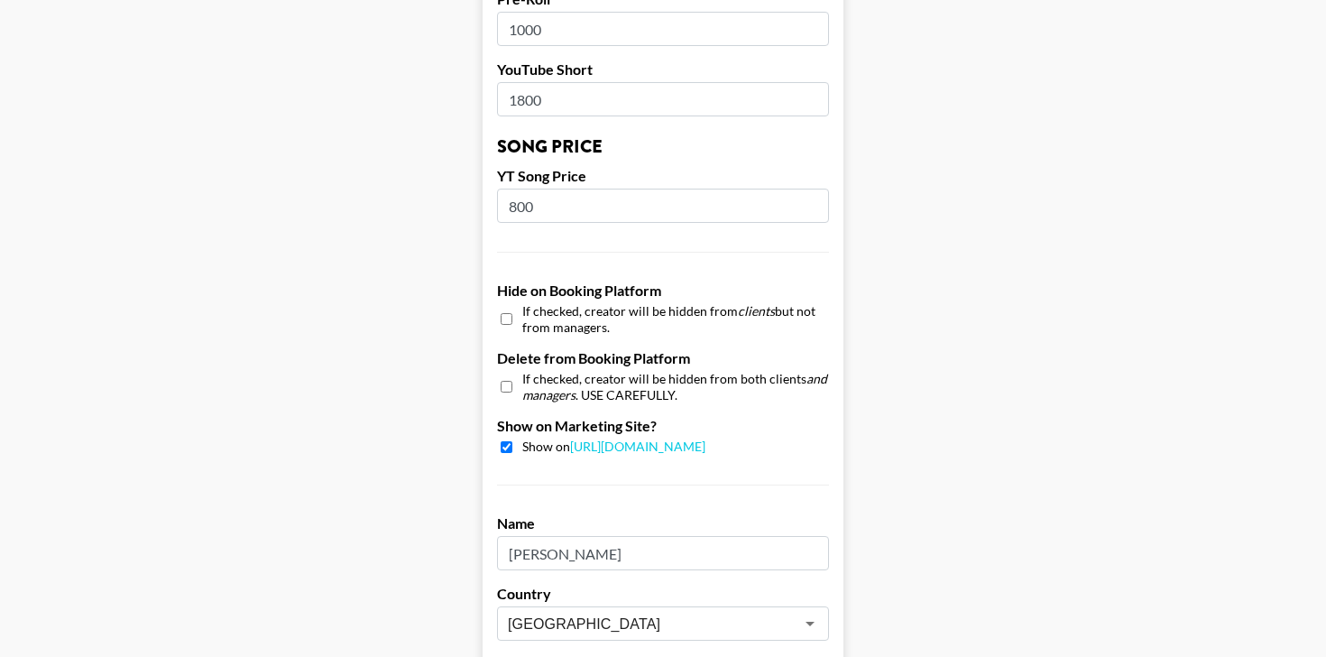
scroll to position [1657, 0]
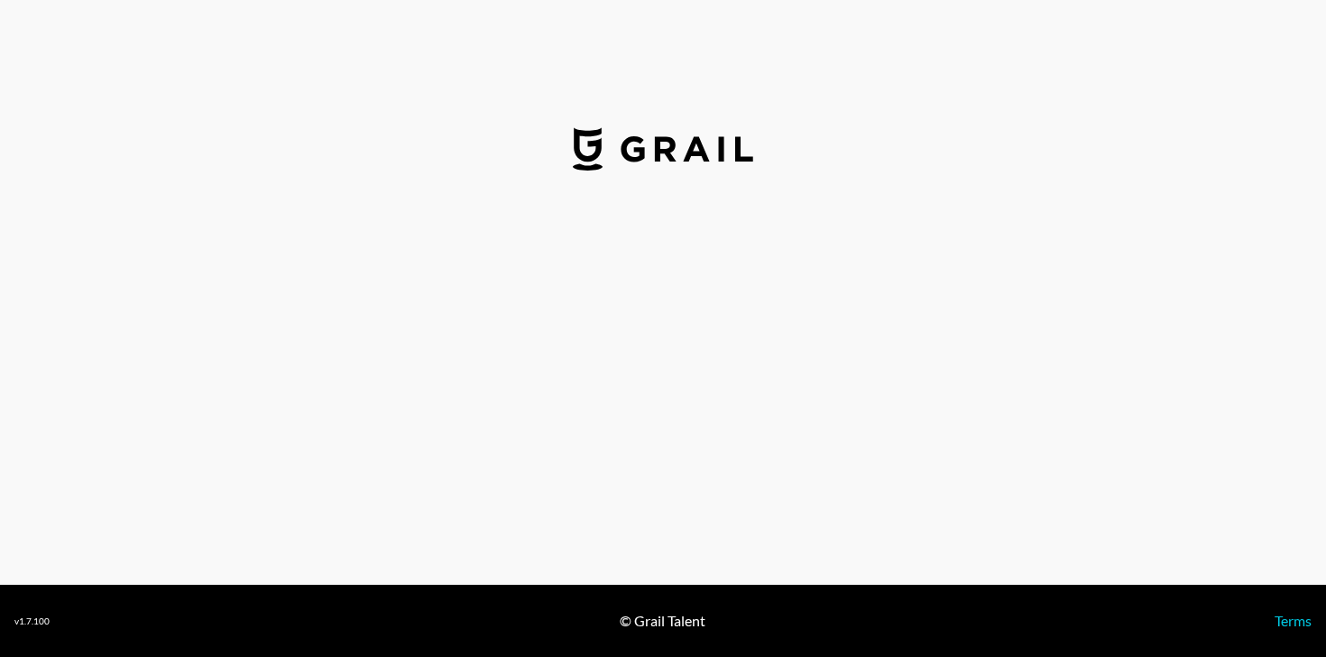
select select "USD"
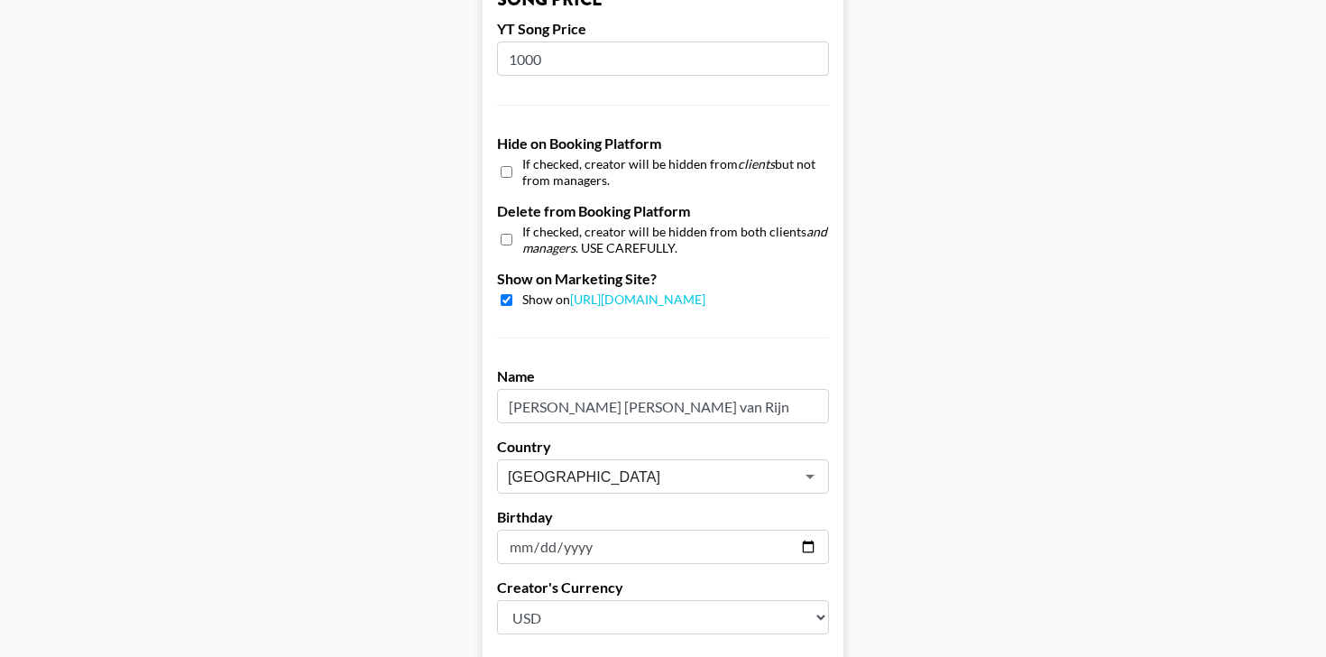
scroll to position [1632, 0]
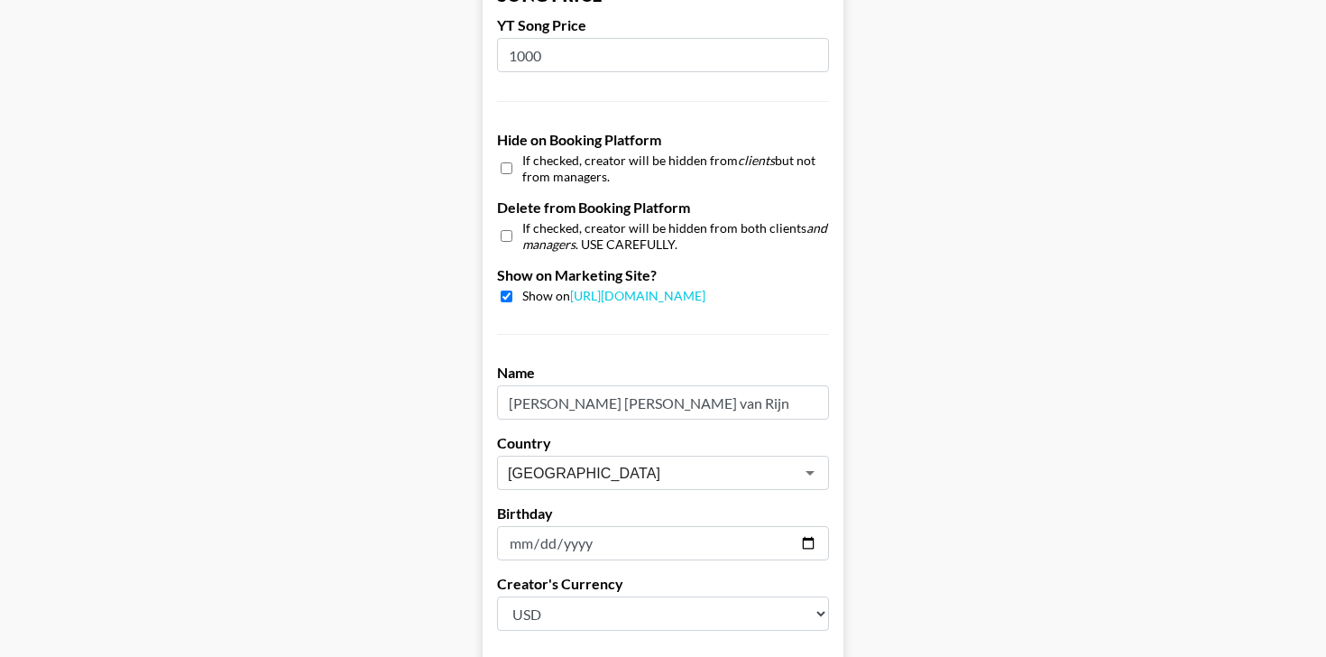
click at [617, 385] on input "Rose Nora Anna van Rijn" at bounding box center [663, 402] width 332 height 34
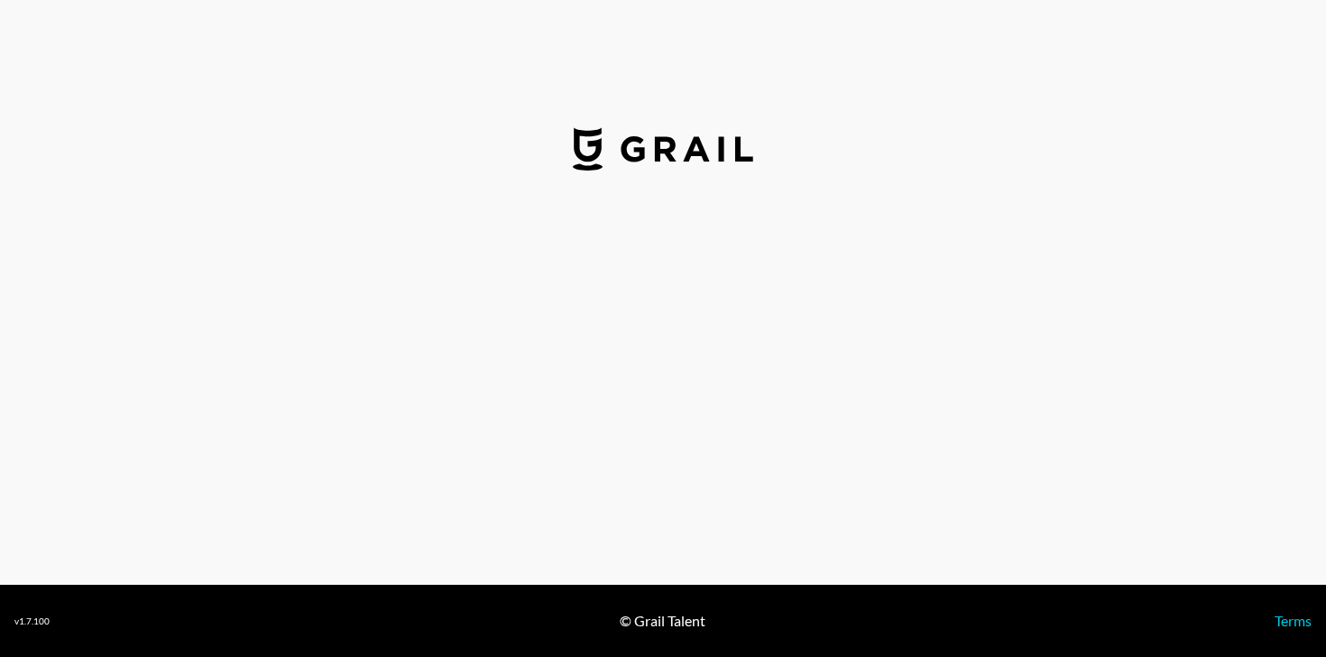
select select "USD"
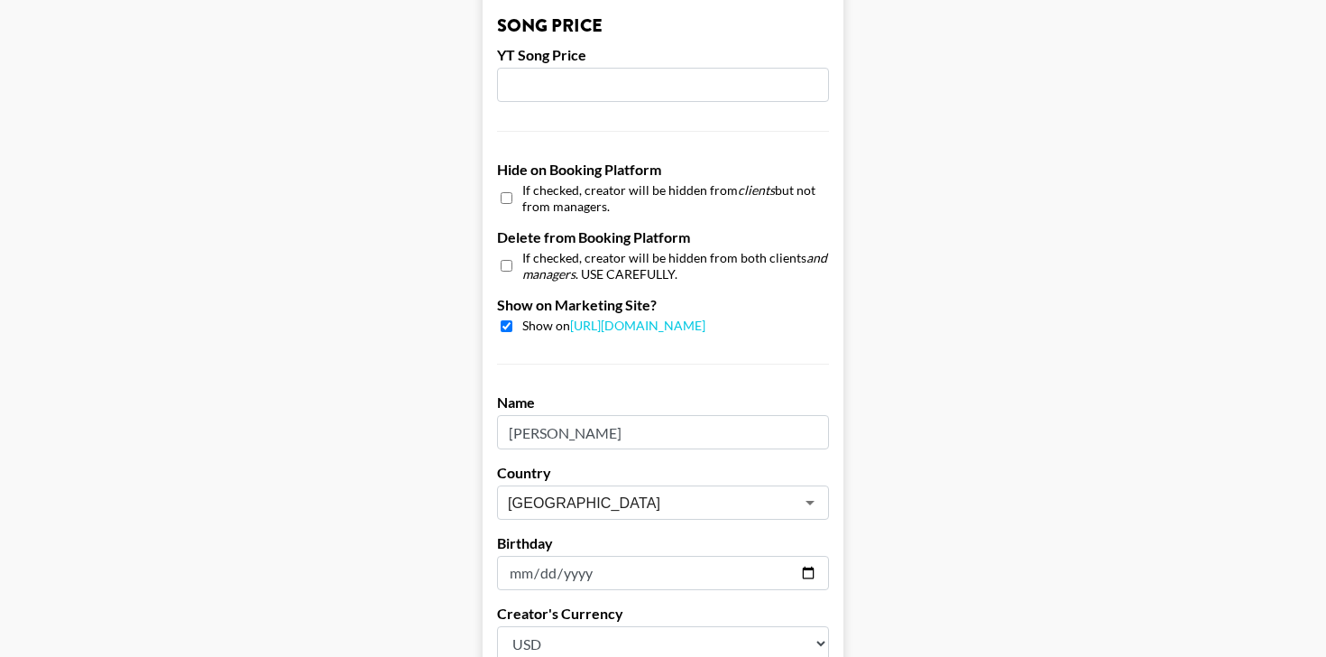
scroll to position [1575, 0]
click at [609, 438] on input "[PERSON_NAME]" at bounding box center [663, 434] width 332 height 34
click at [609, 438] on input "Adriana Sosa" at bounding box center [663, 434] width 332 height 34
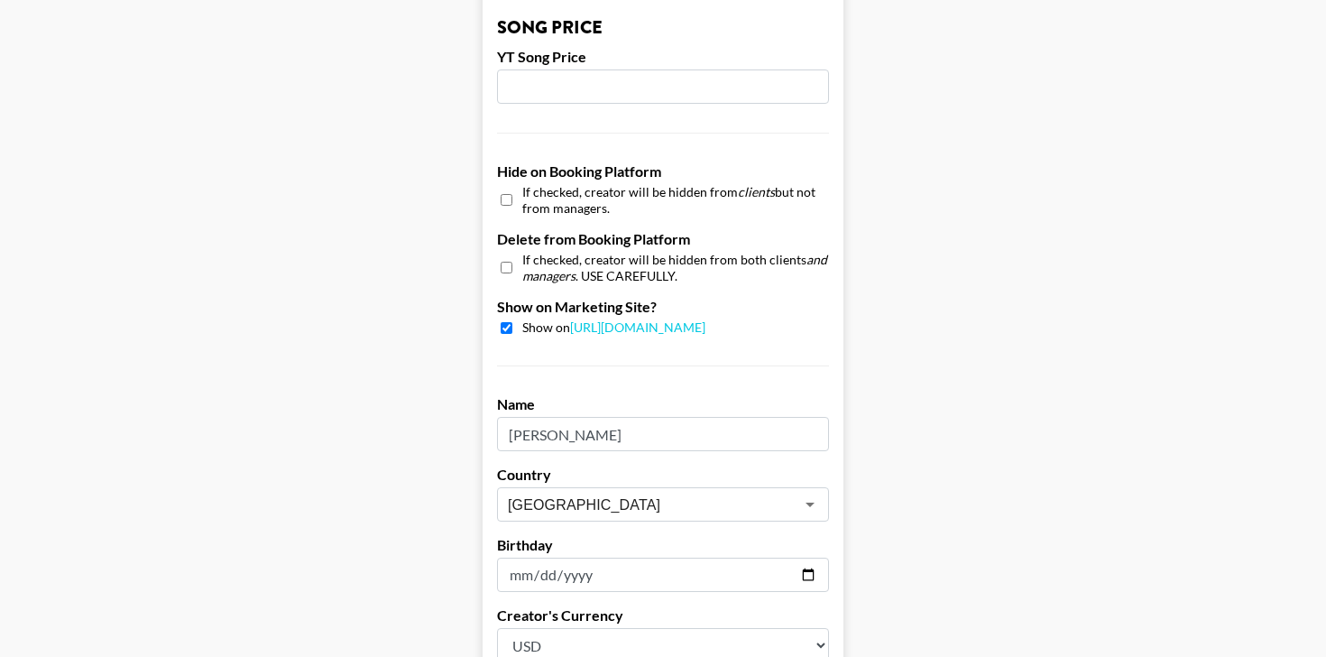
click at [609, 438] on input "Adriana Sosa" at bounding box center [663, 434] width 332 height 34
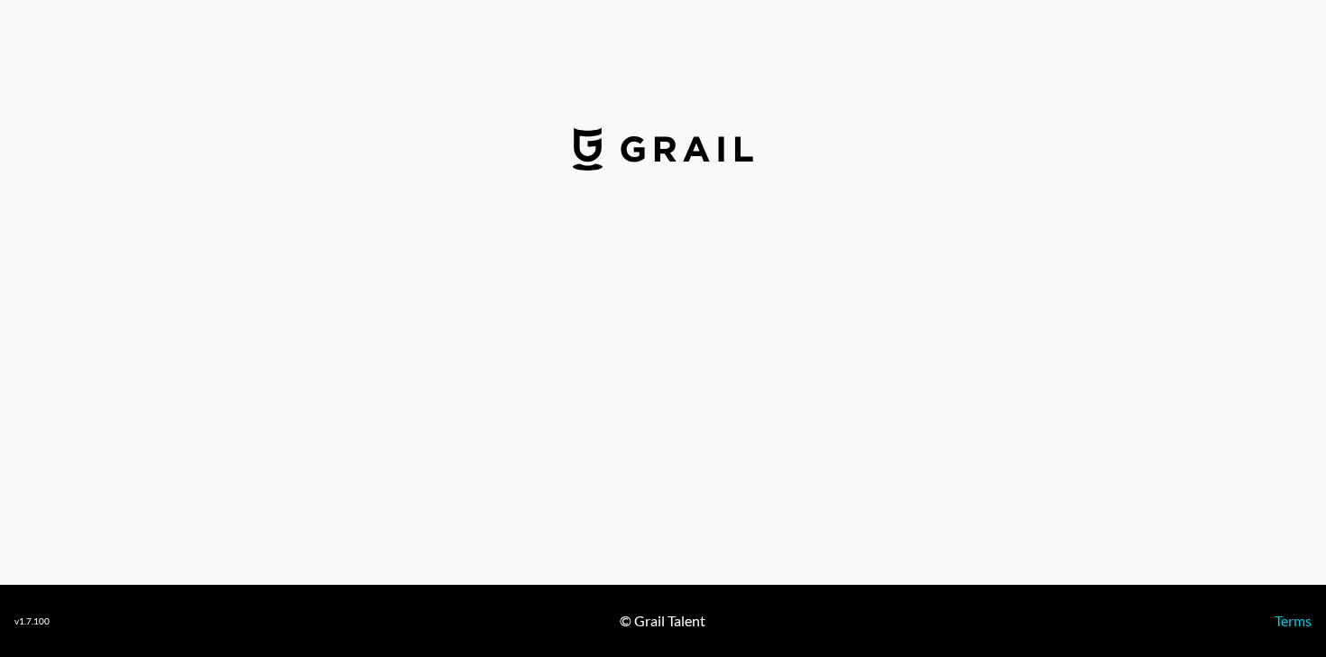
select select "USD"
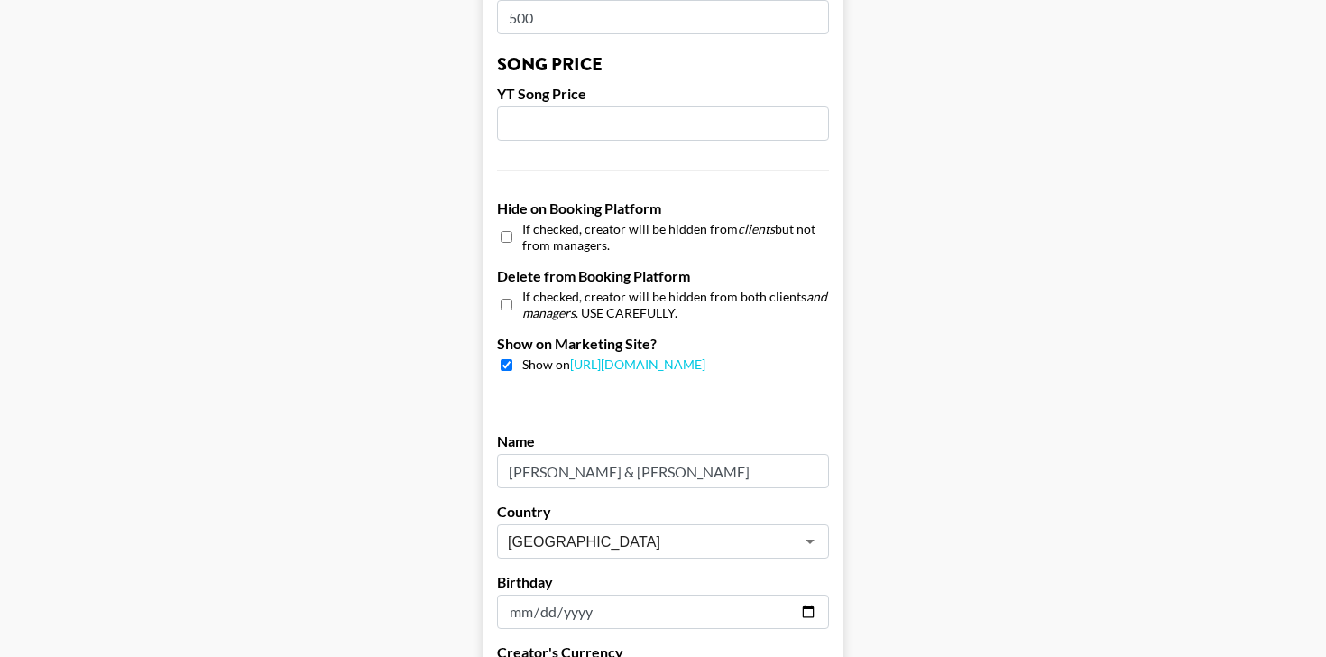
scroll to position [1791, 0]
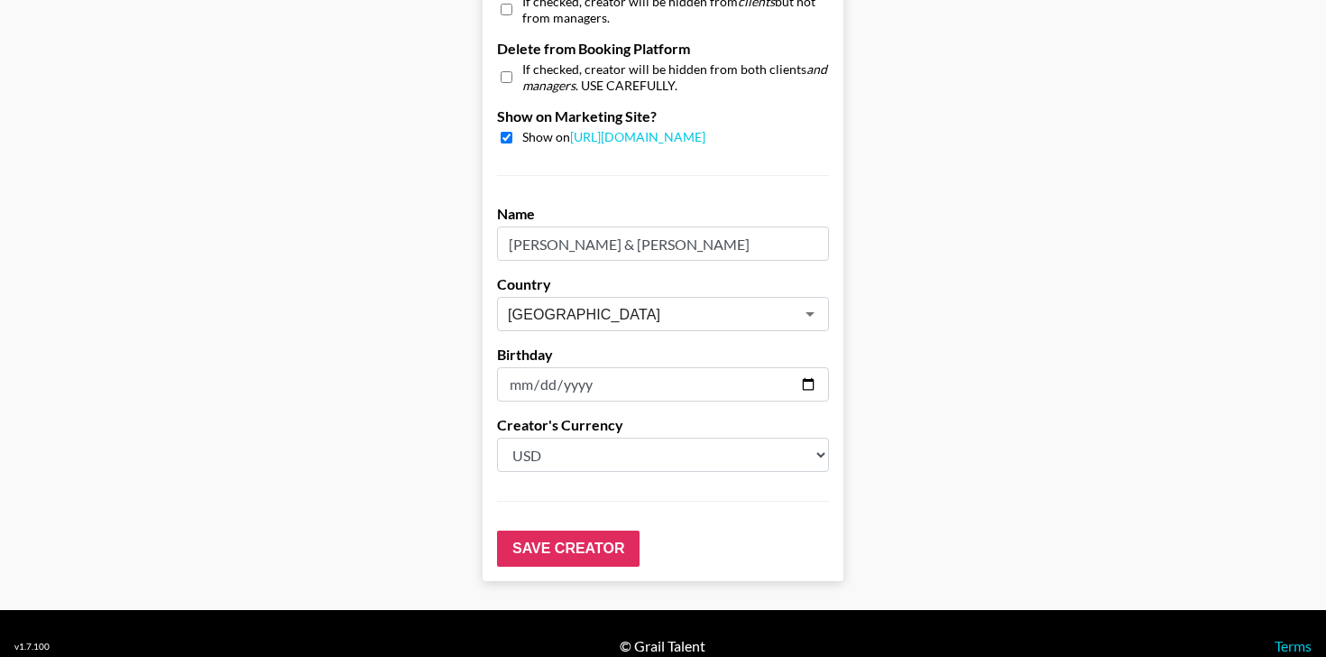
click at [688, 226] on input "[PERSON_NAME] & [PERSON_NAME]" at bounding box center [663, 243] width 332 height 34
